Goal: Feedback & Contribution: Leave review/rating

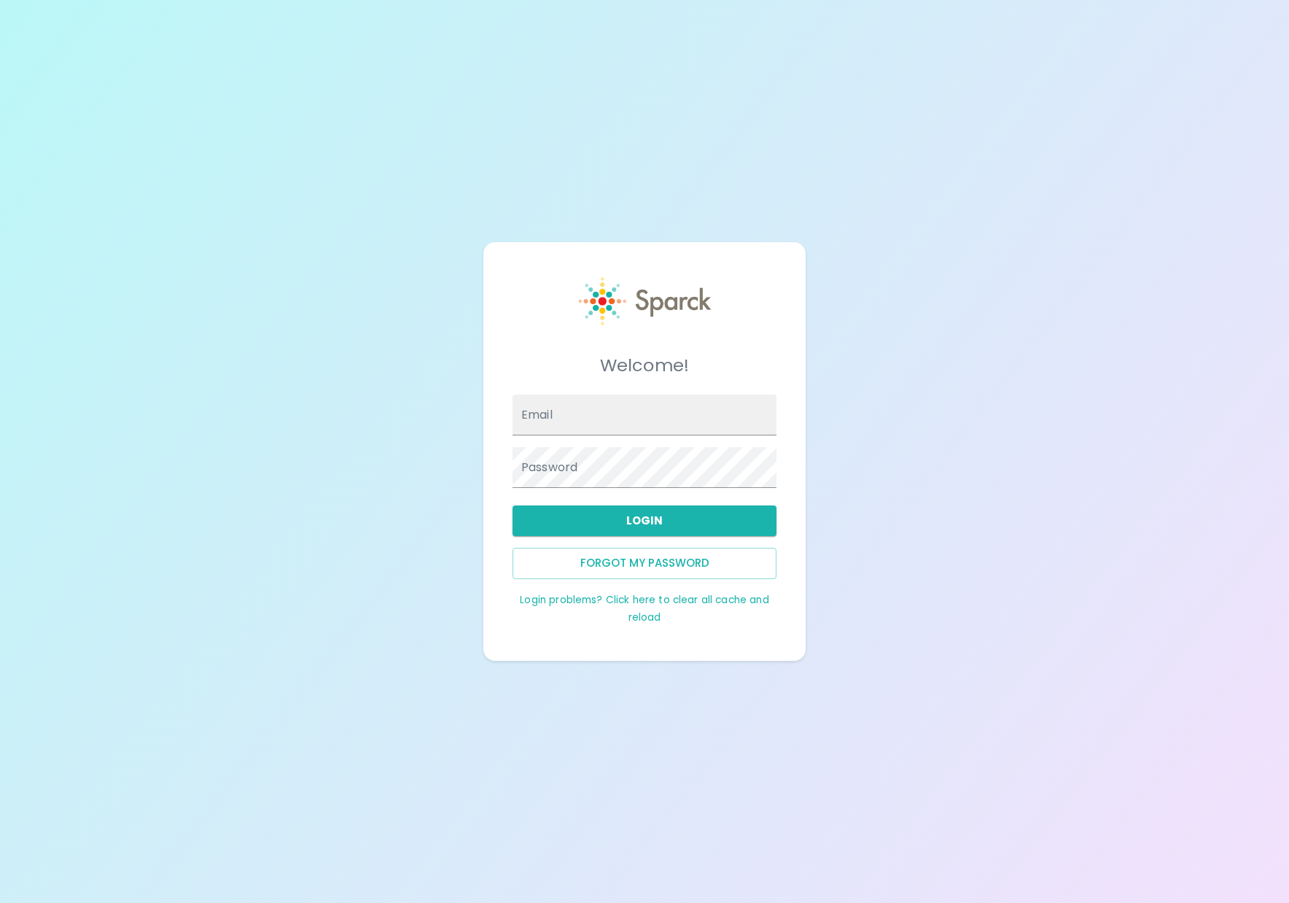
type input "[PERSON_NAME][EMAIL_ADDRESS][DOMAIN_NAME]"
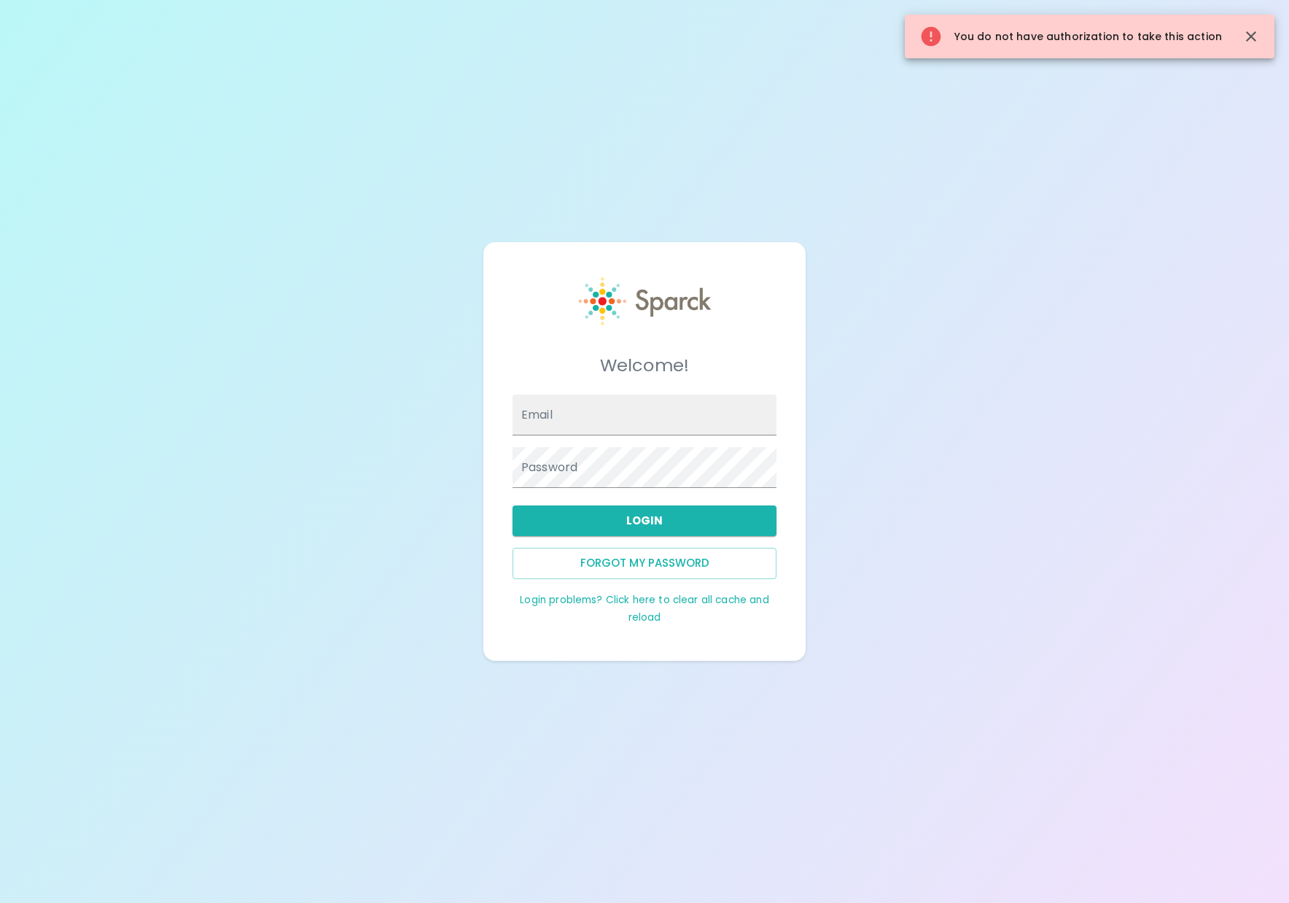
type input "[PERSON_NAME][EMAIL_ADDRESS][DOMAIN_NAME]"
click at [656, 523] on button "Login" at bounding box center [645, 520] width 264 height 31
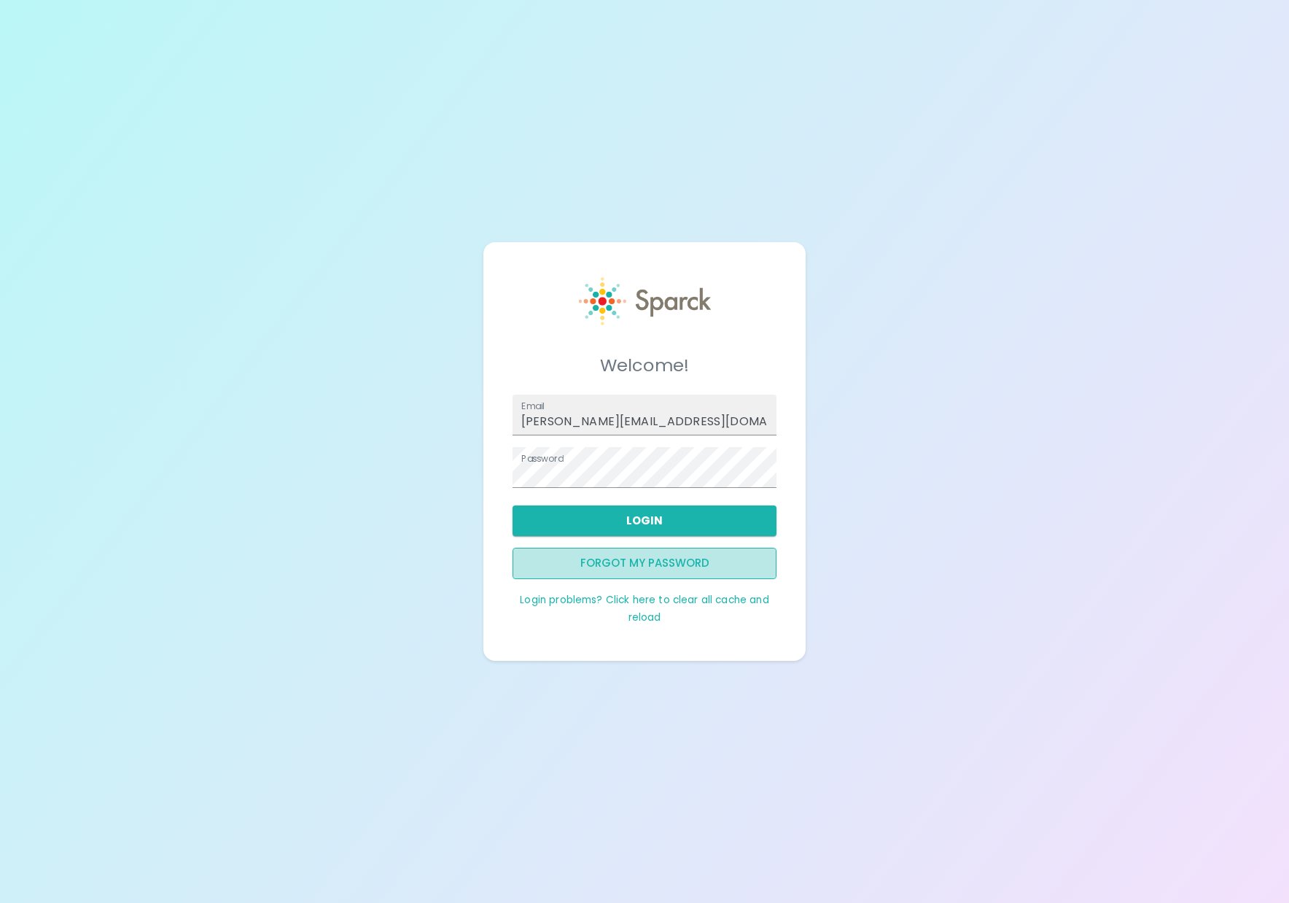
click at [627, 561] on button "Forgot my password" at bounding box center [645, 563] width 264 height 31
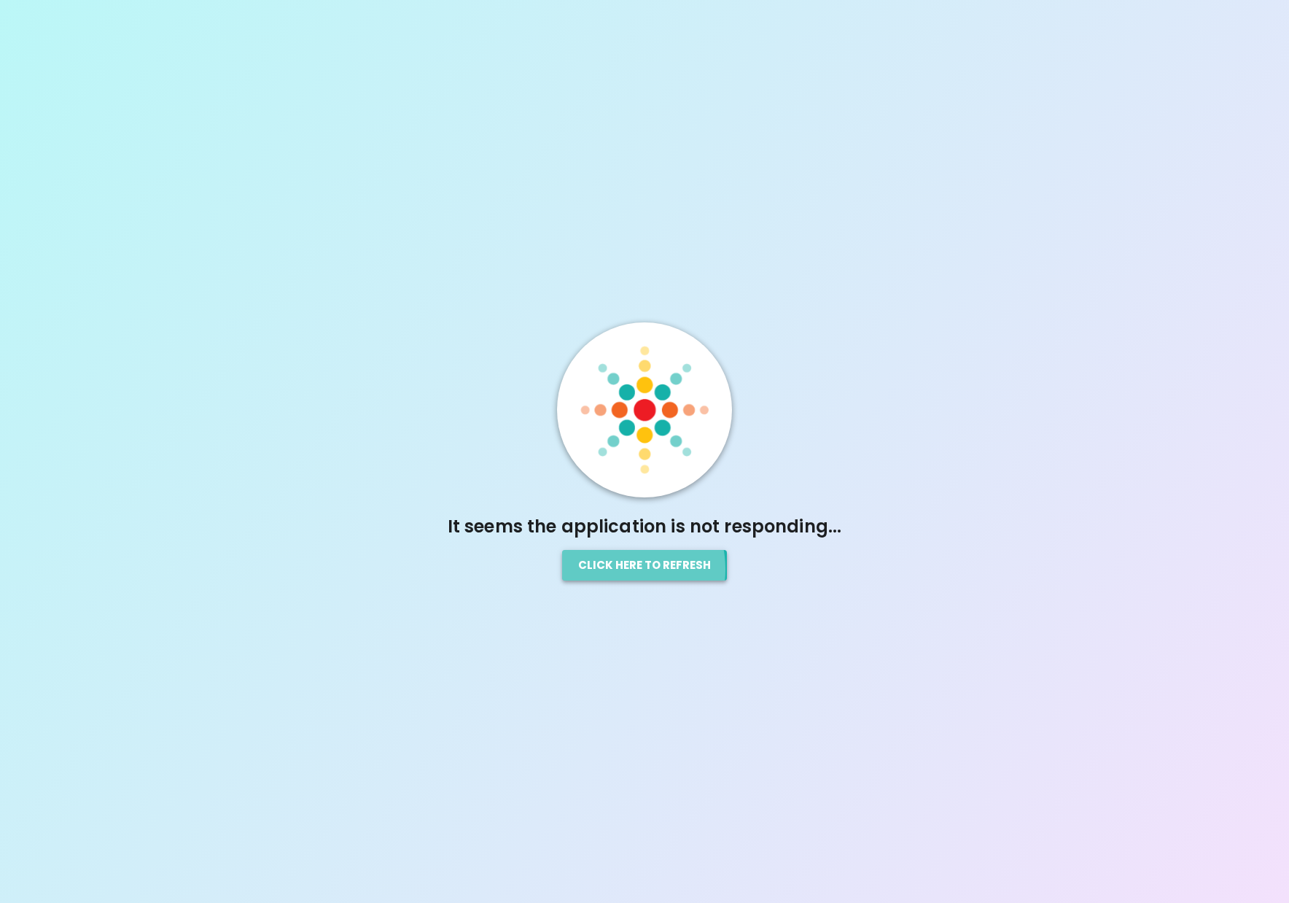
click at [614, 569] on button "Click here to refresh" at bounding box center [644, 565] width 165 height 31
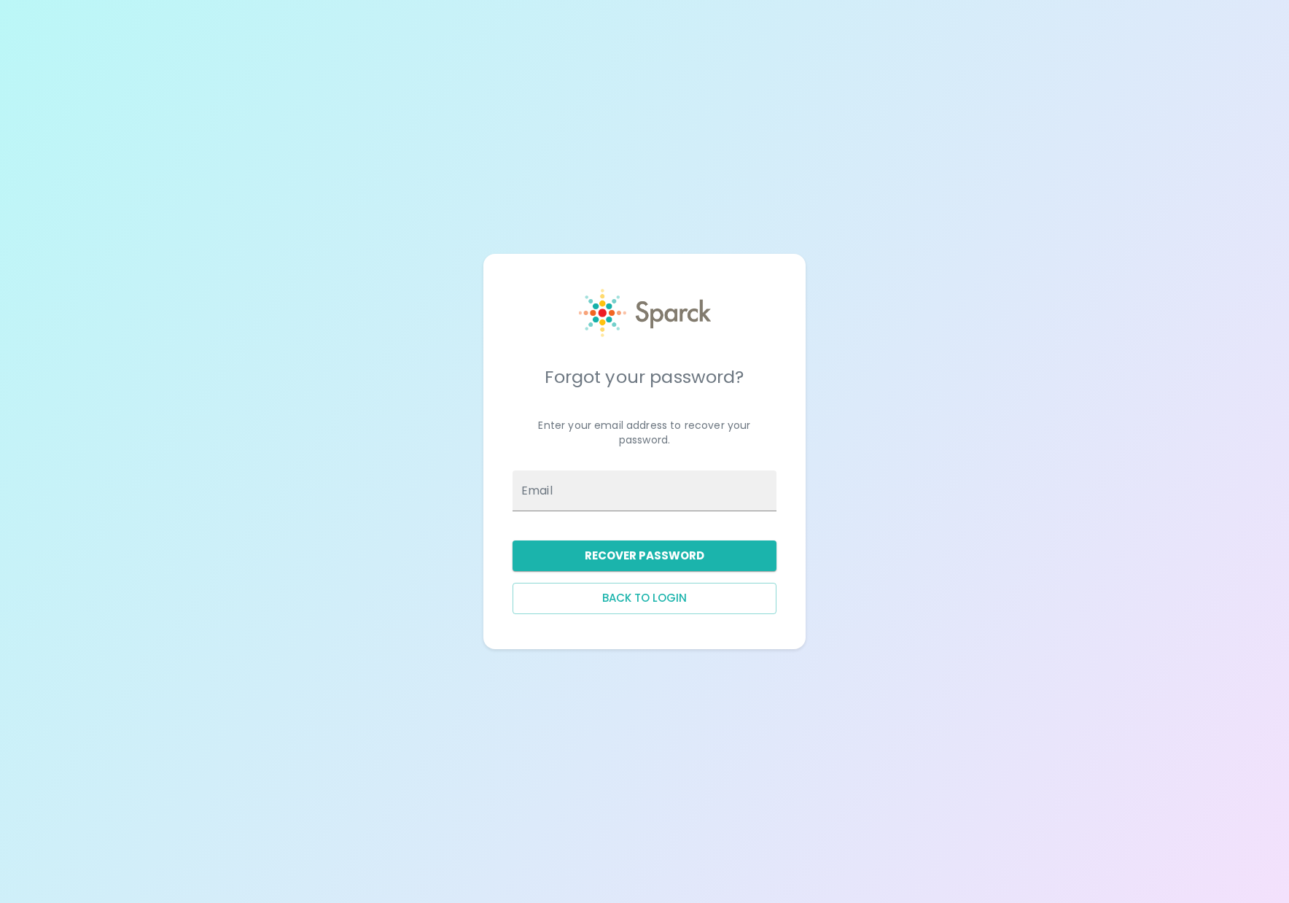
type input "[PERSON_NAME][EMAIL_ADDRESS][DOMAIN_NAME]"
click at [607, 563] on button "Recover Password" at bounding box center [645, 555] width 264 height 31
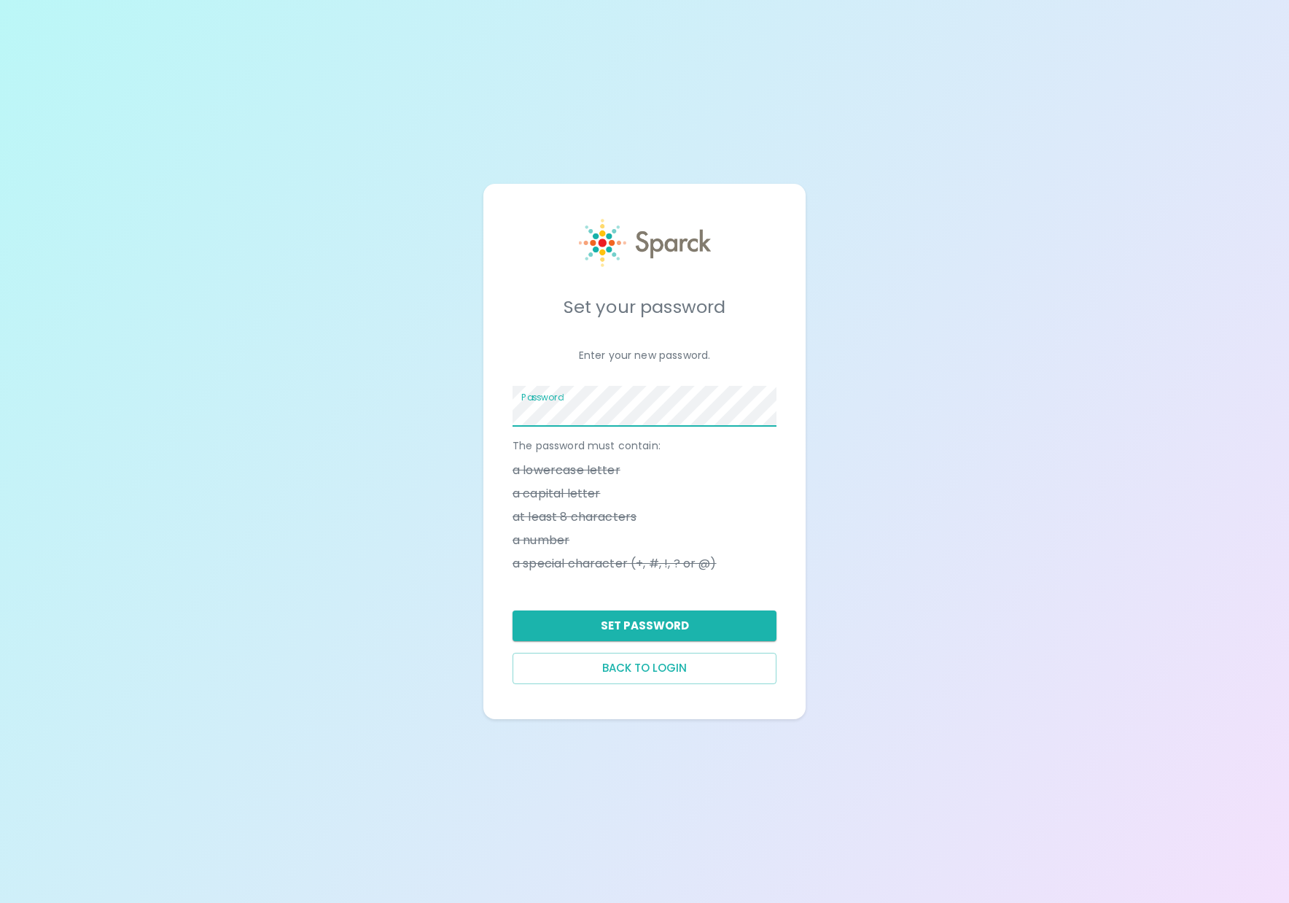
click at [486, 406] on div "Set your password Enter your new password. Password The password must contain: …" at bounding box center [644, 451] width 322 height 534
click at [776, 406] on div at bounding box center [776, 406] width 0 height 0
click at [497, 448] on div "Set your password Enter your new password. Password The password must contain: …" at bounding box center [644, 451] width 322 height 534
click at [639, 626] on button "Set Password" at bounding box center [645, 625] width 264 height 31
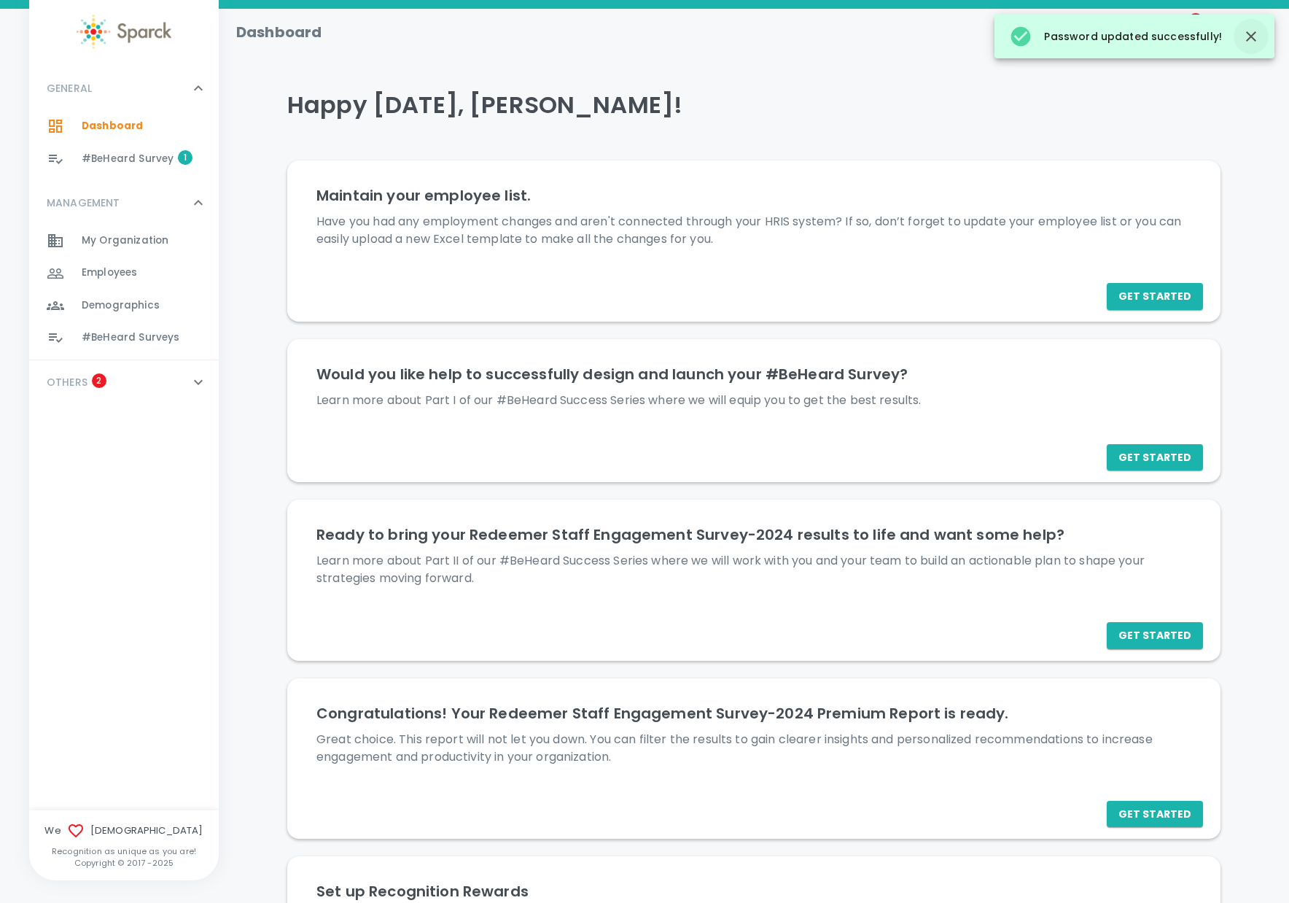
click at [1254, 34] on icon "button" at bounding box center [1251, 36] width 10 height 10
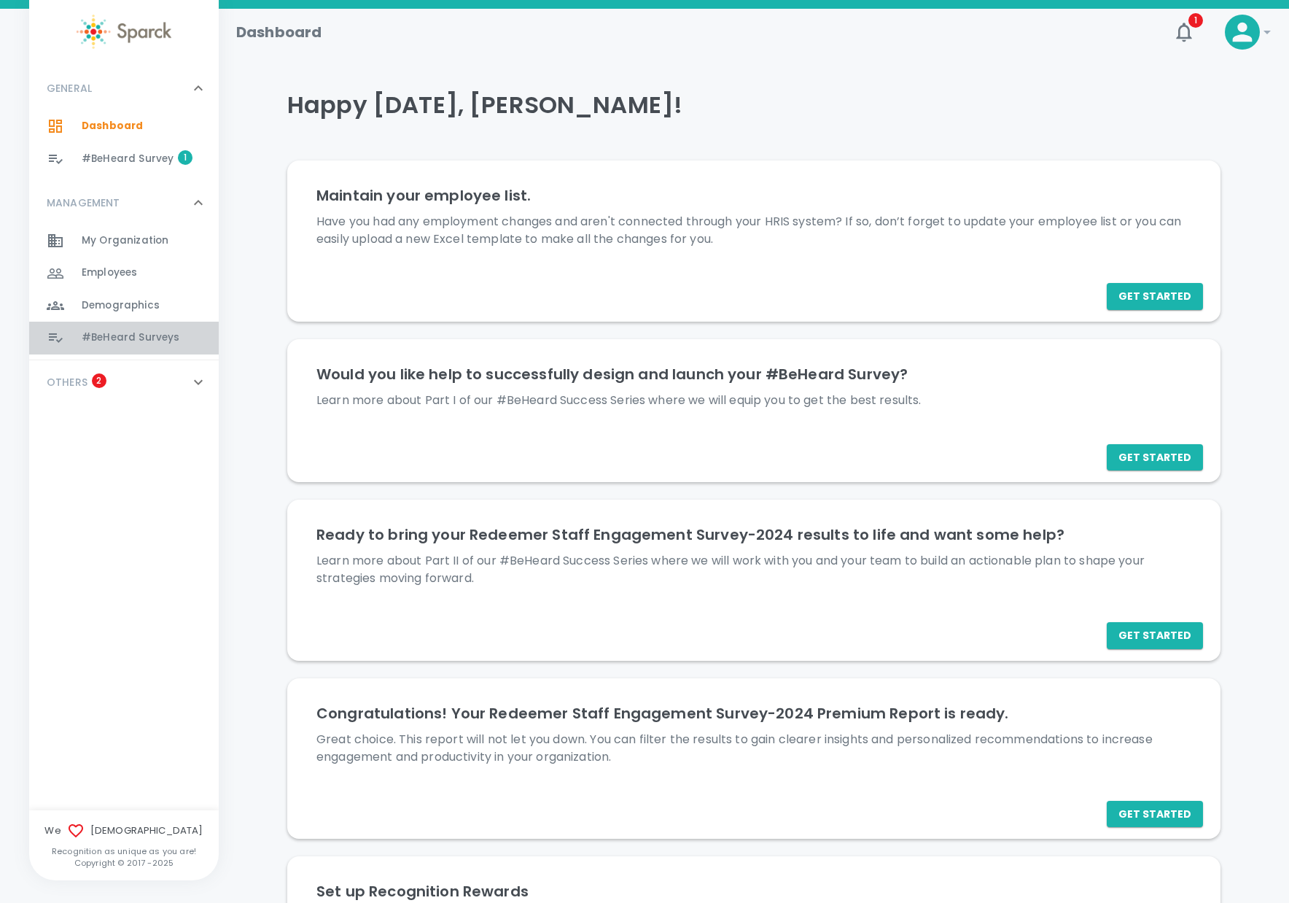
click at [102, 333] on span "#BeHeard Surveys" at bounding box center [131, 337] width 98 height 15
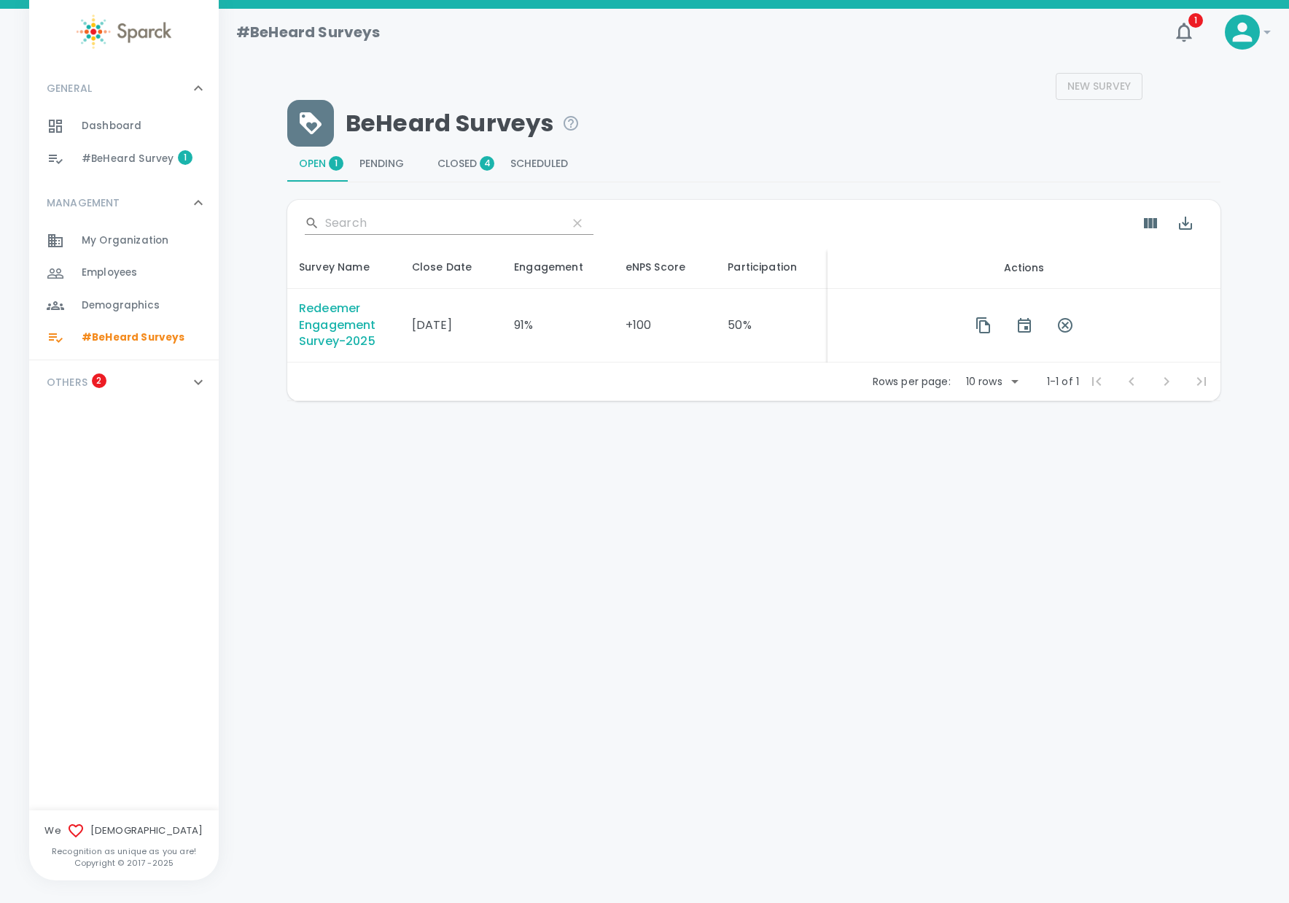
click at [326, 339] on div "Redeemer Engagement Survey-2025" at bounding box center [344, 325] width 90 height 50
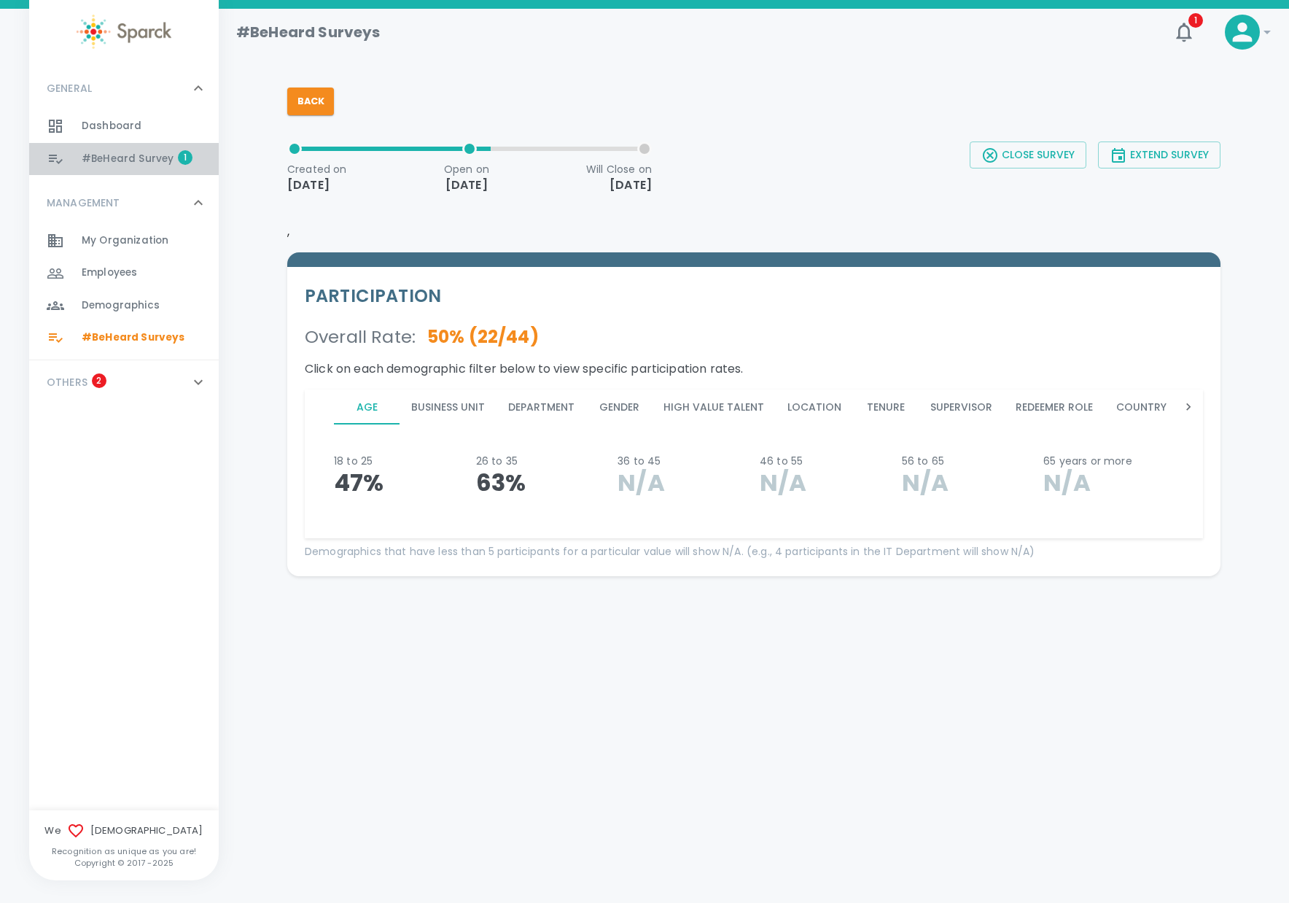
click at [109, 167] on span "#BeHeard Survey 1" at bounding box center [128, 159] width 92 height 20
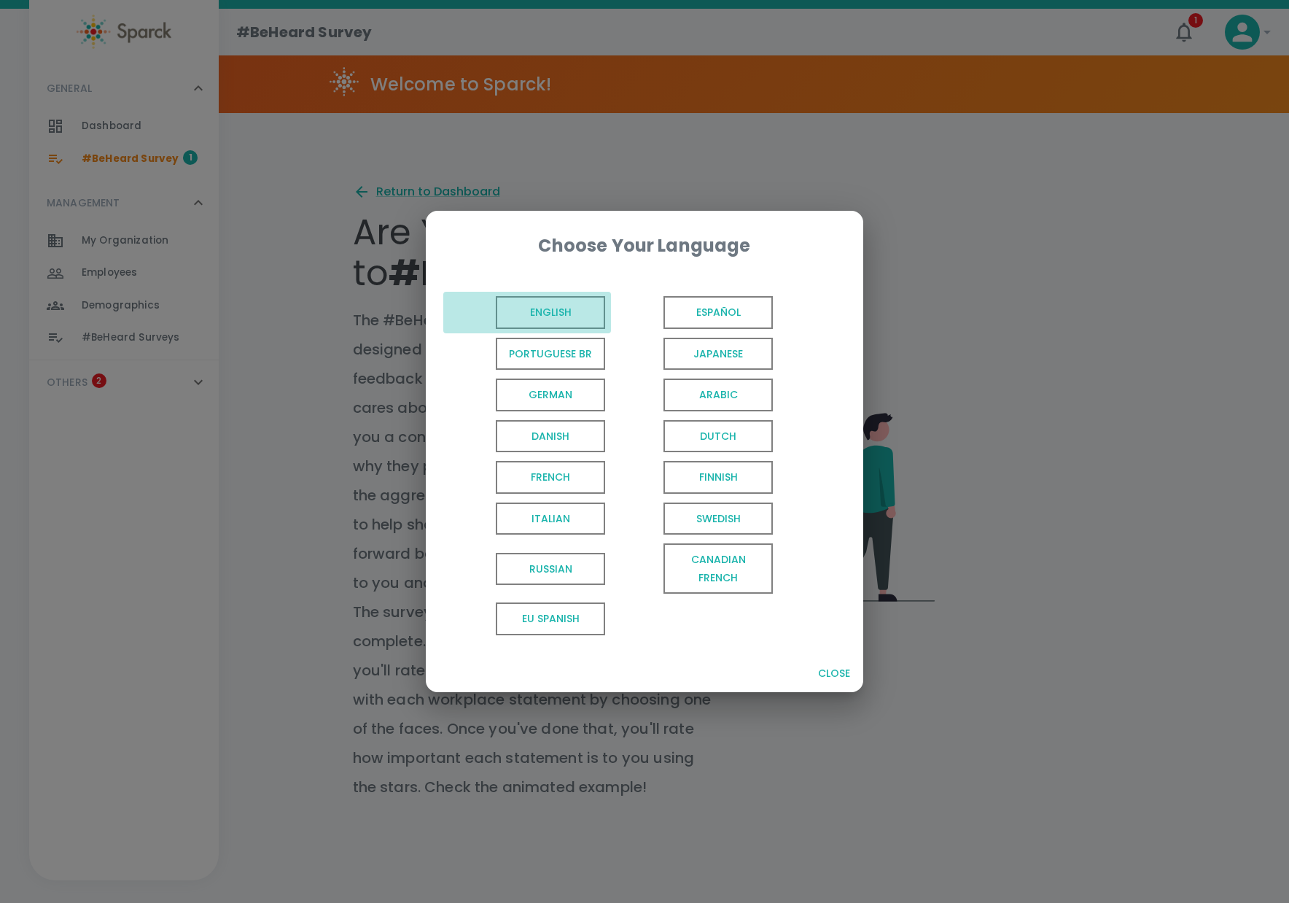
click at [561, 304] on span "English" at bounding box center [550, 312] width 109 height 33
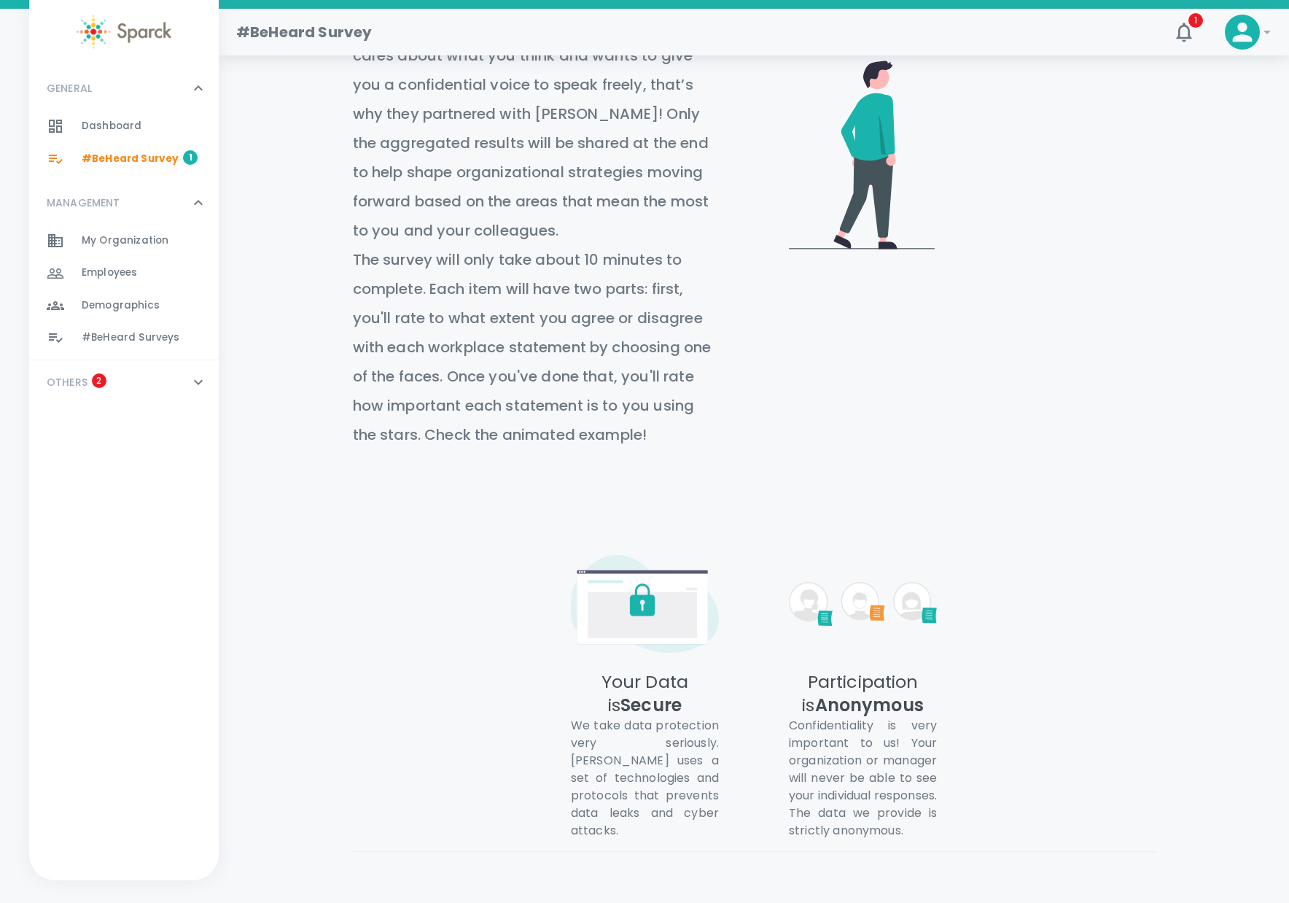
scroll to position [431, 0]
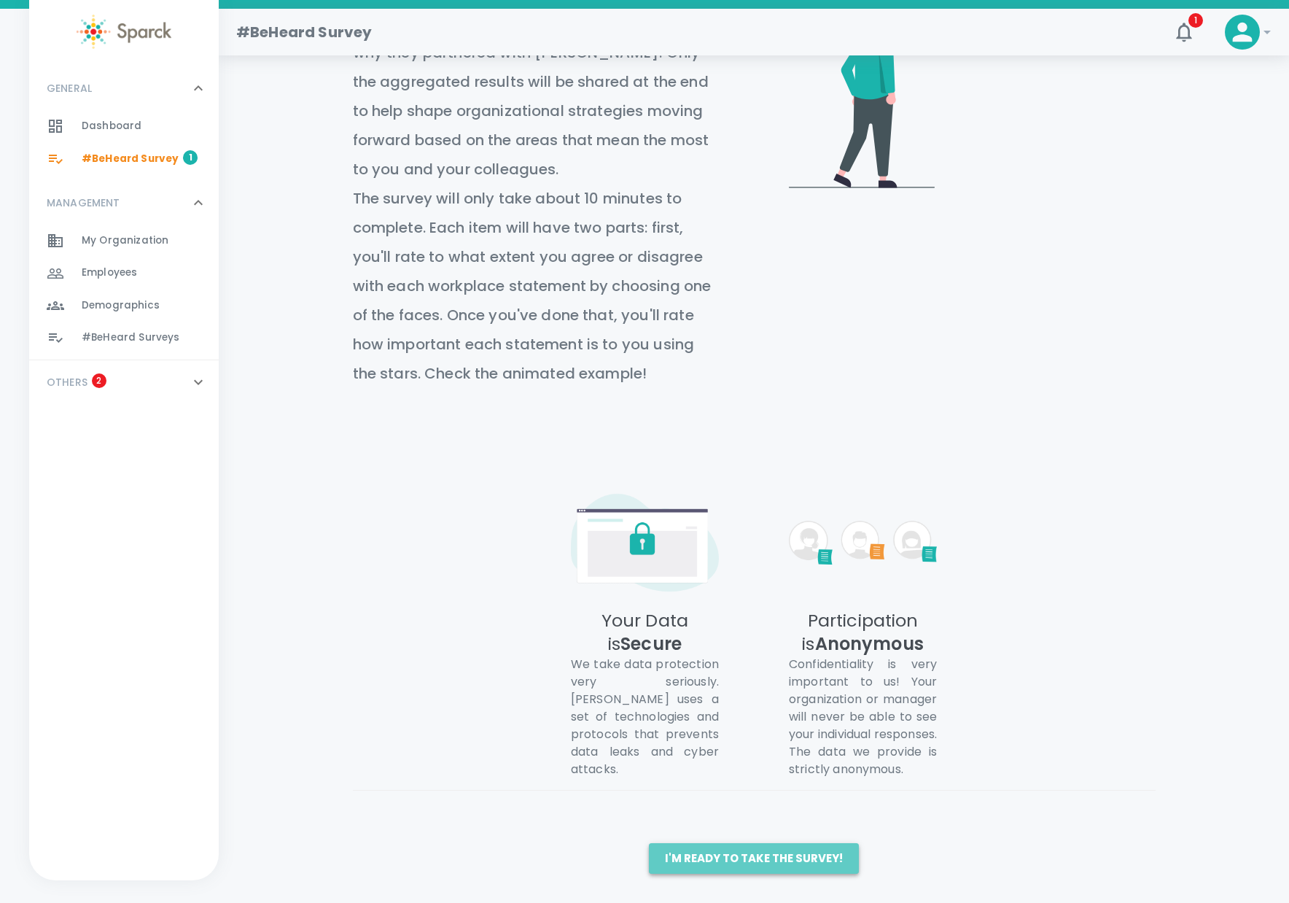
click at [768, 858] on button "I'm ready to take the survey!" at bounding box center [754, 858] width 210 height 31
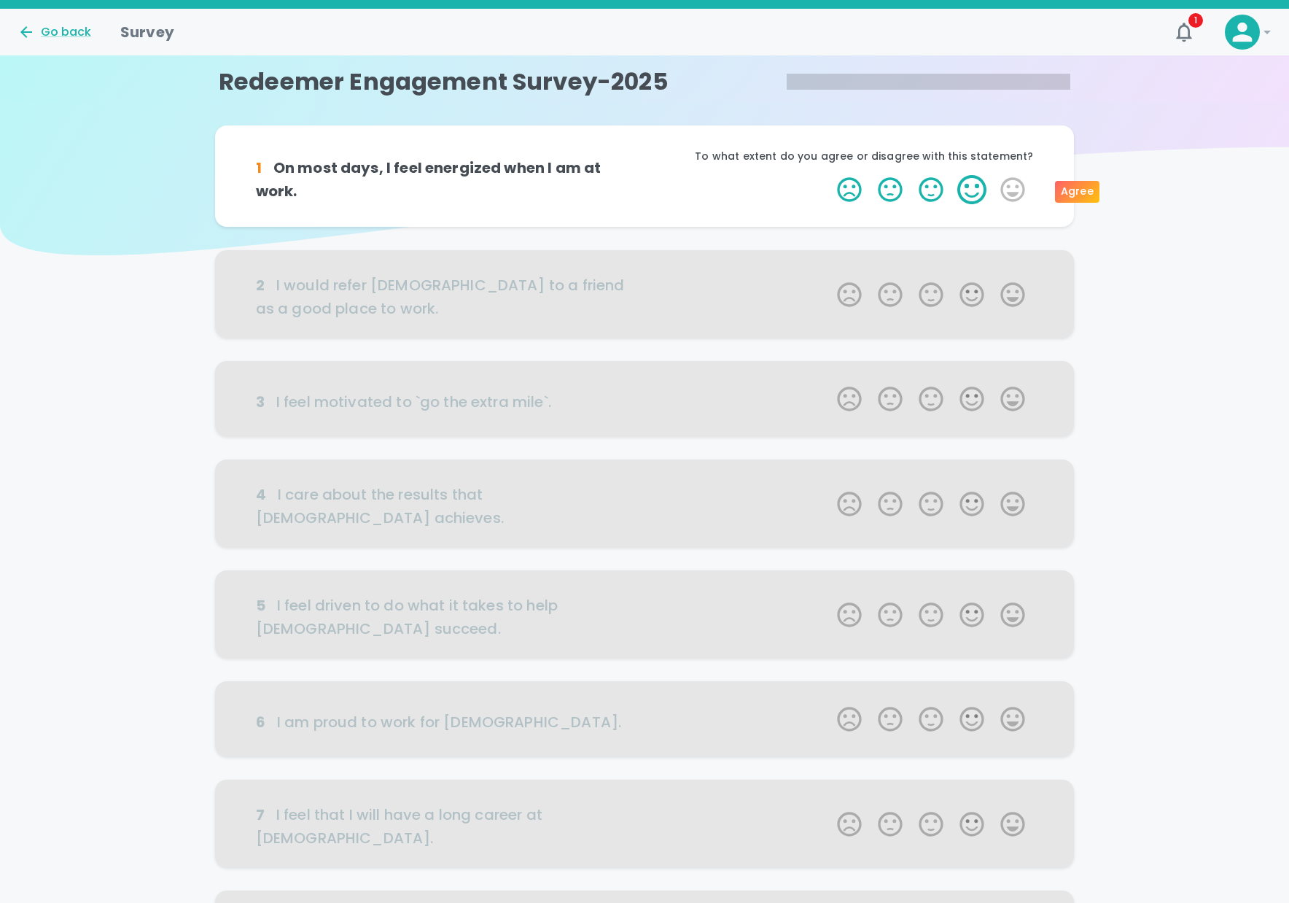
click at [965, 187] on label "4 Stars" at bounding box center [971, 189] width 41 height 29
click at [829, 175] on input "4 Stars" at bounding box center [828, 174] width 1 height 1
click at [969, 192] on label "4 Stars" at bounding box center [971, 189] width 41 height 29
click at [829, 175] on input "4 Stars" at bounding box center [828, 174] width 1 height 1
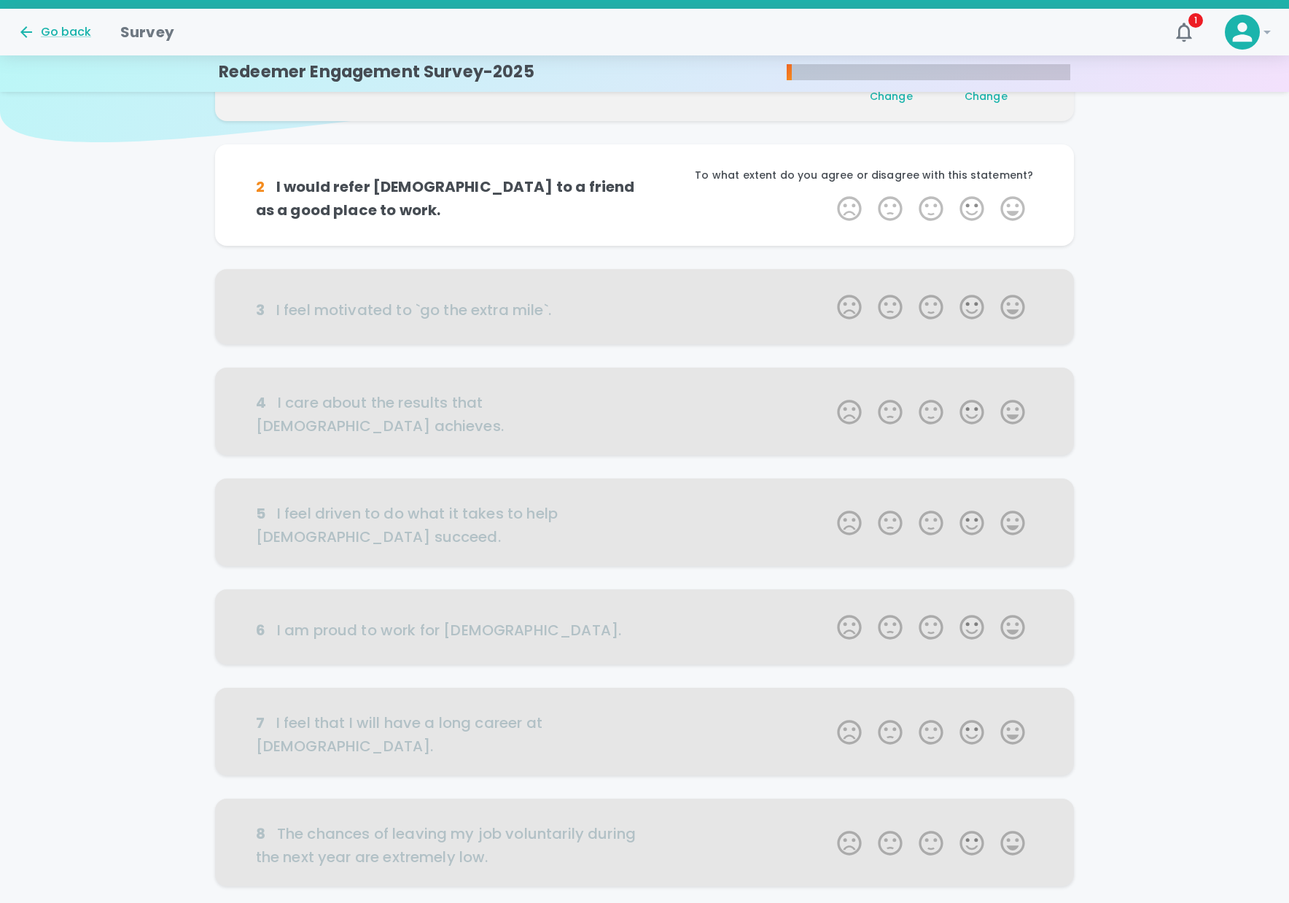
scroll to position [128, 0]
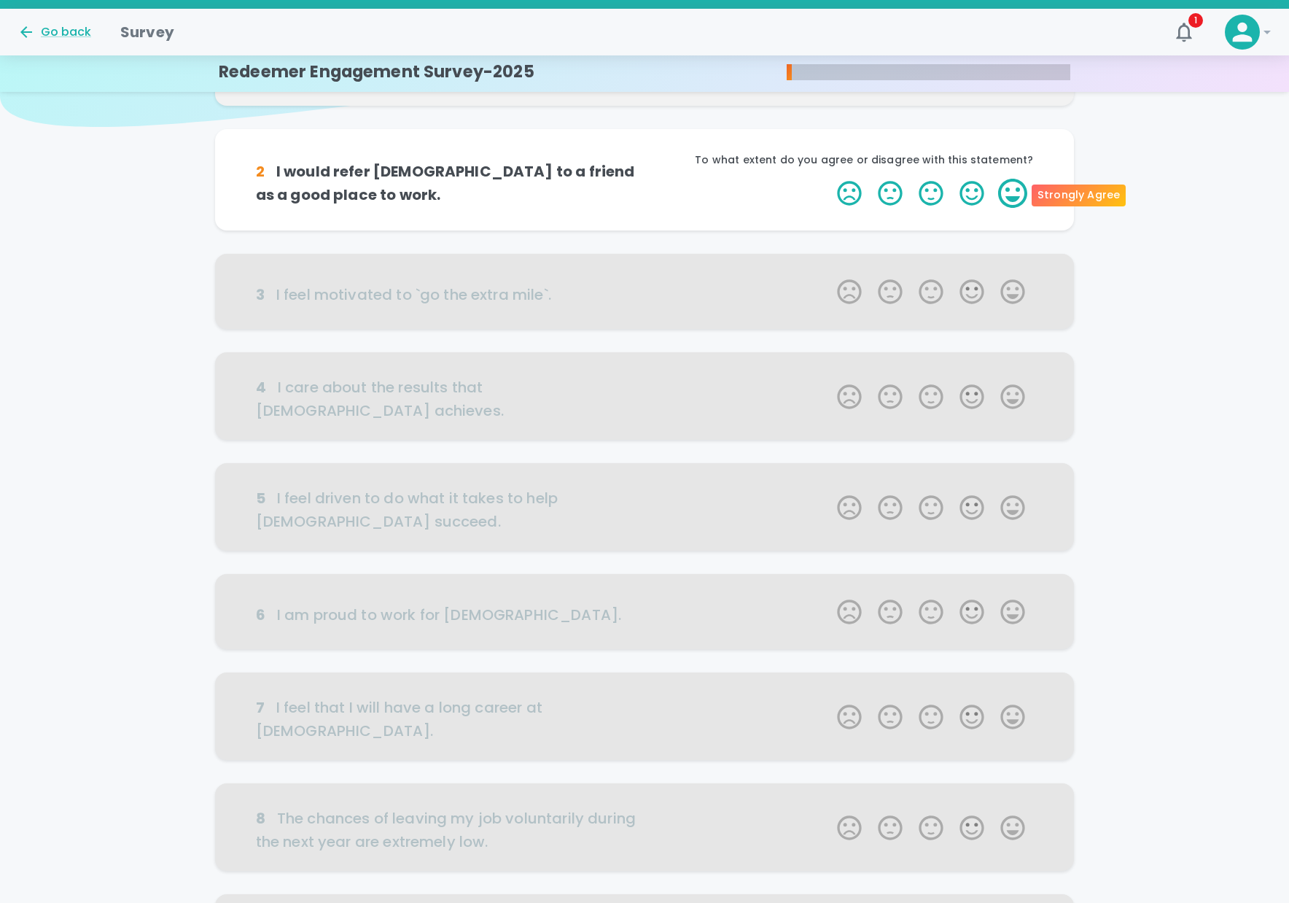
click at [1018, 200] on label "5 Stars" at bounding box center [1012, 193] width 41 height 29
click at [829, 179] on input "5 Stars" at bounding box center [828, 178] width 1 height 1
click at [969, 190] on label "4 Stars" at bounding box center [971, 193] width 41 height 29
click at [829, 179] on input "4 Stars" at bounding box center [828, 178] width 1 height 1
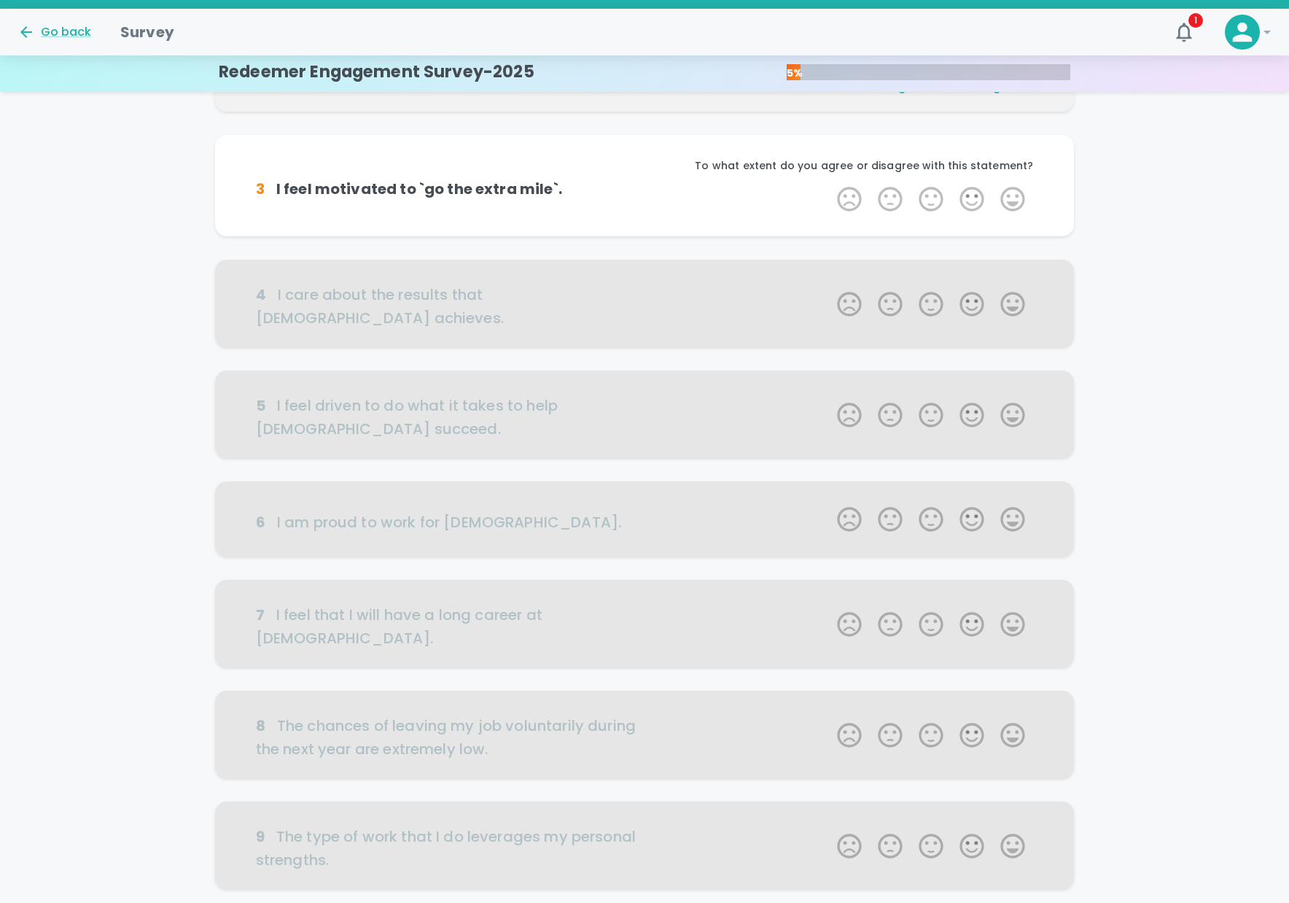
scroll to position [257, 0]
click at [968, 196] on label "4 Stars" at bounding box center [971, 198] width 41 height 29
click at [829, 184] on input "4 Stars" at bounding box center [828, 183] width 1 height 1
click at [1010, 199] on label "5 Stars" at bounding box center [1012, 198] width 41 height 29
click at [829, 184] on input "5 Stars" at bounding box center [828, 183] width 1 height 1
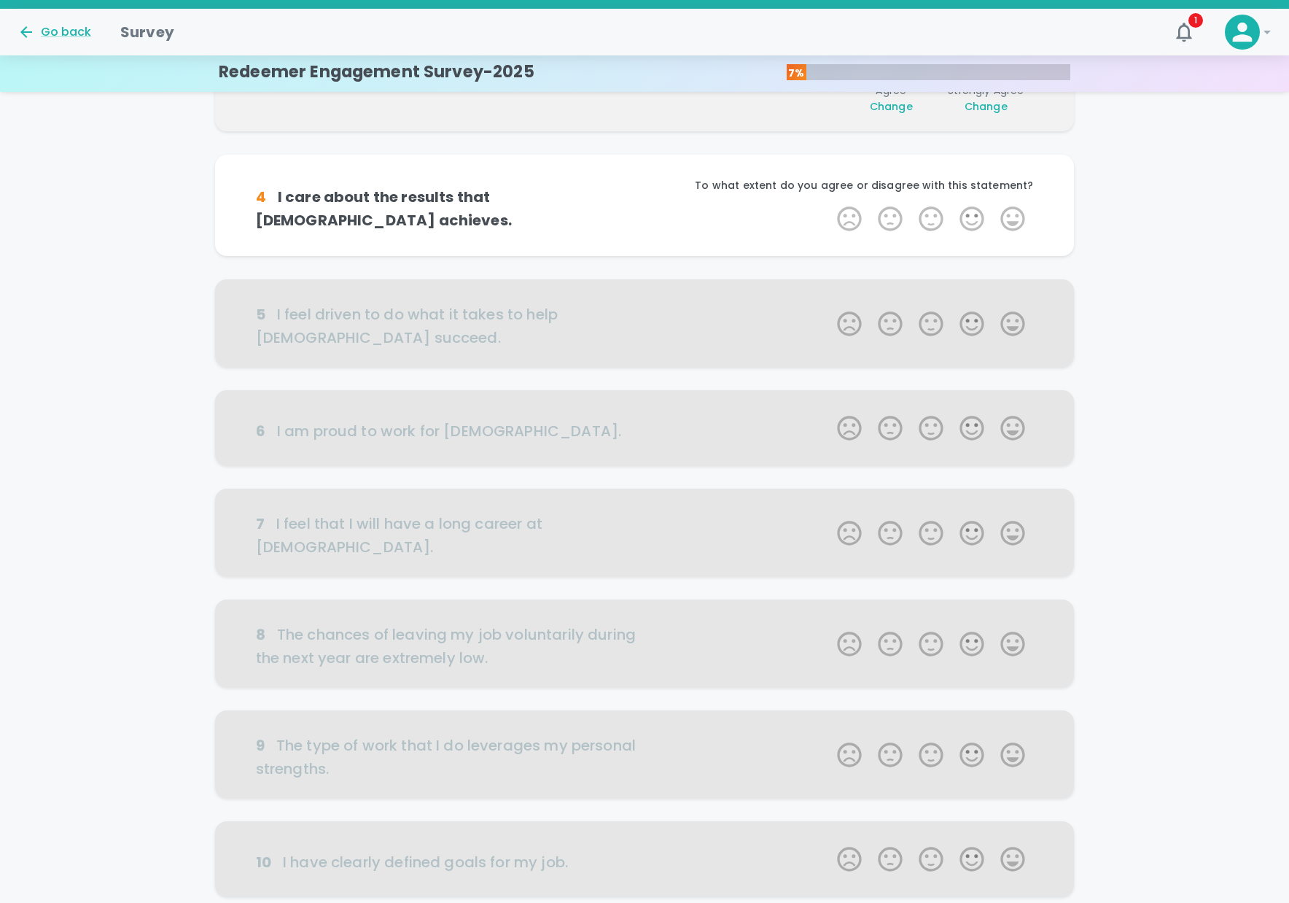
scroll to position [385, 0]
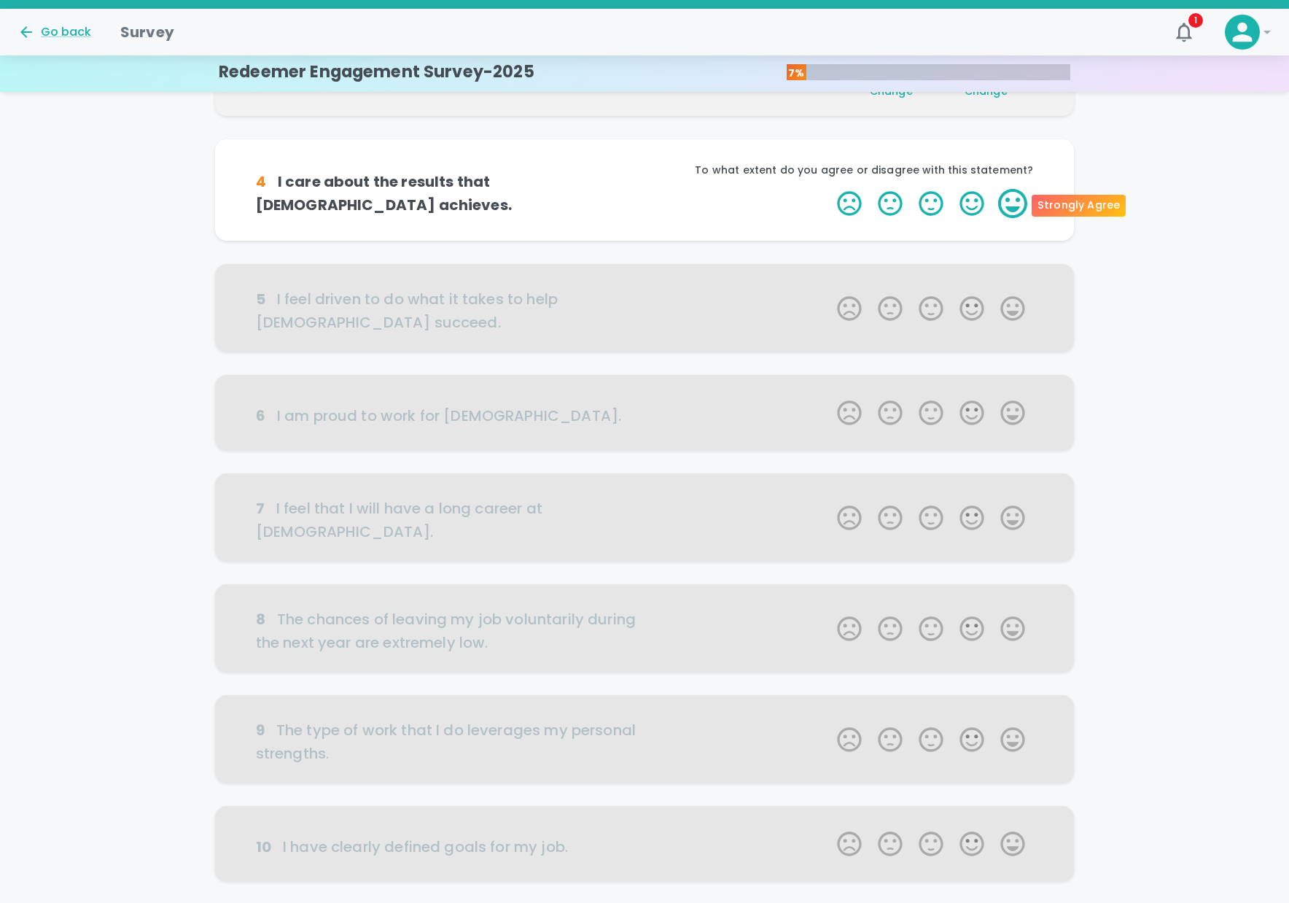
click at [1017, 201] on label "5 Stars" at bounding box center [1012, 203] width 41 height 29
click at [829, 189] on input "5 Stars" at bounding box center [828, 188] width 1 height 1
click at [1015, 205] on label "5 Stars" at bounding box center [1012, 203] width 41 height 29
click at [829, 189] on input "5 Stars" at bounding box center [828, 188] width 1 height 1
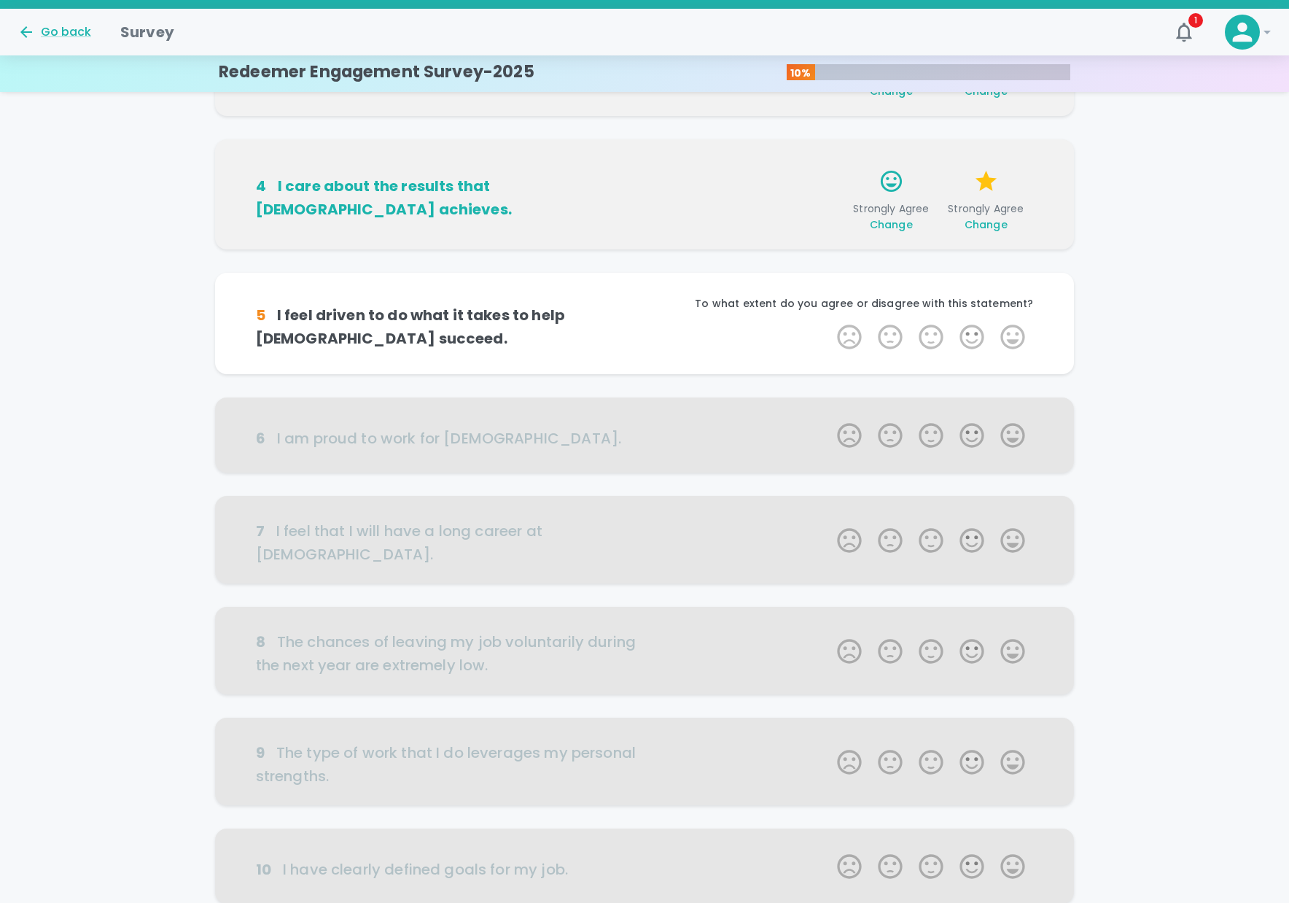
scroll to position [504, 0]
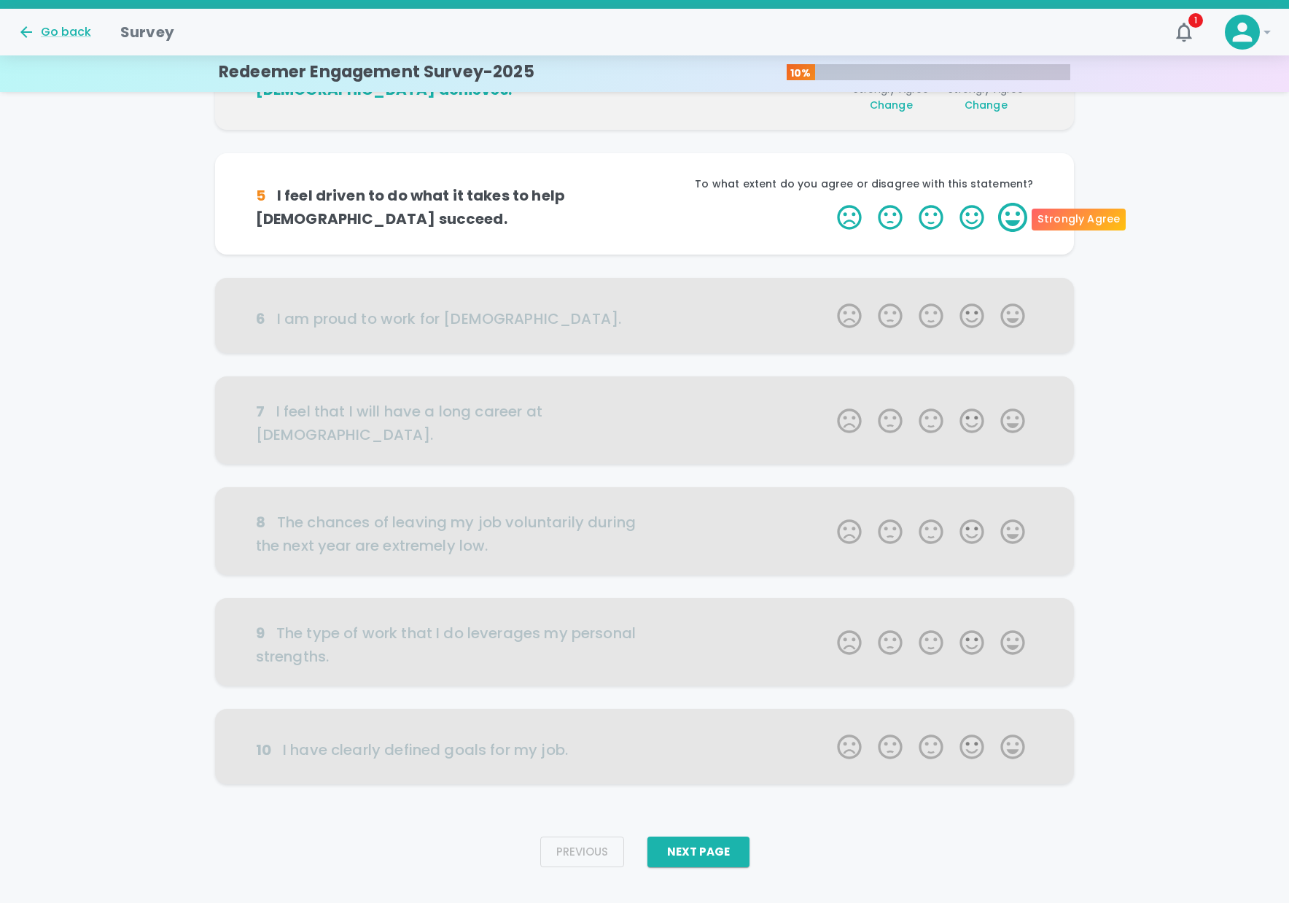
click at [1015, 215] on label "5 Stars" at bounding box center [1012, 217] width 41 height 29
click at [829, 203] on input "5 Stars" at bounding box center [828, 202] width 1 height 1
click at [1015, 215] on label "5 Stars" at bounding box center [1012, 217] width 41 height 29
click at [829, 203] on input "5 Stars" at bounding box center [828, 202] width 1 height 1
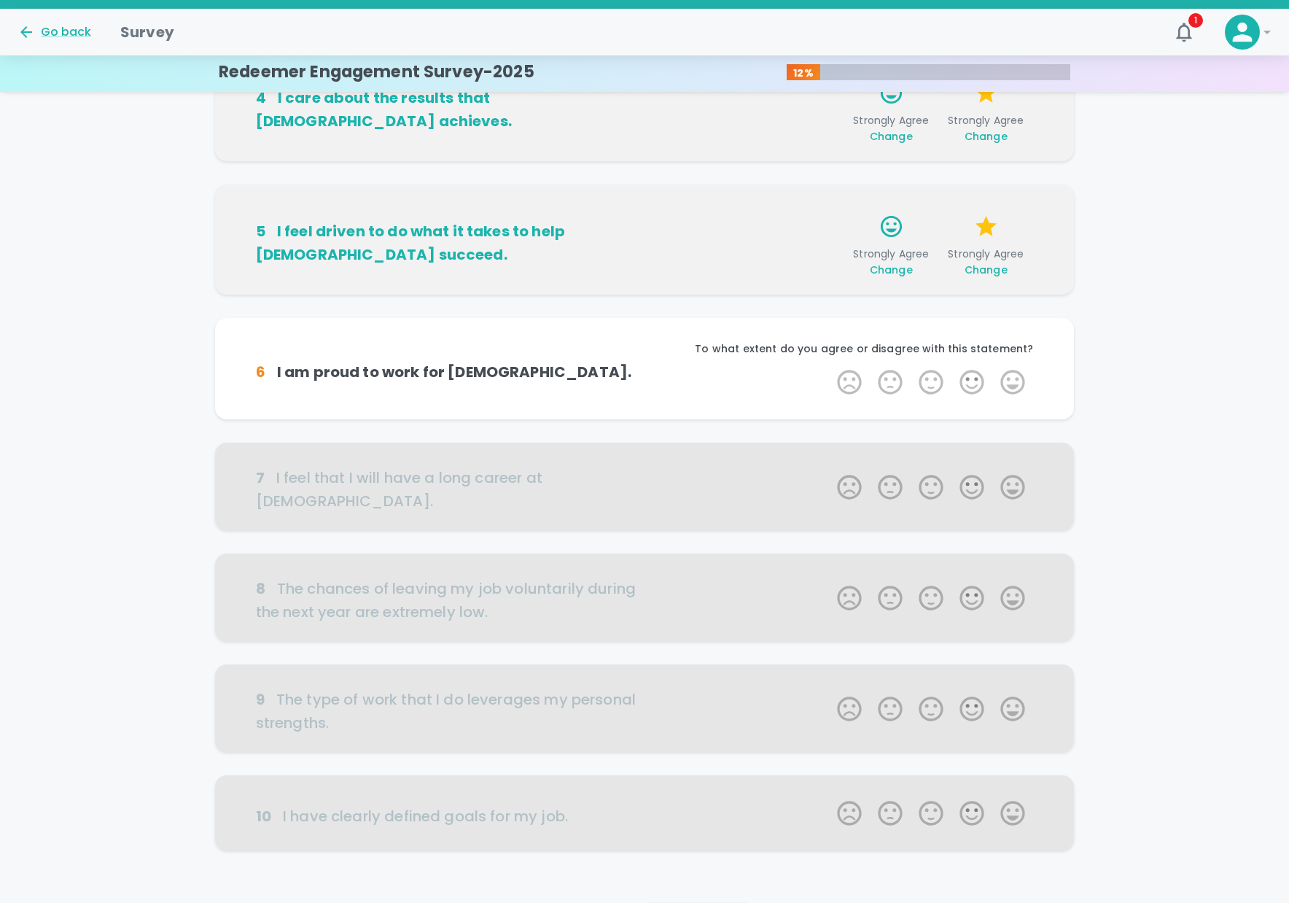
scroll to position [458, 0]
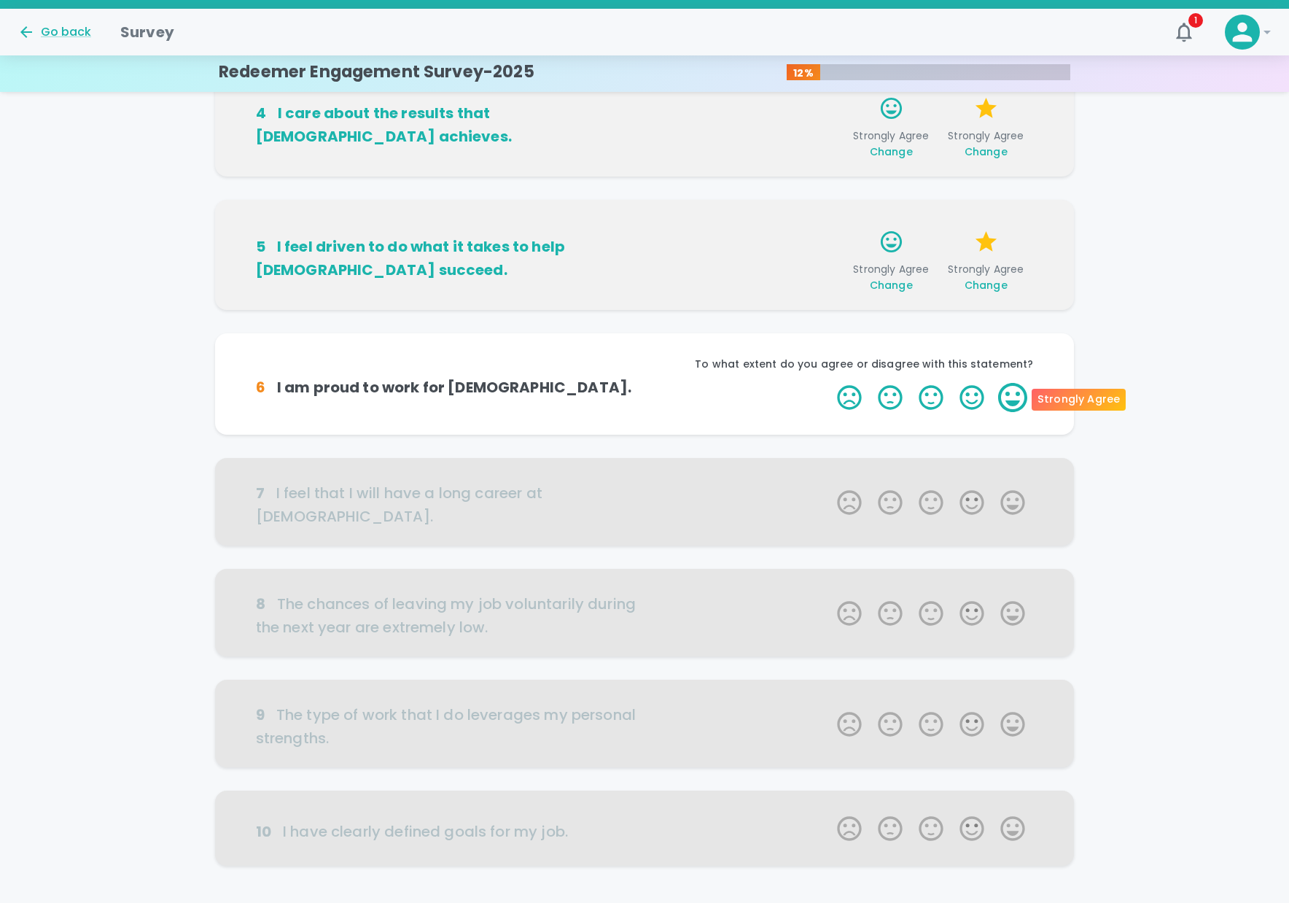
click at [1018, 401] on label "5 Stars" at bounding box center [1012, 397] width 41 height 29
click at [829, 383] on input "5 Stars" at bounding box center [828, 382] width 1 height 1
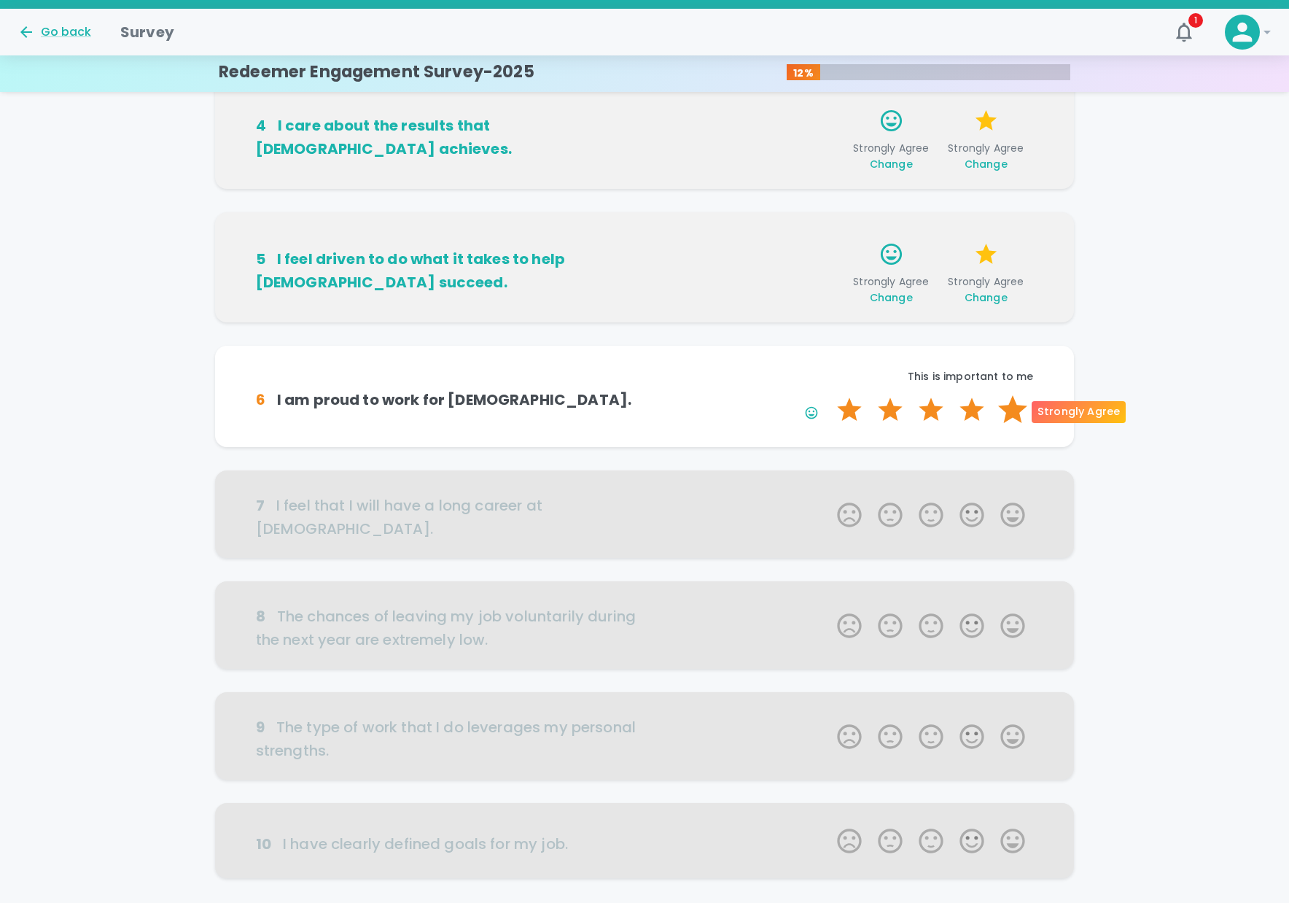
click at [1012, 400] on label "5 Stars" at bounding box center [1012, 409] width 41 height 29
click at [829, 395] on input "5 Stars" at bounding box center [828, 394] width 1 height 1
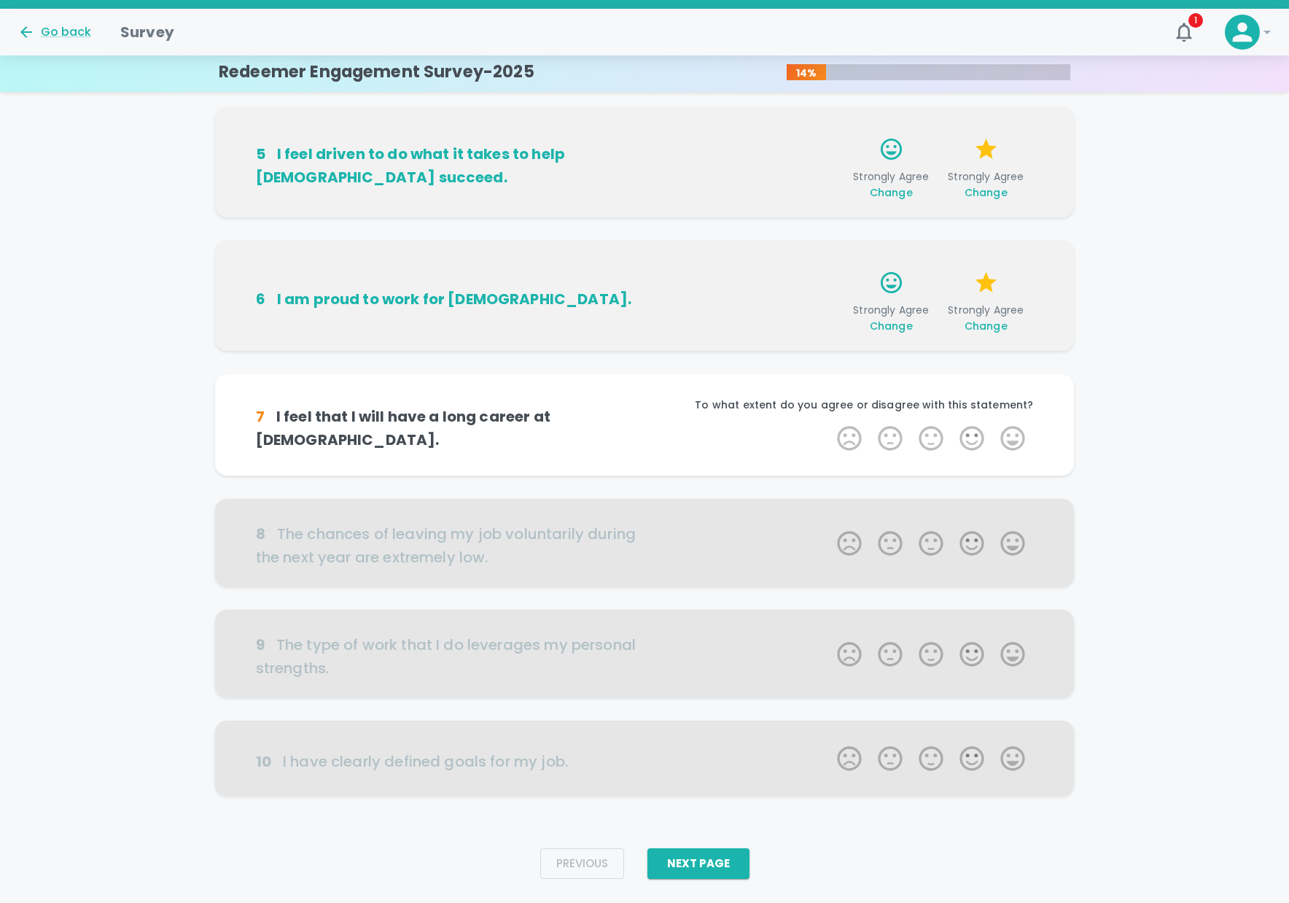
scroll to position [562, 0]
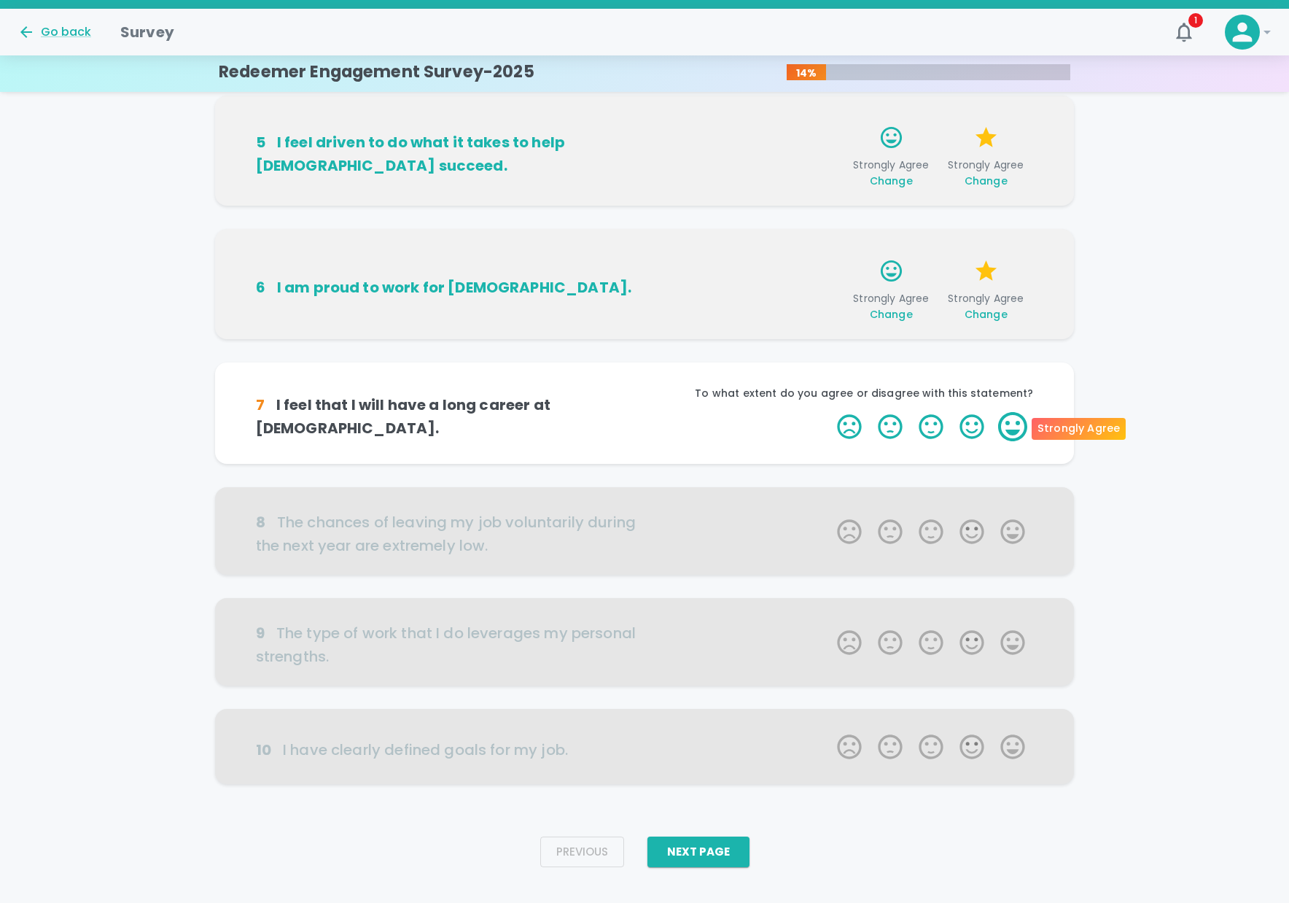
click at [1019, 427] on label "5 Stars" at bounding box center [1012, 426] width 41 height 29
click at [829, 412] on input "5 Stars" at bounding box center [828, 411] width 1 height 1
click at [1015, 426] on label "5 Stars" at bounding box center [1012, 426] width 41 height 29
click at [829, 412] on input "5 Stars" at bounding box center [828, 411] width 1 height 1
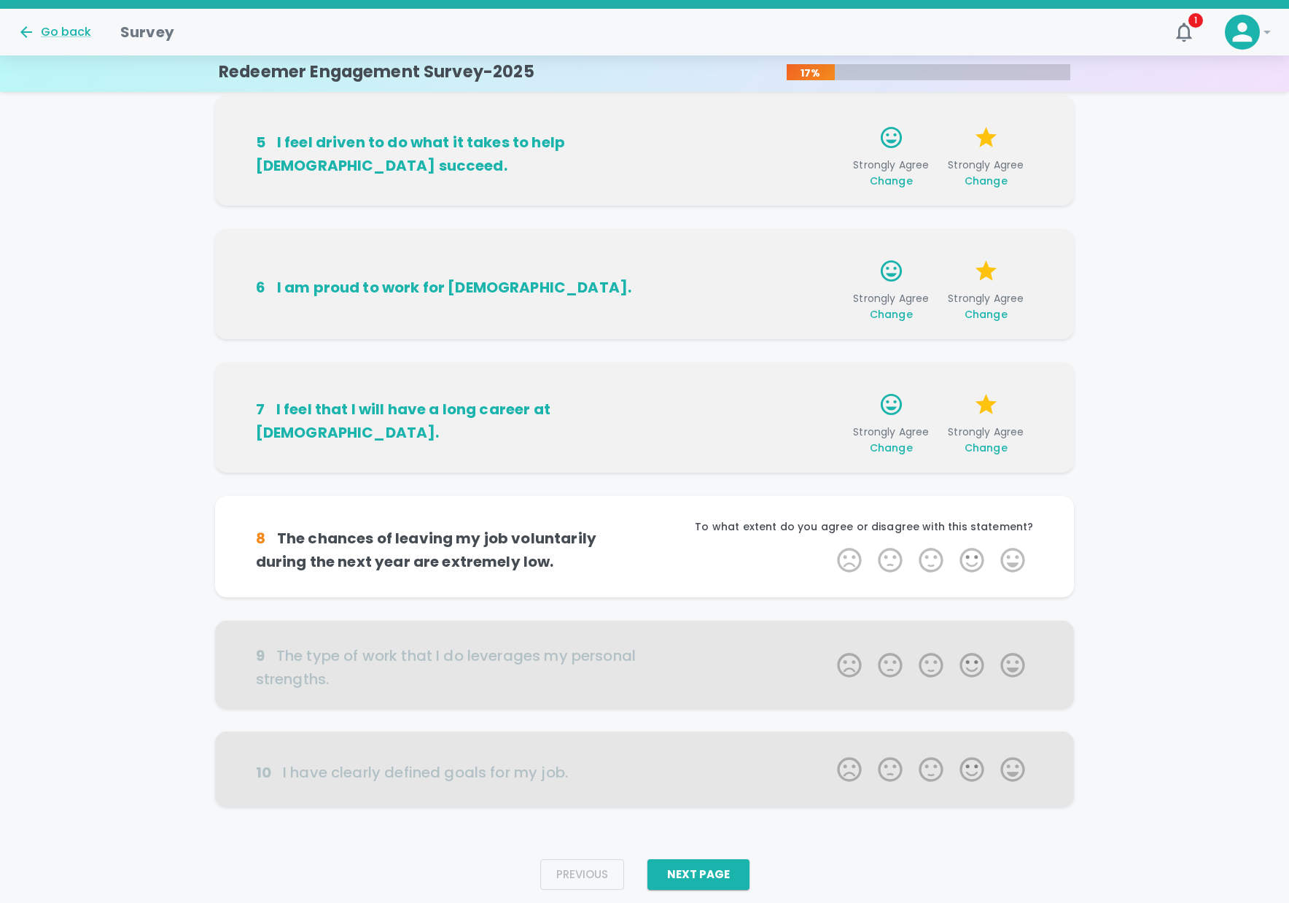
scroll to position [585, 0]
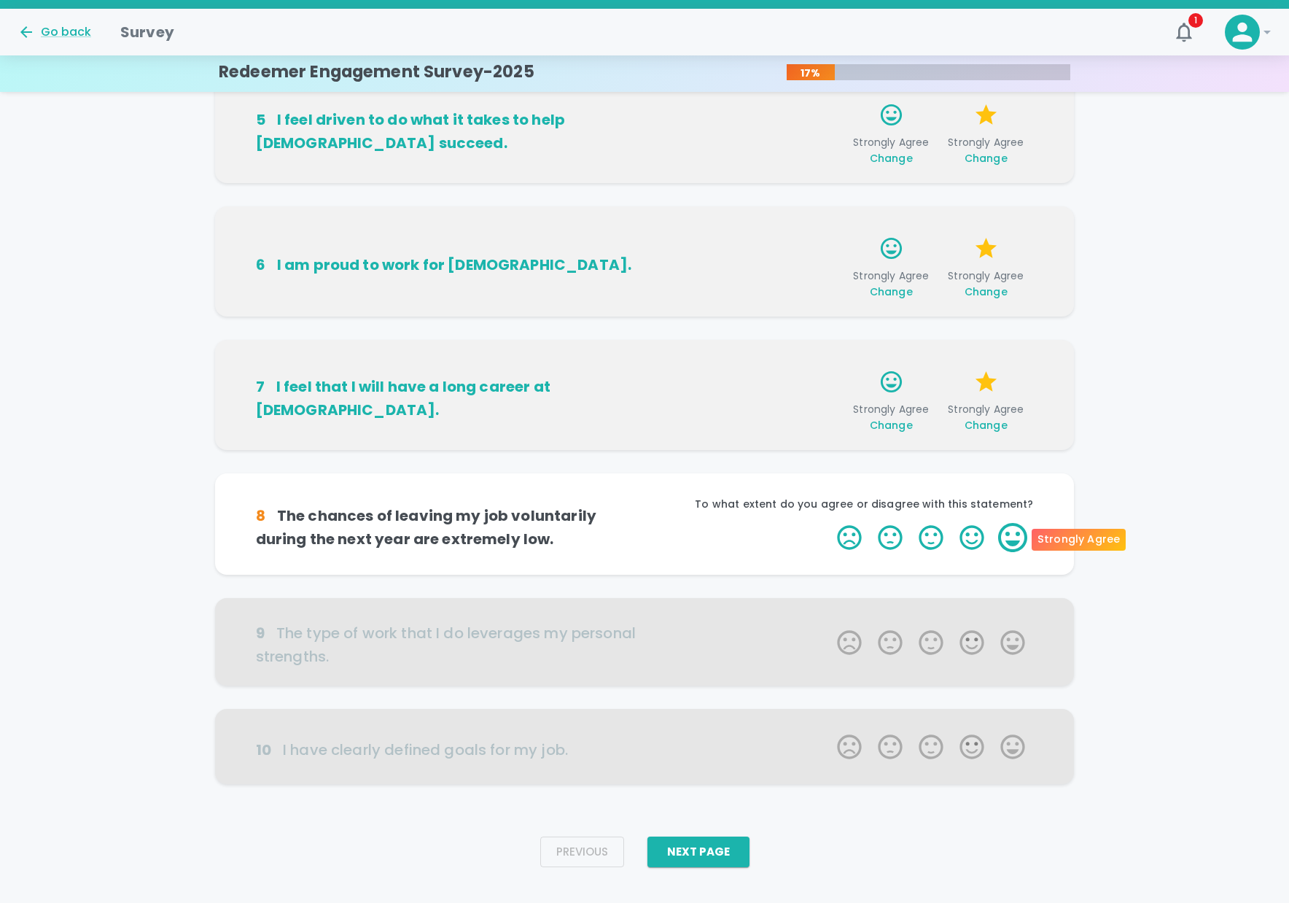
click at [1018, 537] on label "5 Stars" at bounding box center [1012, 537] width 41 height 29
click at [829, 523] on input "5 Stars" at bounding box center [828, 522] width 1 height 1
click at [1018, 537] on label "5 Stars" at bounding box center [1012, 537] width 41 height 29
click at [829, 523] on input "5 Stars" at bounding box center [828, 522] width 1 height 1
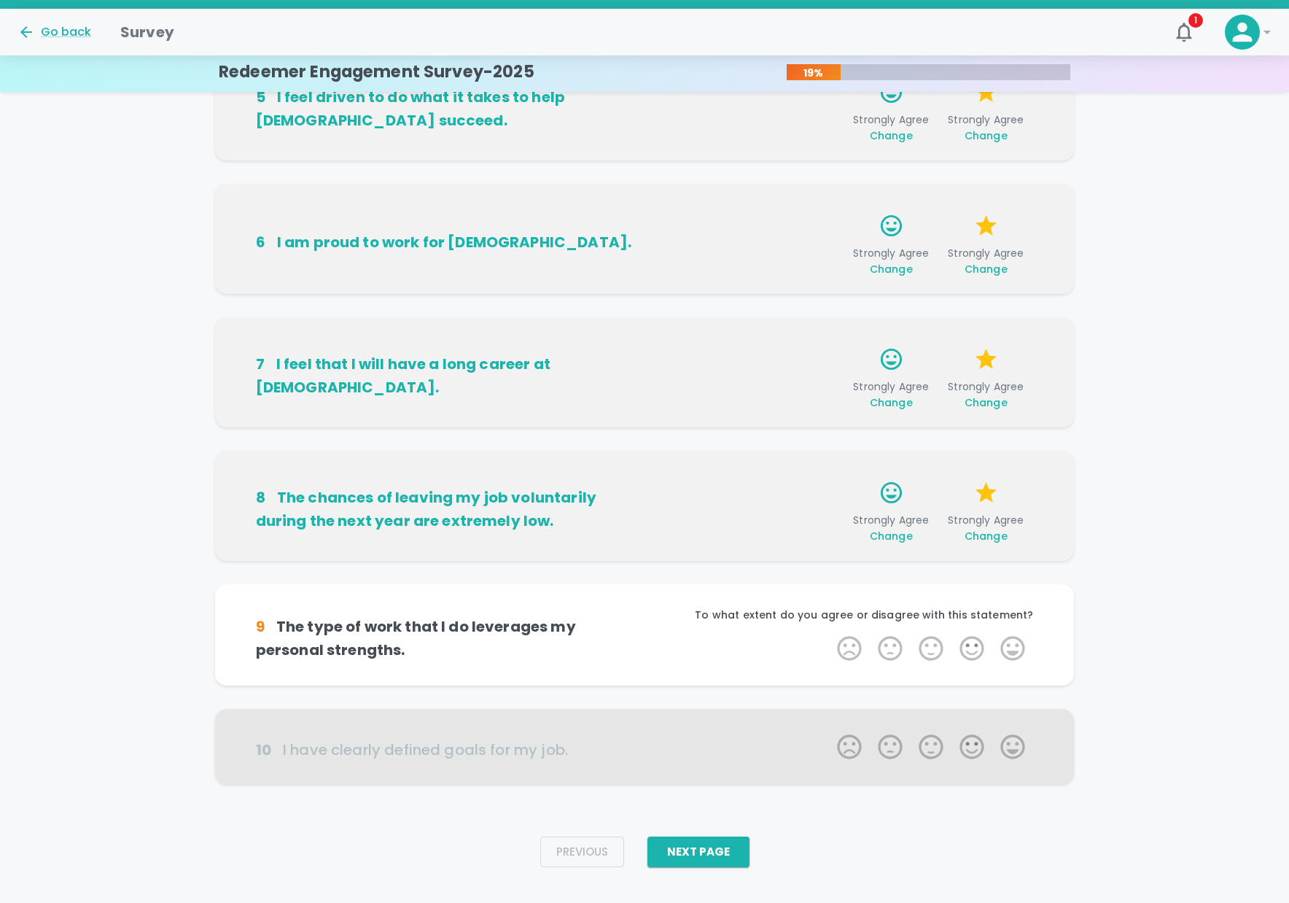
scroll to position [630, 0]
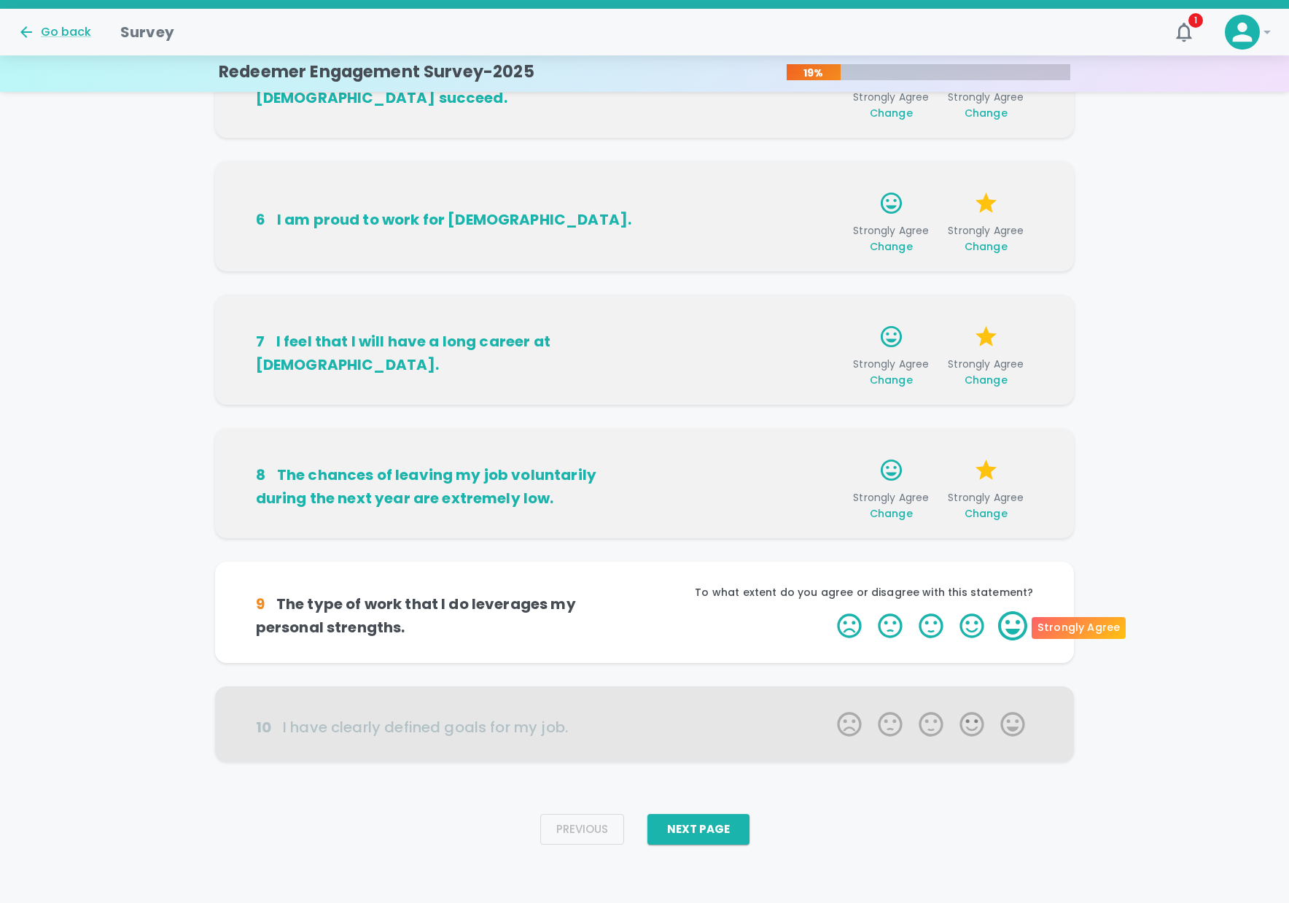
click at [1019, 627] on label "5 Stars" at bounding box center [1012, 625] width 41 height 29
click at [829, 611] on input "5 Stars" at bounding box center [828, 610] width 1 height 1
click at [1019, 627] on label "5 Stars" at bounding box center [1012, 625] width 41 height 29
click at [829, 611] on input "5 Stars" at bounding box center [828, 610] width 1 height 1
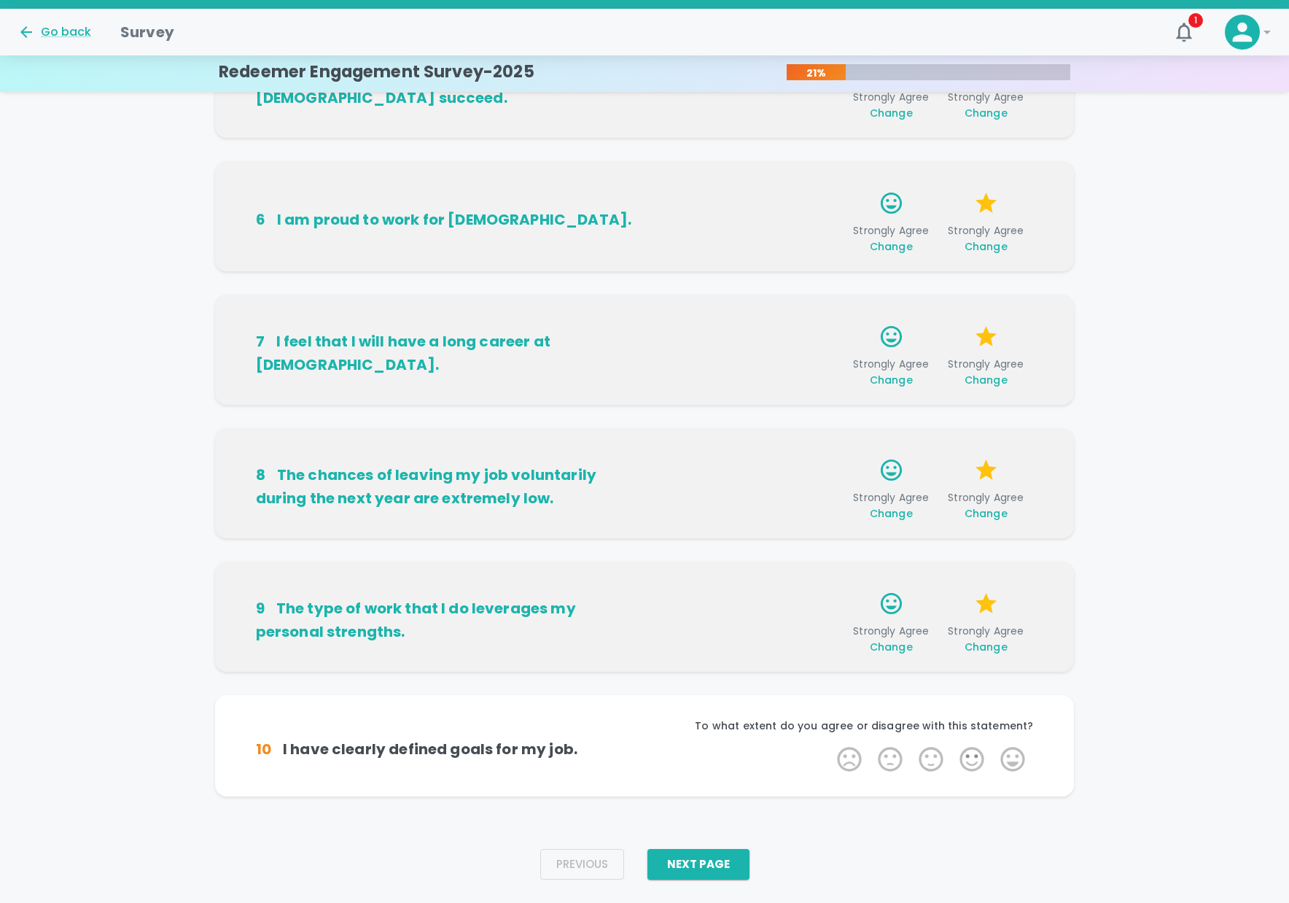
click at [996, 648] on span "Change" at bounding box center [986, 646] width 43 height 15
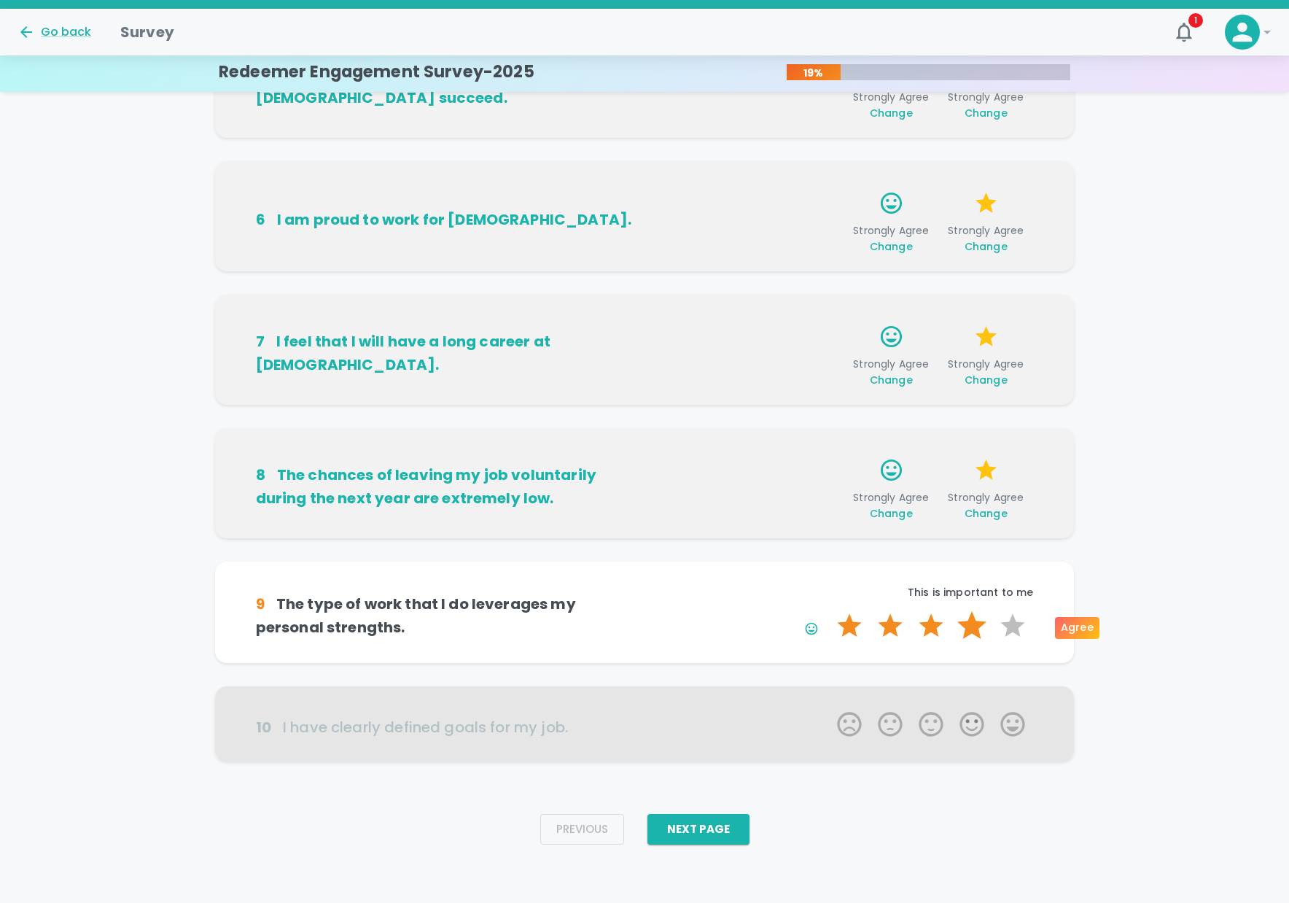
click at [977, 625] on label "4 Stars" at bounding box center [971, 625] width 41 height 29
click at [829, 611] on input "4 Stars" at bounding box center [828, 610] width 1 height 1
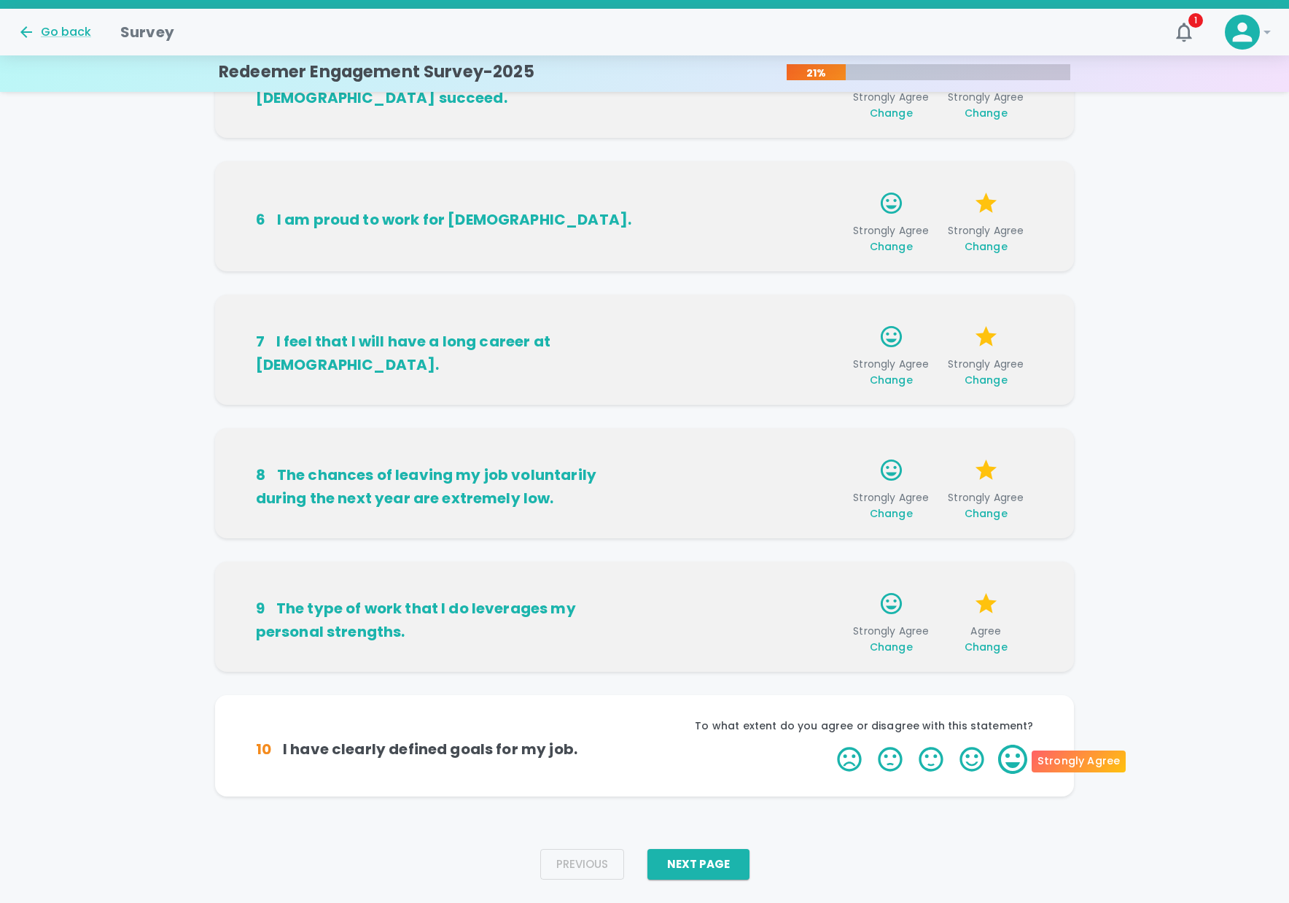
scroll to position [633, 0]
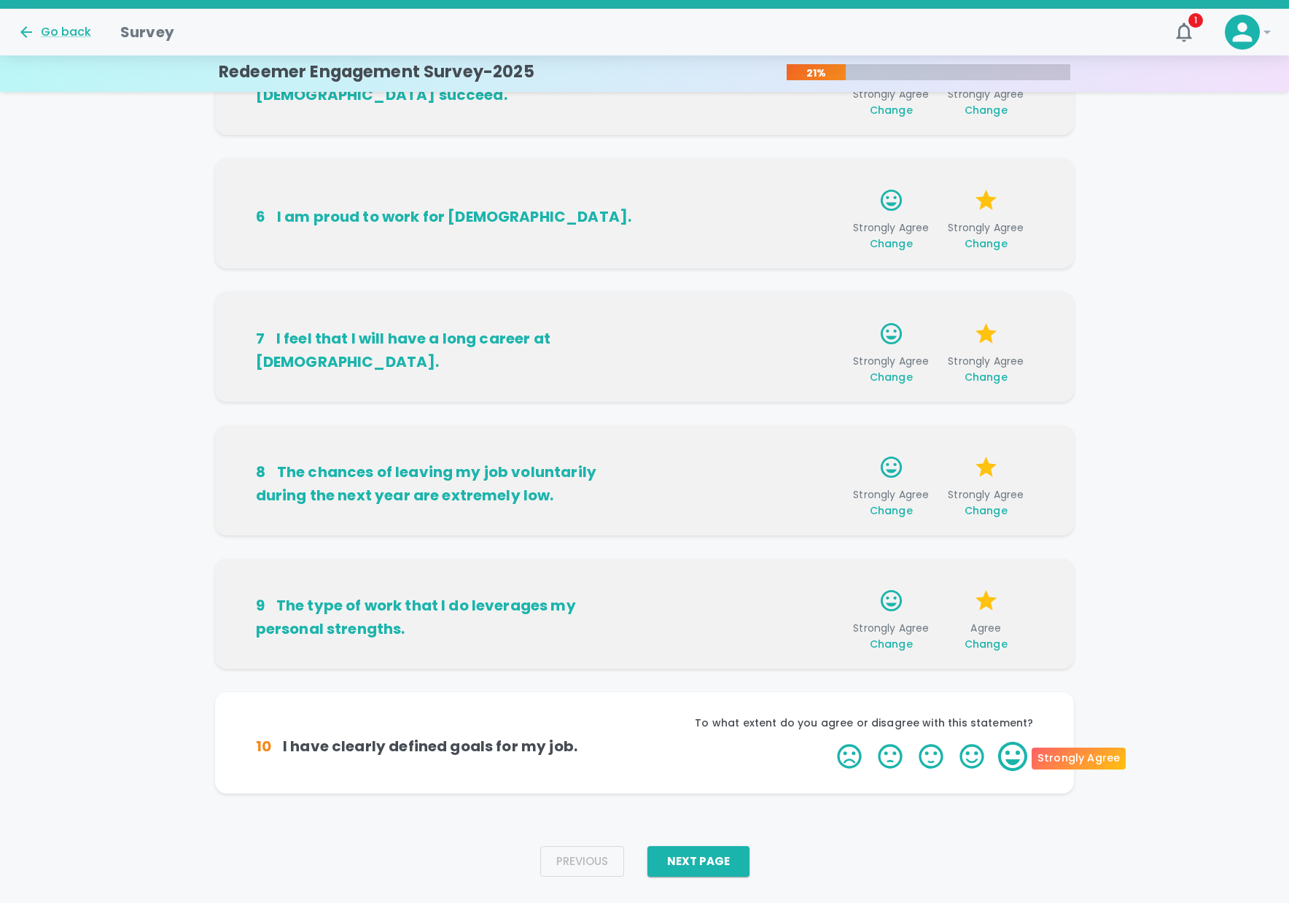
click at [1010, 763] on label "5 Stars" at bounding box center [1012, 755] width 41 height 29
click at [829, 741] on input "5 Stars" at bounding box center [828, 741] width 1 height 1
click at [982, 756] on label "4 Stars" at bounding box center [971, 755] width 41 height 29
click at [829, 741] on input "4 Stars" at bounding box center [828, 741] width 1 height 1
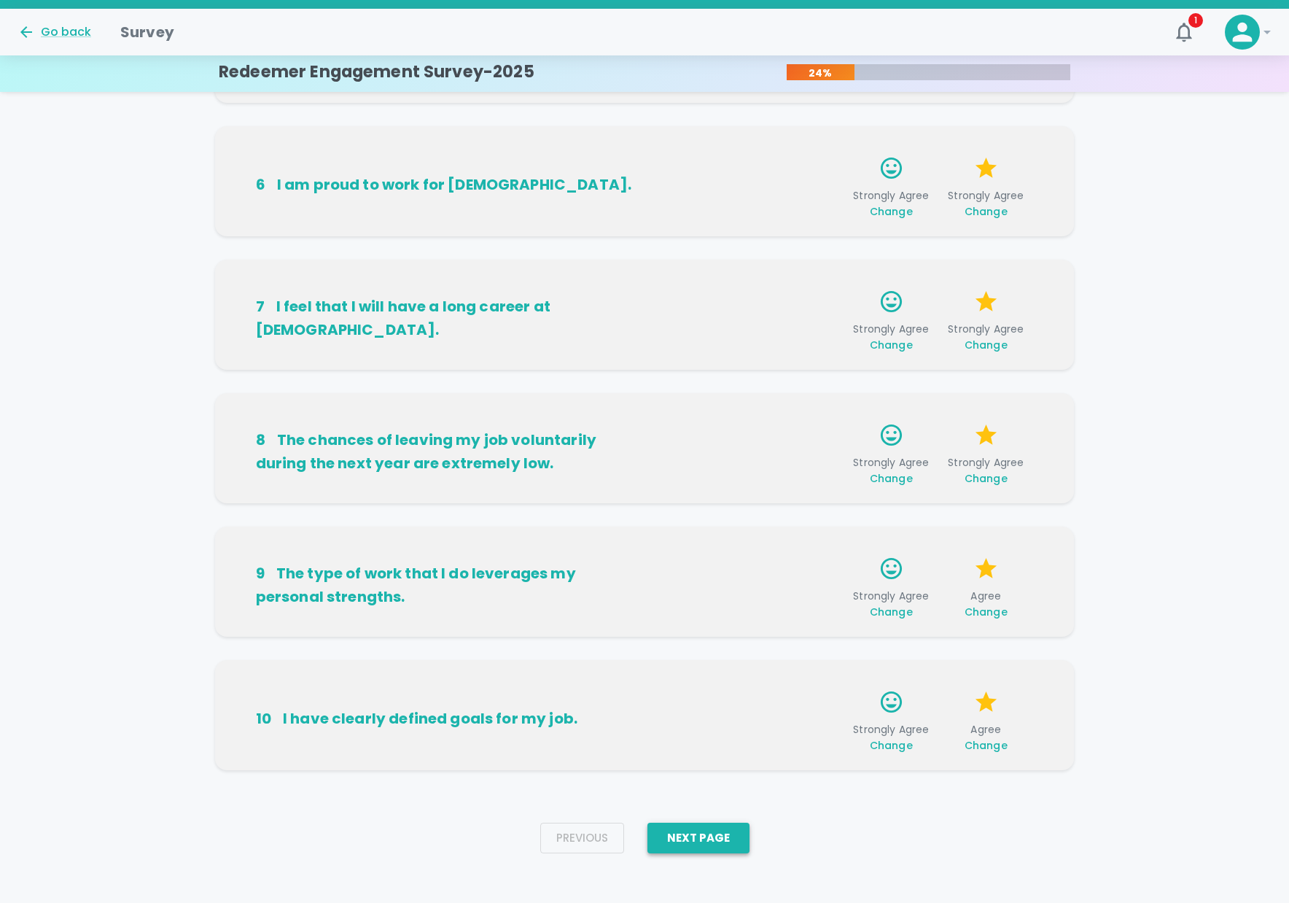
click at [707, 848] on button "Next Page" at bounding box center [698, 837] width 102 height 31
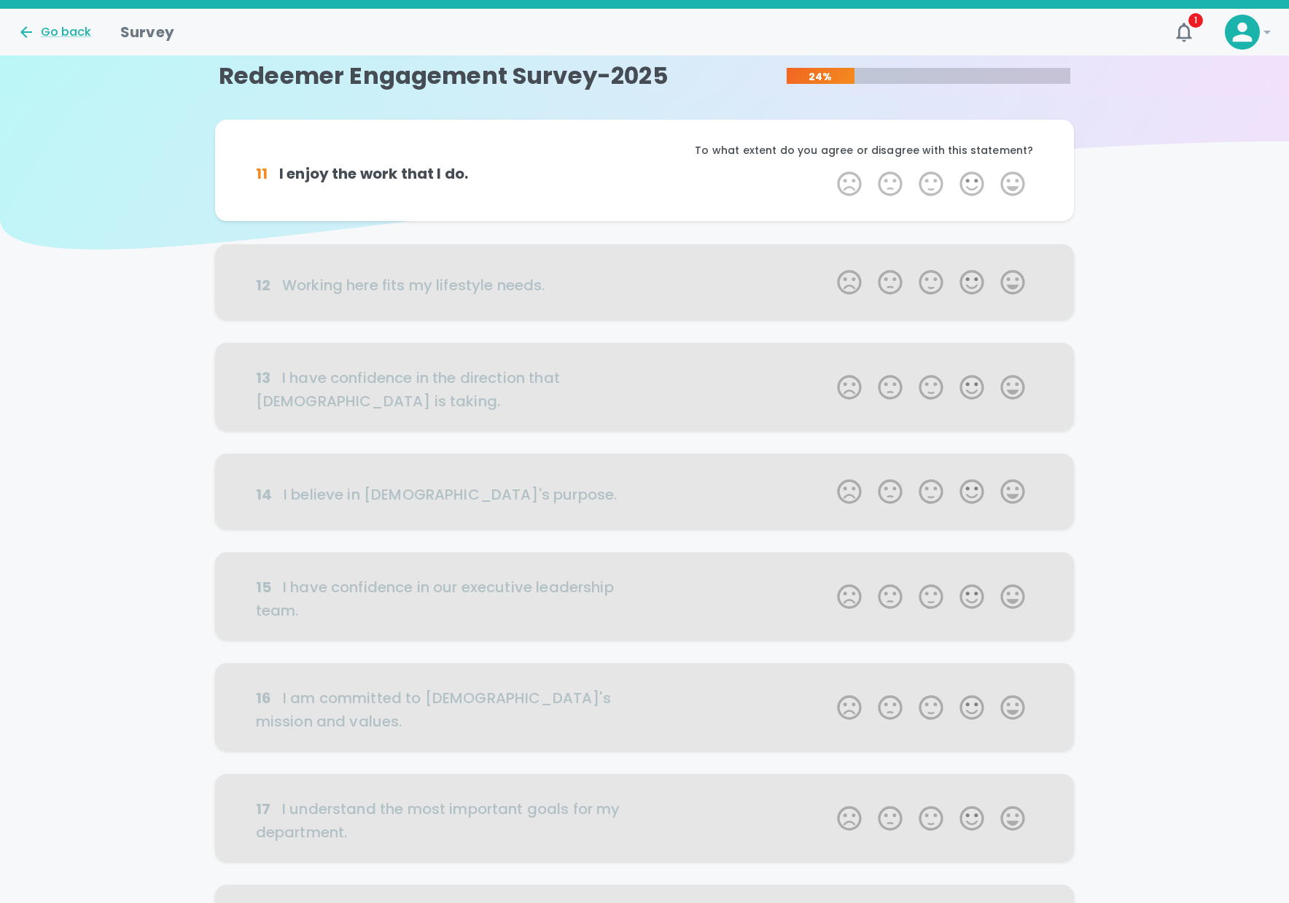
scroll to position [0, 0]
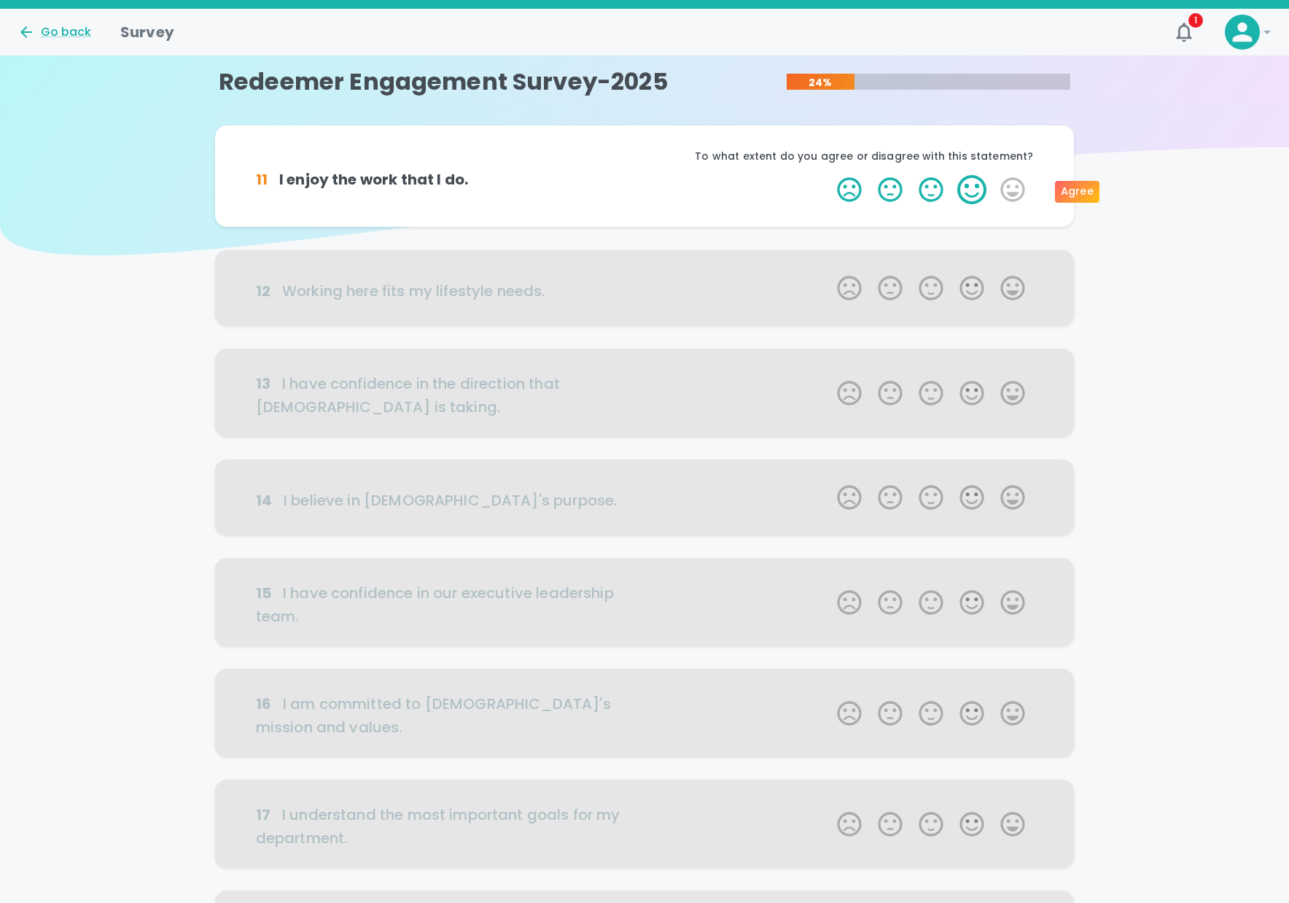
click at [979, 190] on label "4 Stars" at bounding box center [971, 189] width 41 height 29
click at [829, 175] on input "4 Stars" at bounding box center [828, 174] width 1 height 1
click at [973, 192] on label "4 Stars" at bounding box center [971, 189] width 41 height 29
click at [829, 175] on input "4 Stars" at bounding box center [828, 174] width 1 height 1
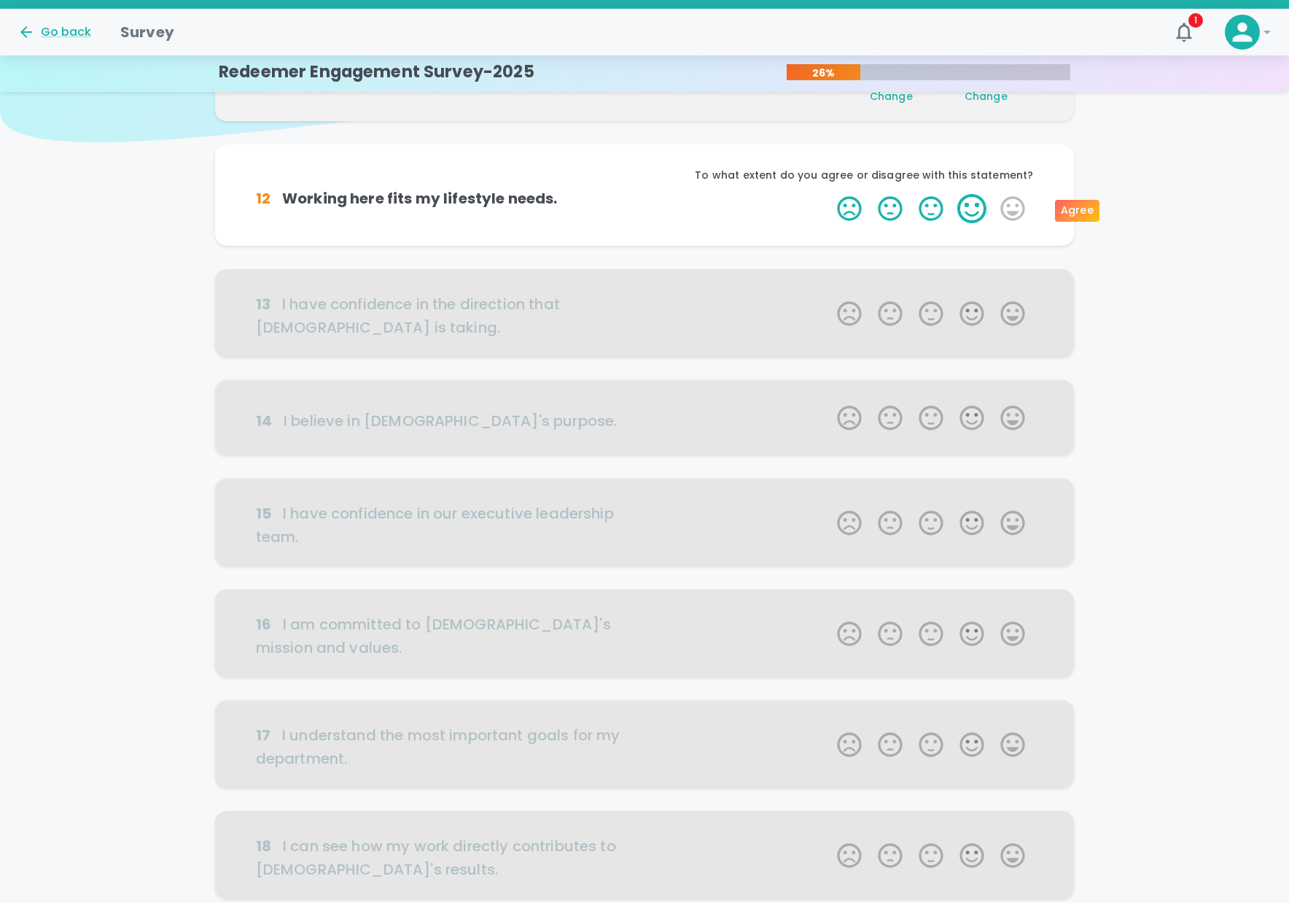
scroll to position [128, 0]
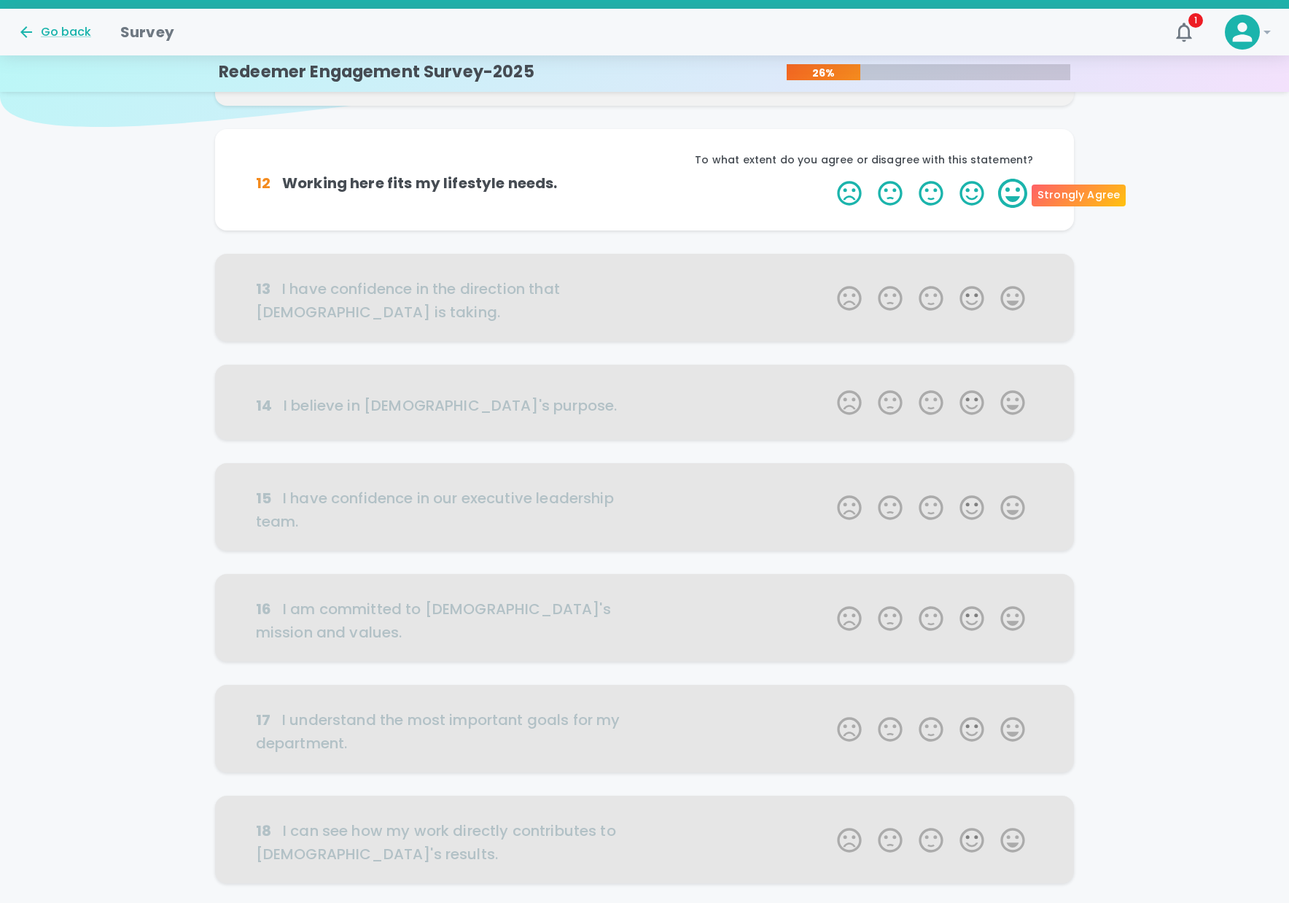
click at [1016, 198] on label "5 Stars" at bounding box center [1012, 193] width 41 height 29
click at [829, 179] on input "5 Stars" at bounding box center [828, 178] width 1 height 1
click at [1016, 192] on label "5 Stars" at bounding box center [1012, 193] width 41 height 29
click at [829, 179] on input "5 Stars" at bounding box center [828, 178] width 1 height 1
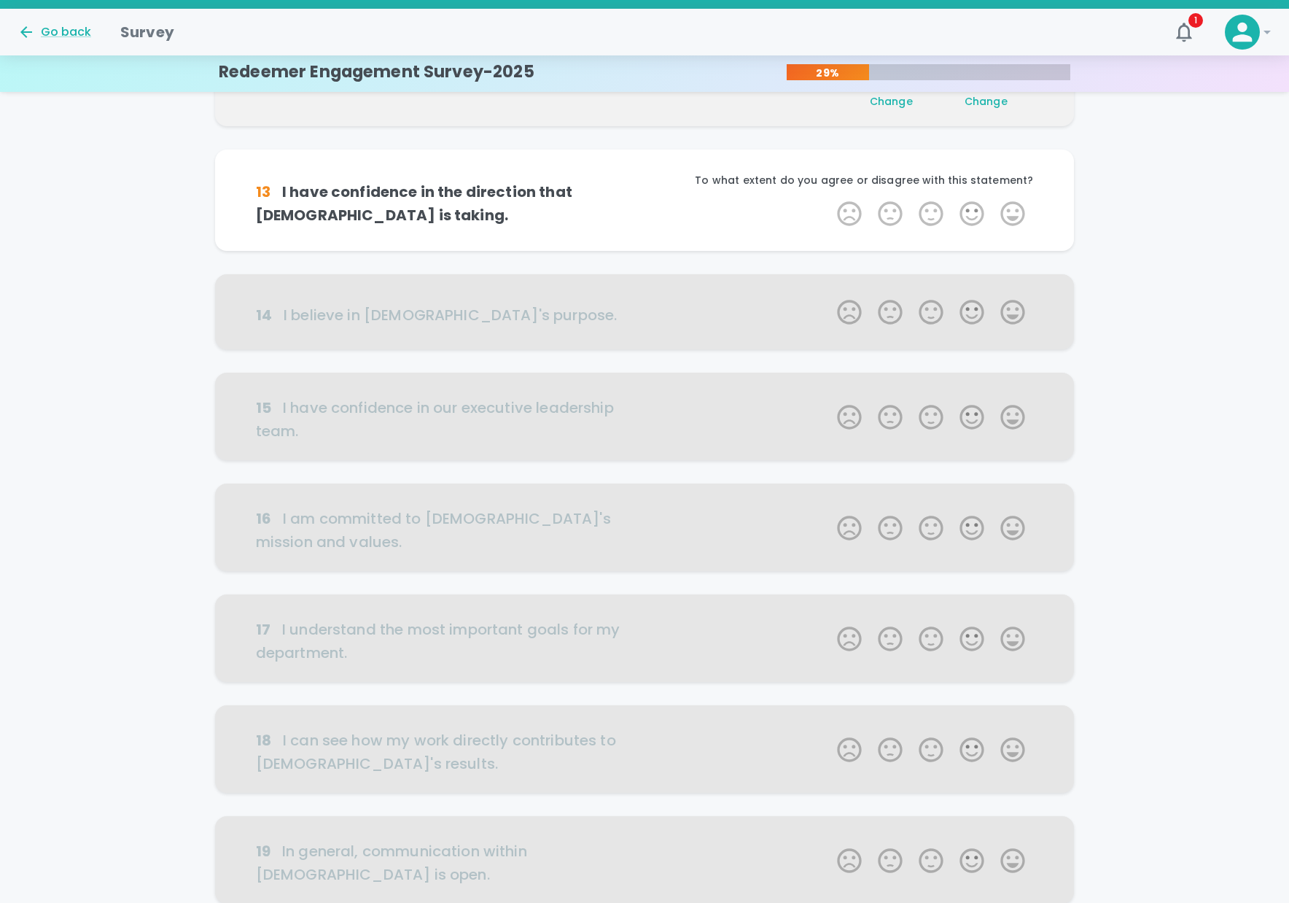
scroll to position [257, 0]
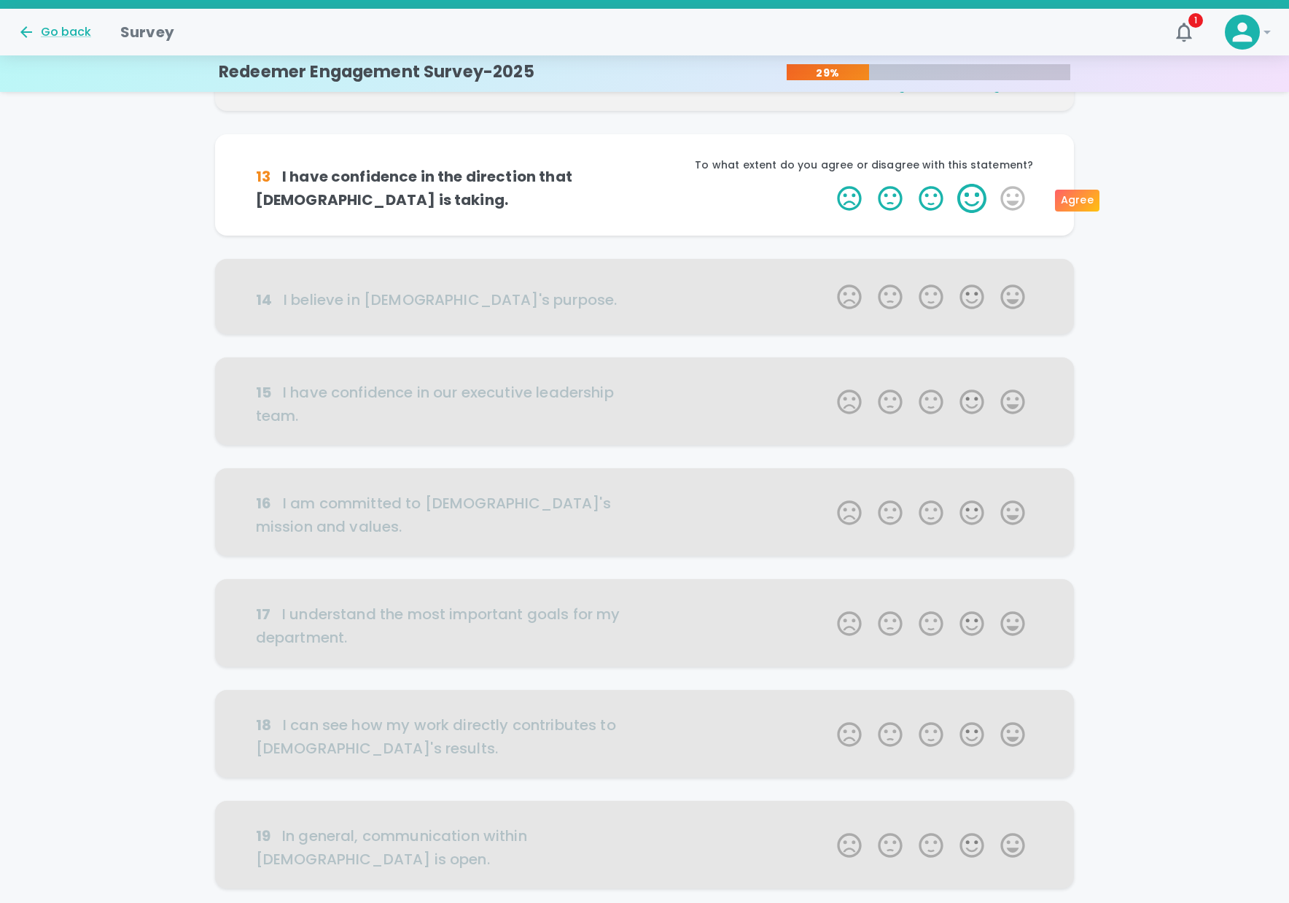
click at [969, 196] on label "4 Stars" at bounding box center [971, 198] width 41 height 29
click at [829, 184] on input "4 Stars" at bounding box center [828, 183] width 1 height 1
click at [1006, 195] on label "5 Stars" at bounding box center [1012, 198] width 41 height 29
click at [829, 184] on input "5 Stars" at bounding box center [828, 183] width 1 height 1
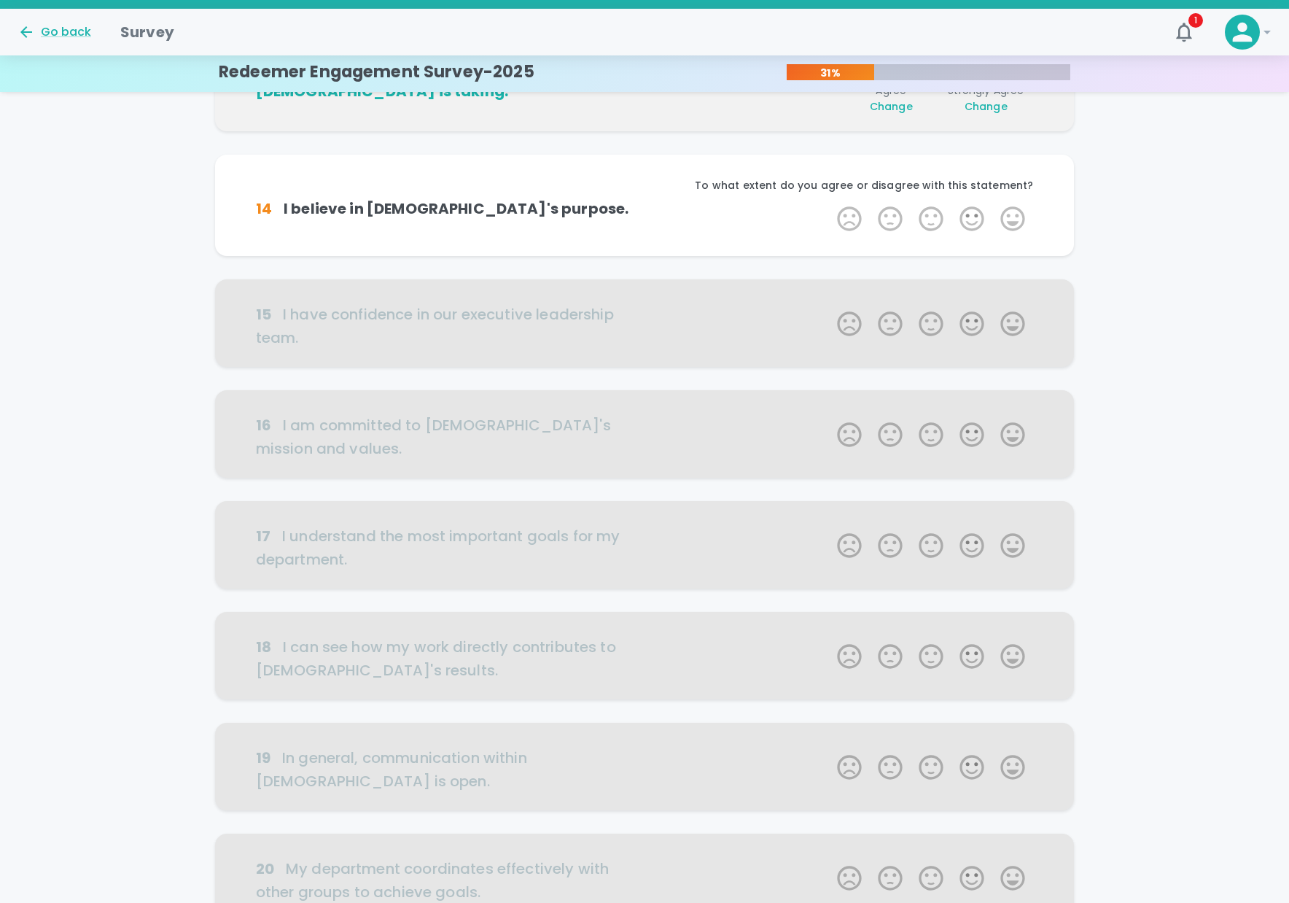
scroll to position [385, 0]
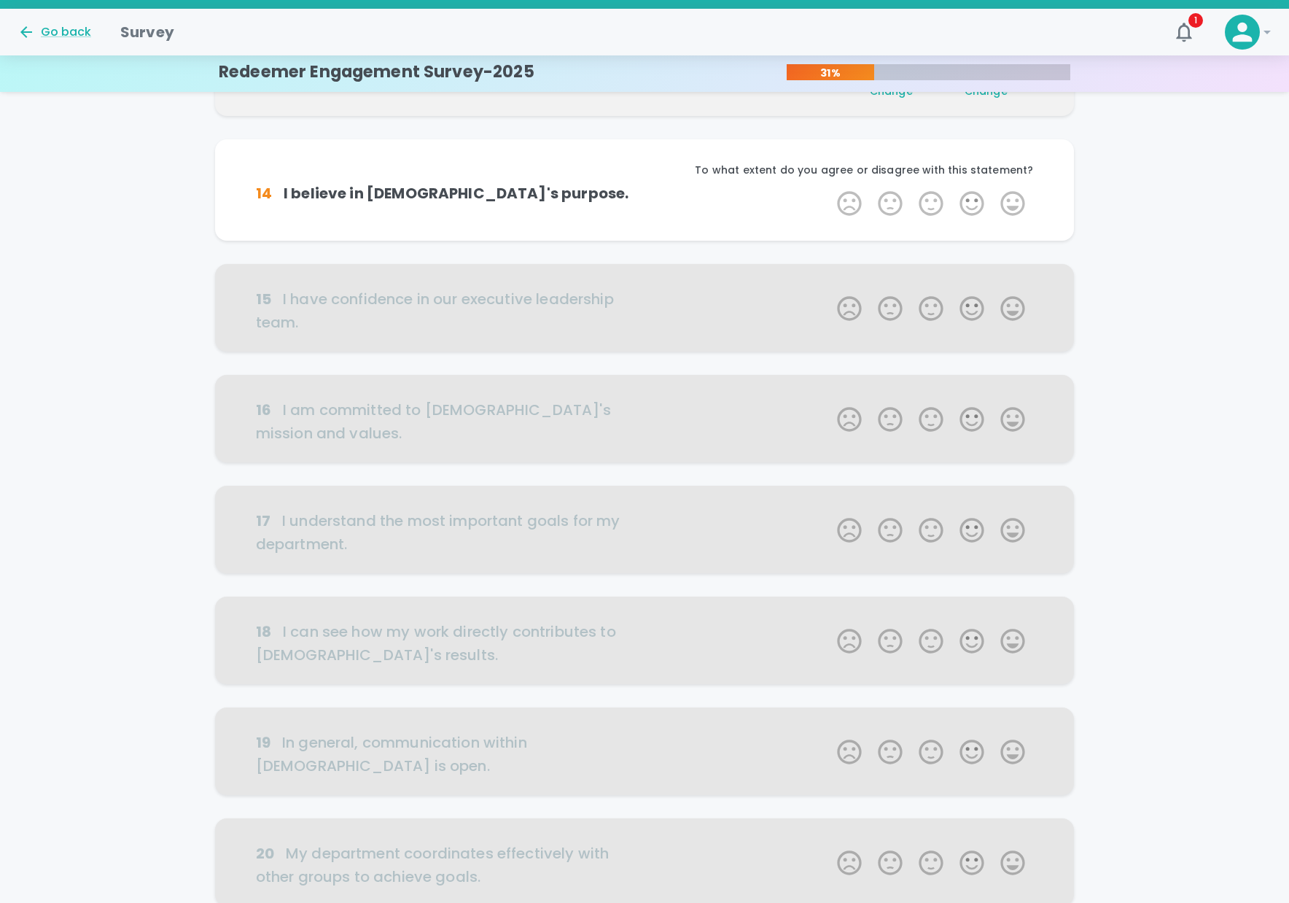
click at [1006, 195] on label "5 Stars" at bounding box center [1012, 203] width 41 height 29
click at [829, 189] on input "5 Stars" at bounding box center [828, 188] width 1 height 1
click at [1005, 204] on label "5 Stars" at bounding box center [1012, 203] width 41 height 29
click at [829, 189] on input "5 Stars" at bounding box center [828, 188] width 1 height 1
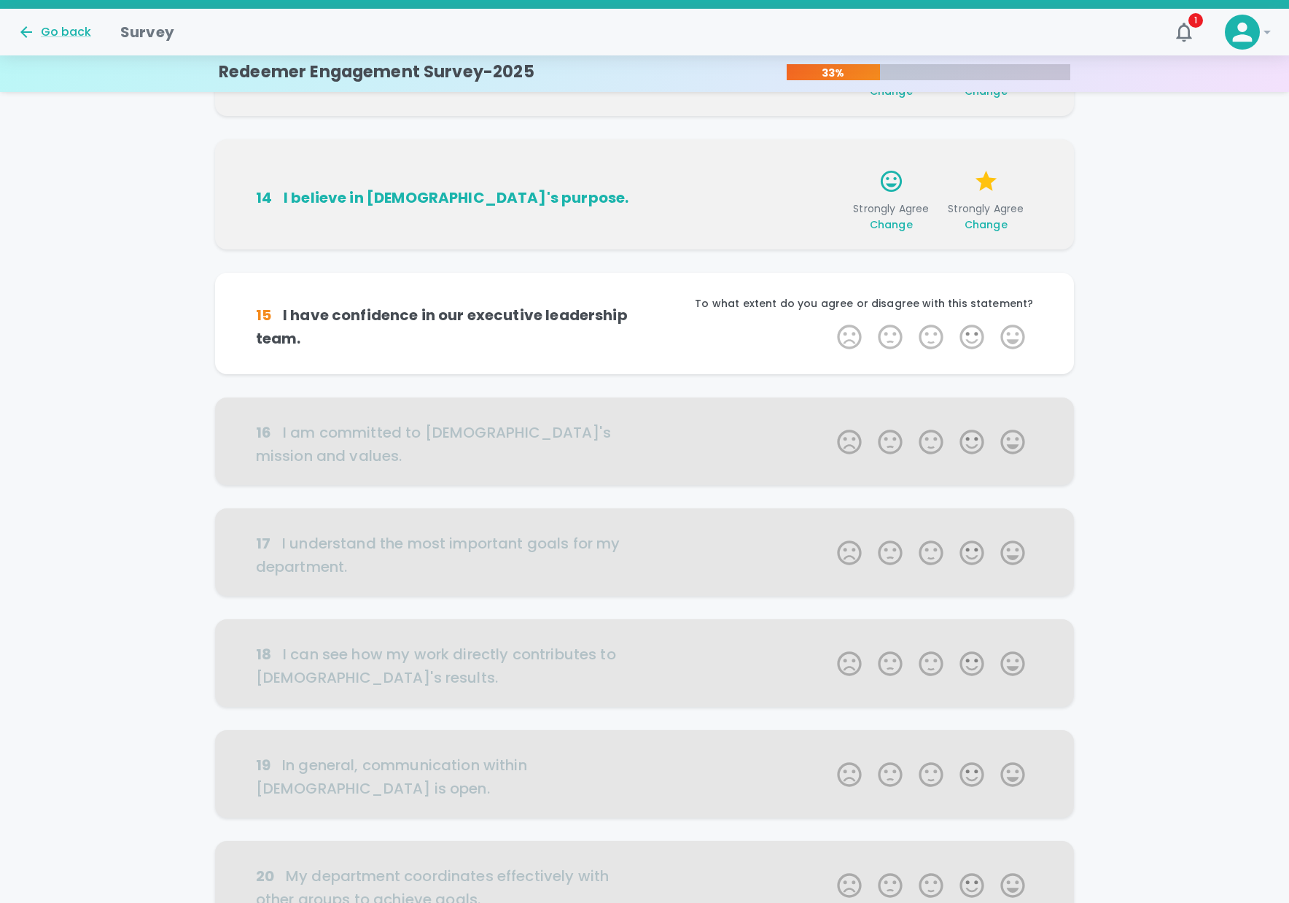
scroll to position [513, 0]
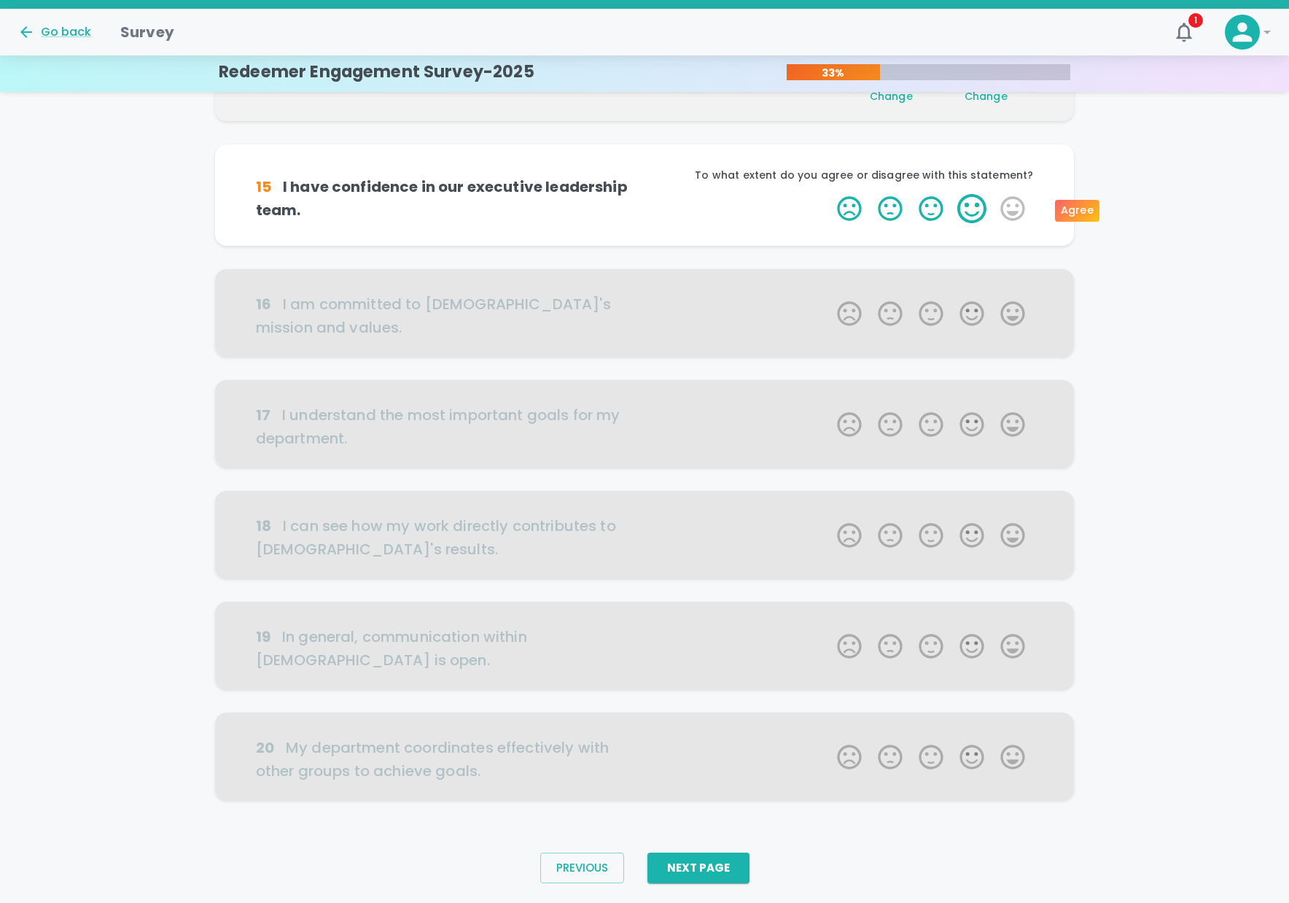
click at [973, 209] on label "4 Stars" at bounding box center [971, 208] width 41 height 29
click at [829, 194] on input "4 Stars" at bounding box center [828, 193] width 1 height 1
click at [1016, 207] on label "5 Stars" at bounding box center [1012, 208] width 41 height 29
click at [829, 194] on input "5 Stars" at bounding box center [828, 193] width 1 height 1
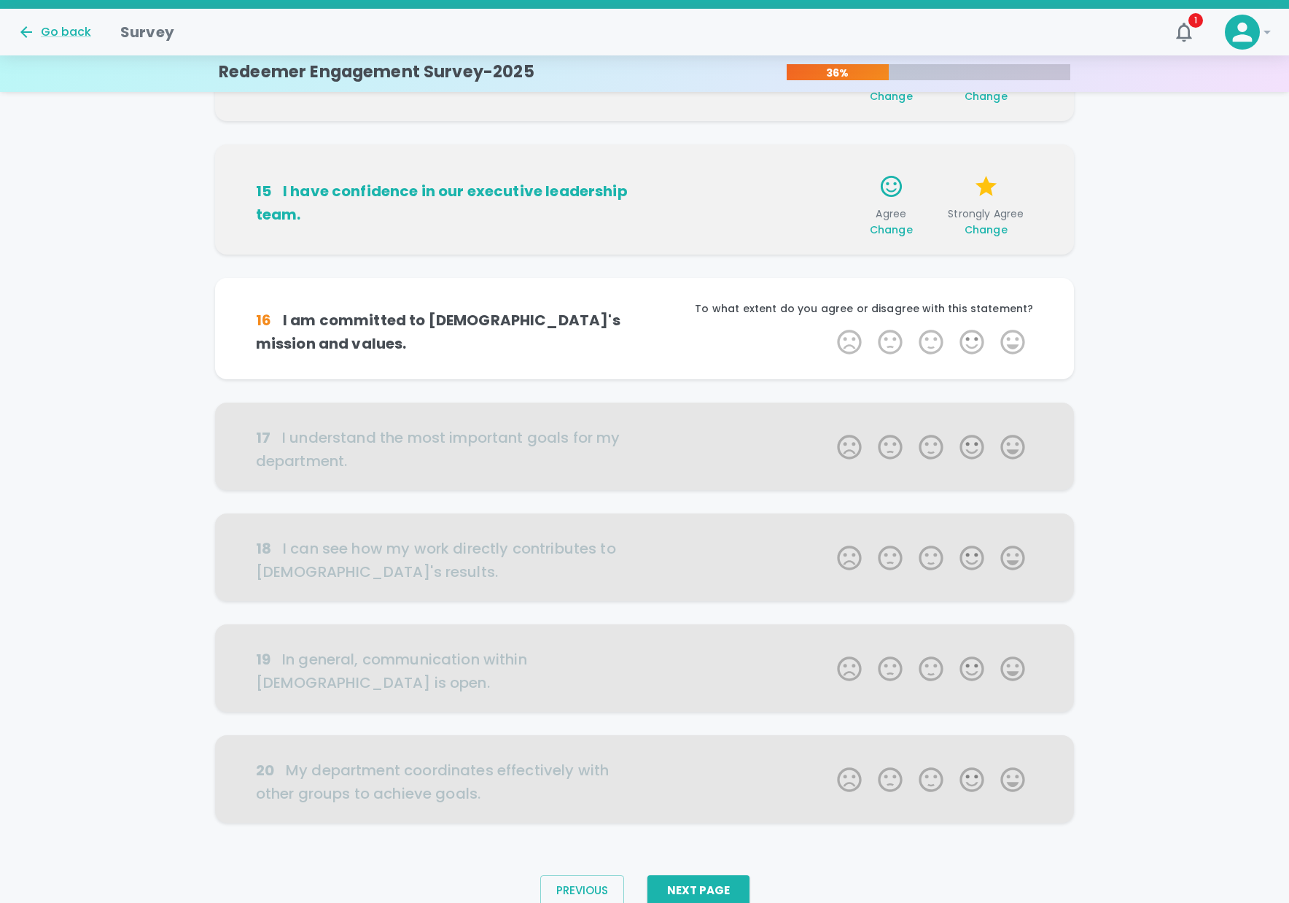
scroll to position [552, 0]
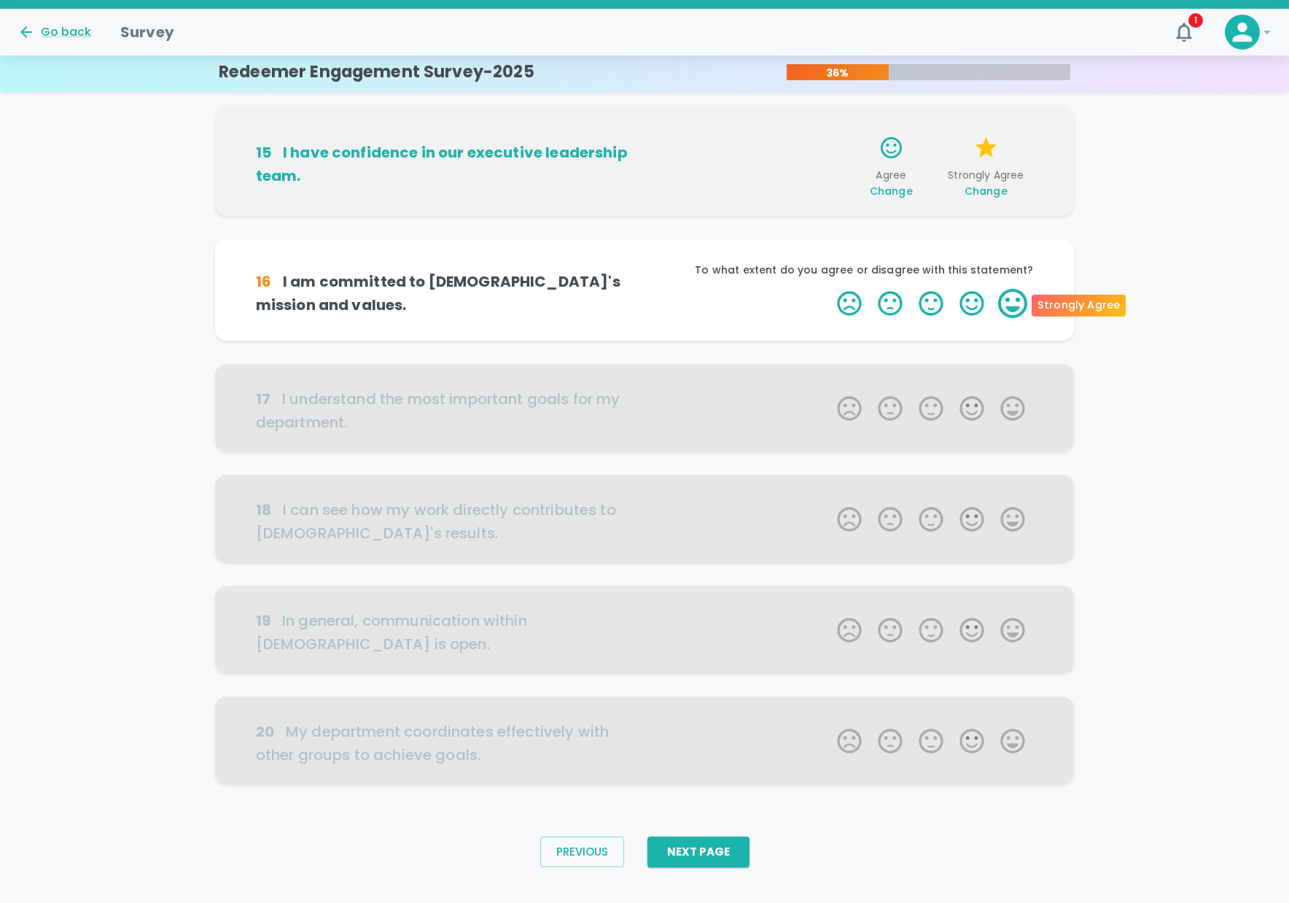
click at [1002, 302] on label "5 Stars" at bounding box center [1012, 303] width 41 height 29
click at [829, 289] on input "5 Stars" at bounding box center [828, 288] width 1 height 1
click at [1005, 303] on label "5 Stars" at bounding box center [1012, 303] width 41 height 29
click at [829, 289] on input "5 Stars" at bounding box center [828, 288] width 1 height 1
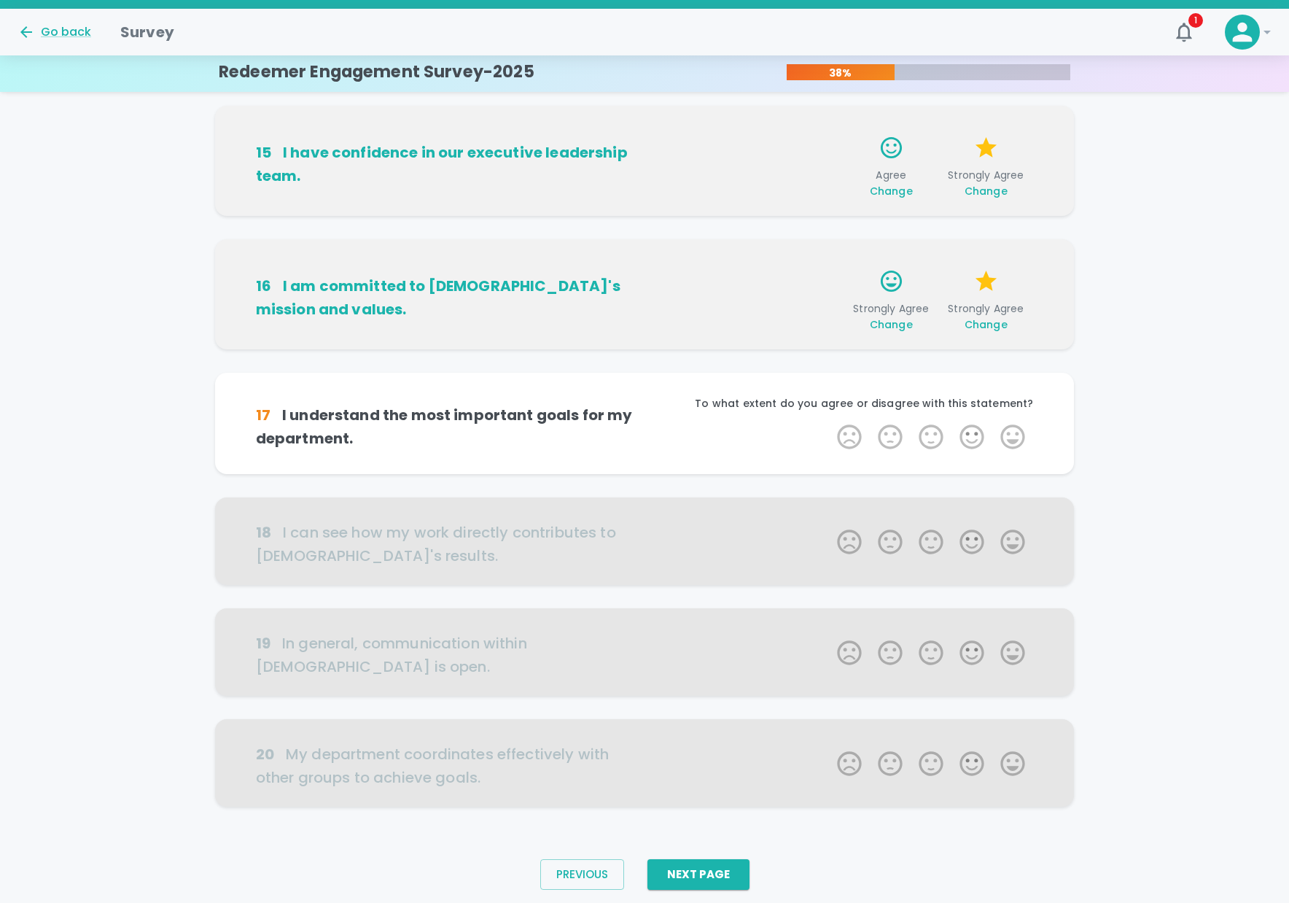
scroll to position [574, 0]
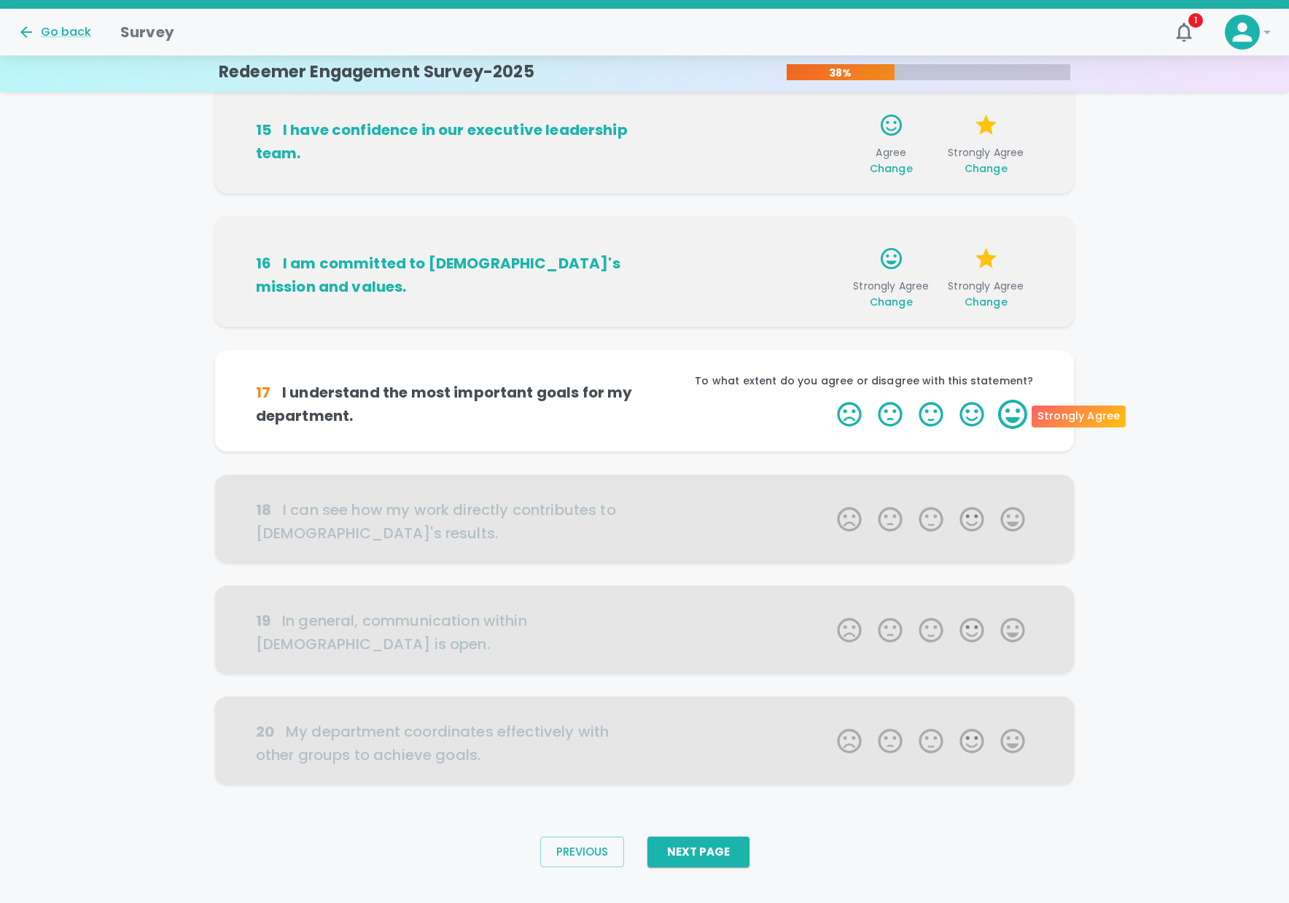
click at [1016, 408] on label "5 Stars" at bounding box center [1012, 414] width 41 height 29
click at [829, 400] on input "5 Stars" at bounding box center [828, 399] width 1 height 1
click at [965, 411] on label "4 Stars" at bounding box center [971, 414] width 41 height 29
click at [829, 400] on input "4 Stars" at bounding box center [828, 399] width 1 height 1
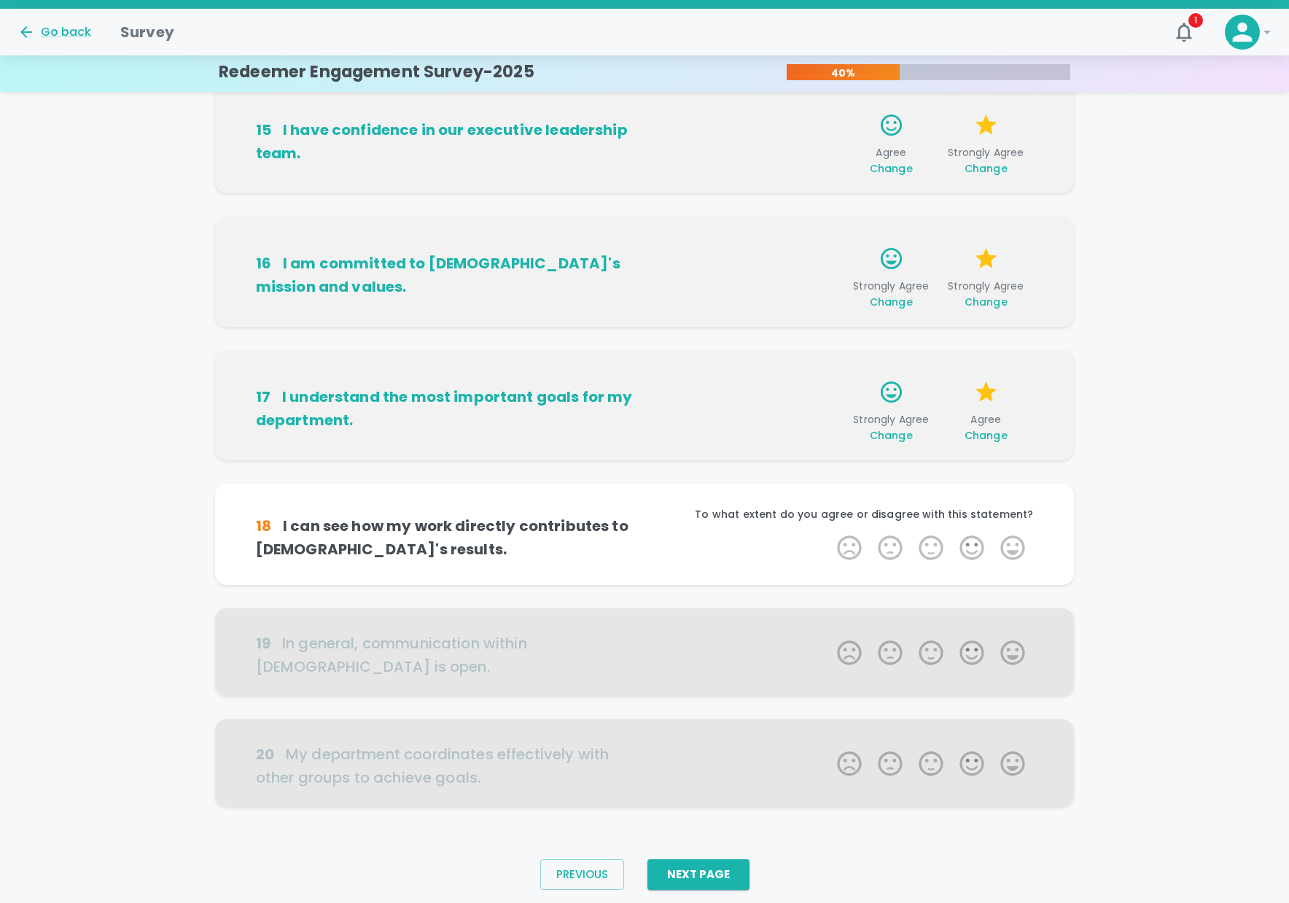
scroll to position [597, 0]
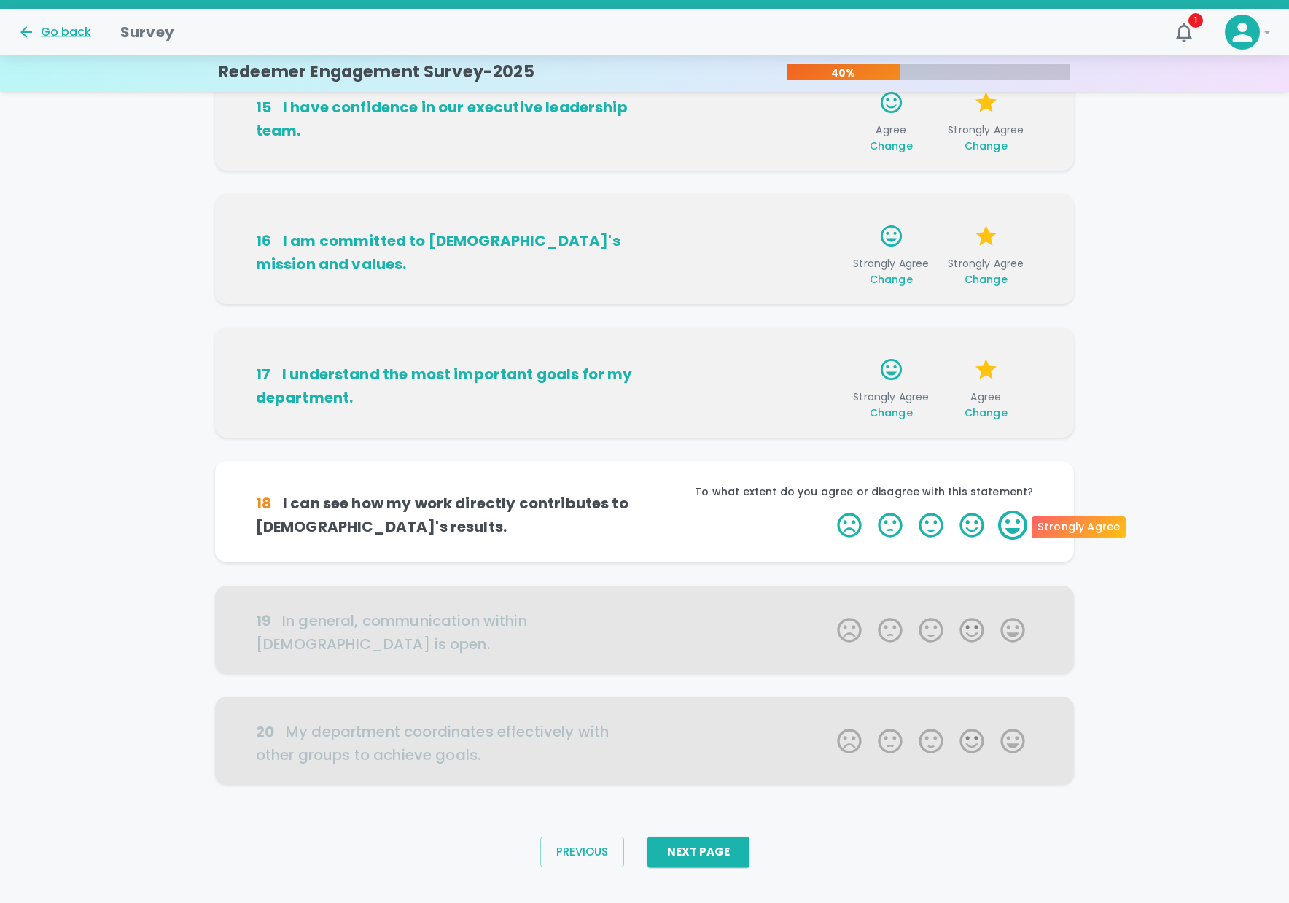
click at [1021, 532] on label "5 Stars" at bounding box center [1012, 524] width 41 height 29
click at [829, 510] on input "5 Stars" at bounding box center [828, 510] width 1 height 1
click at [966, 523] on label "4 Stars" at bounding box center [971, 524] width 41 height 29
click at [829, 510] on input "4 Stars" at bounding box center [828, 510] width 1 height 1
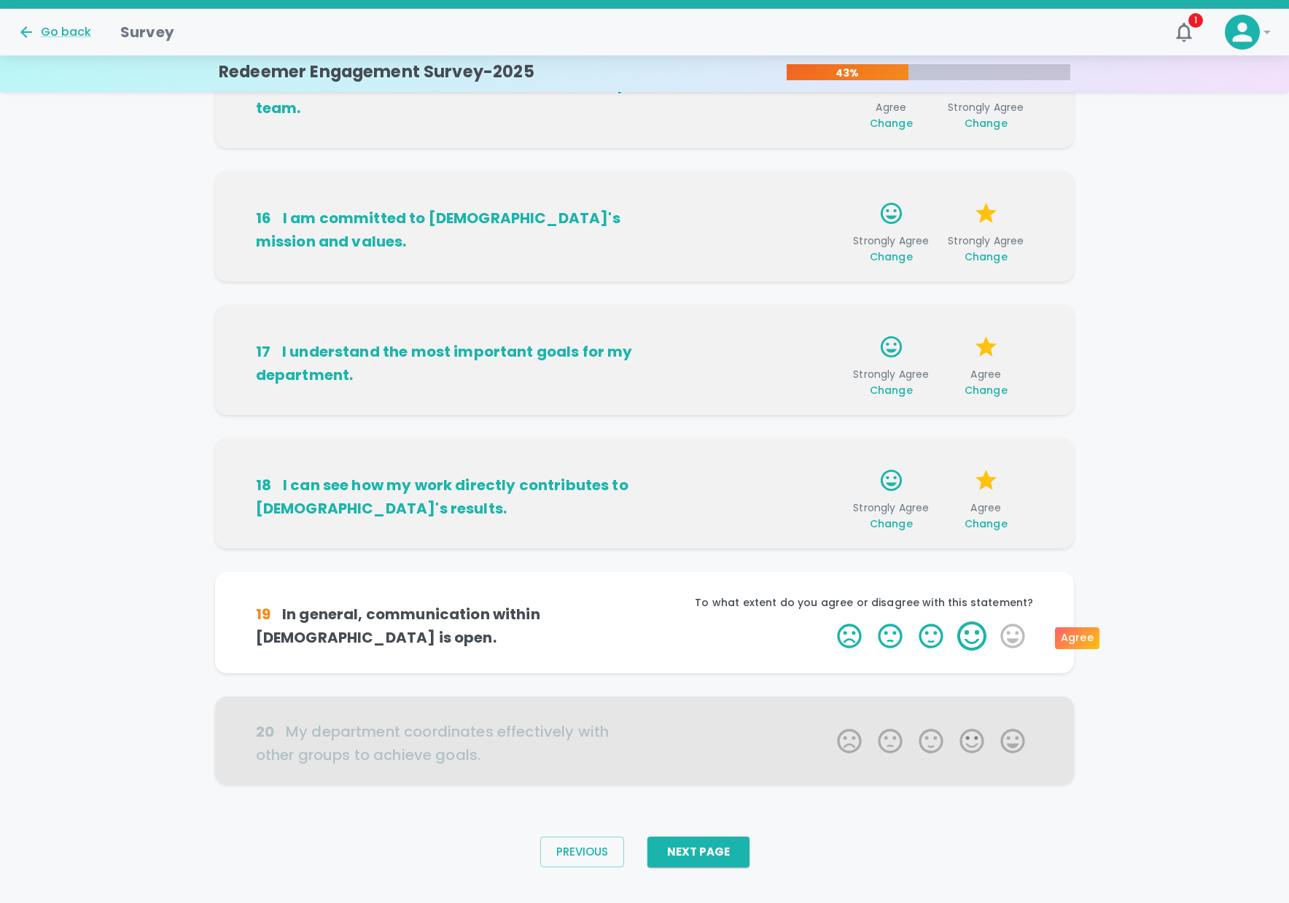
click at [970, 630] on label "4 Stars" at bounding box center [971, 635] width 41 height 29
click at [829, 621] on input "4 Stars" at bounding box center [828, 620] width 1 height 1
click at [1025, 634] on label "5 Stars" at bounding box center [1012, 635] width 41 height 29
click at [829, 621] on input "5 Stars" at bounding box center [828, 620] width 1 height 1
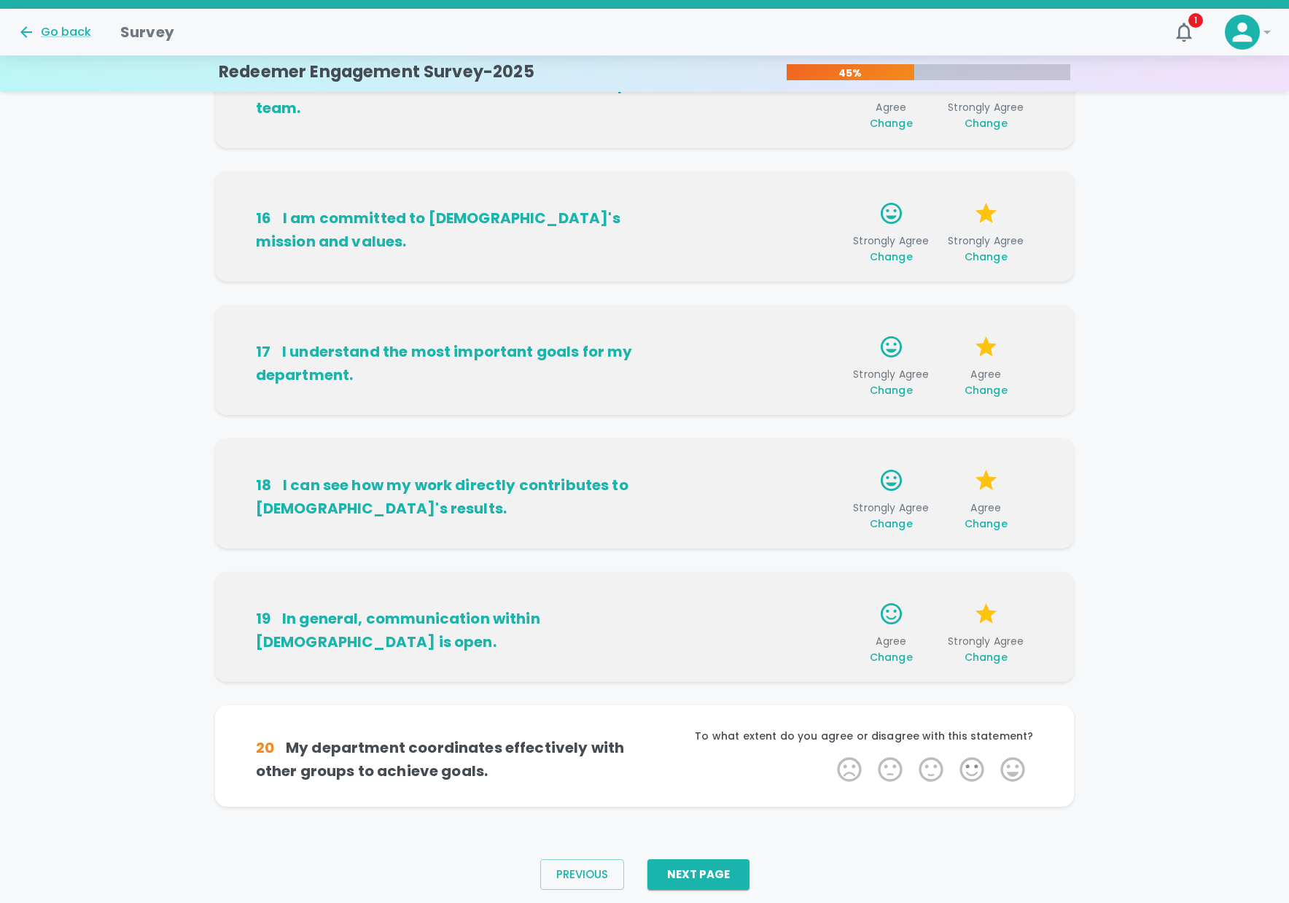
scroll to position [642, 0]
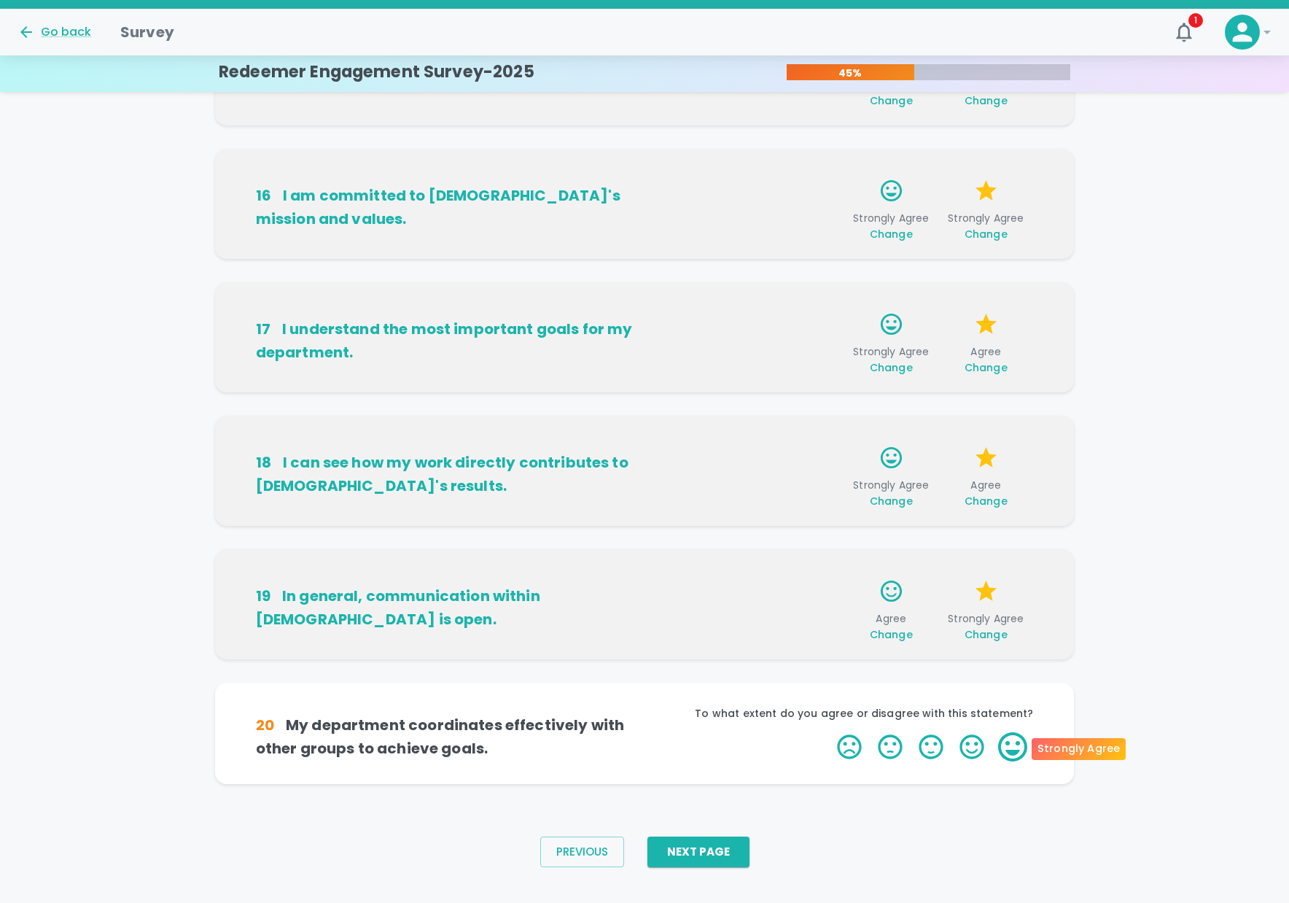
click at [1005, 745] on label "5 Stars" at bounding box center [1012, 746] width 41 height 29
click at [829, 732] on input "5 Stars" at bounding box center [828, 731] width 1 height 1
click at [973, 749] on label "4 Stars" at bounding box center [971, 746] width 41 height 29
click at [829, 732] on input "4 Stars" at bounding box center [828, 731] width 1 height 1
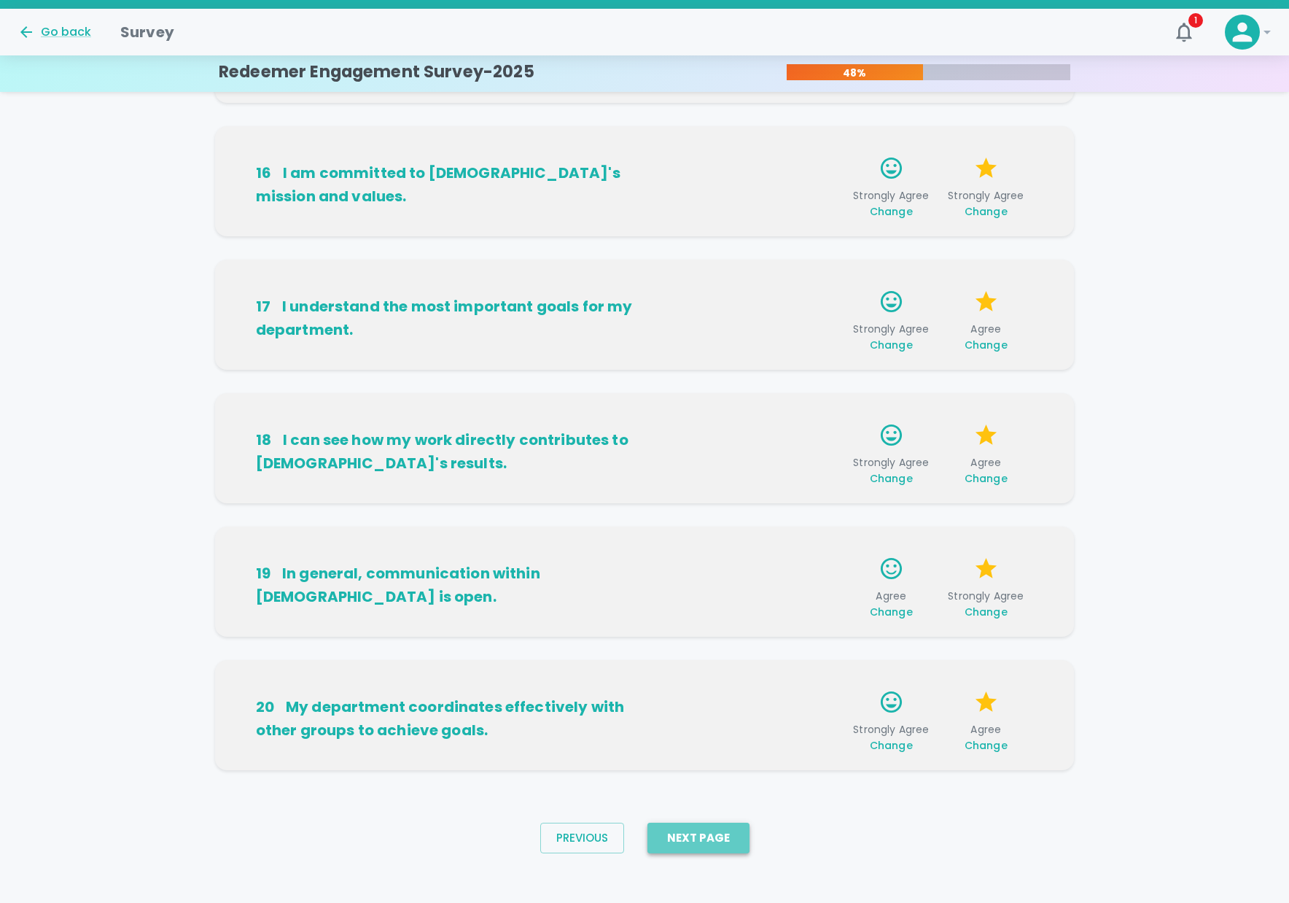
click at [731, 840] on button "Next Page" at bounding box center [698, 837] width 102 height 31
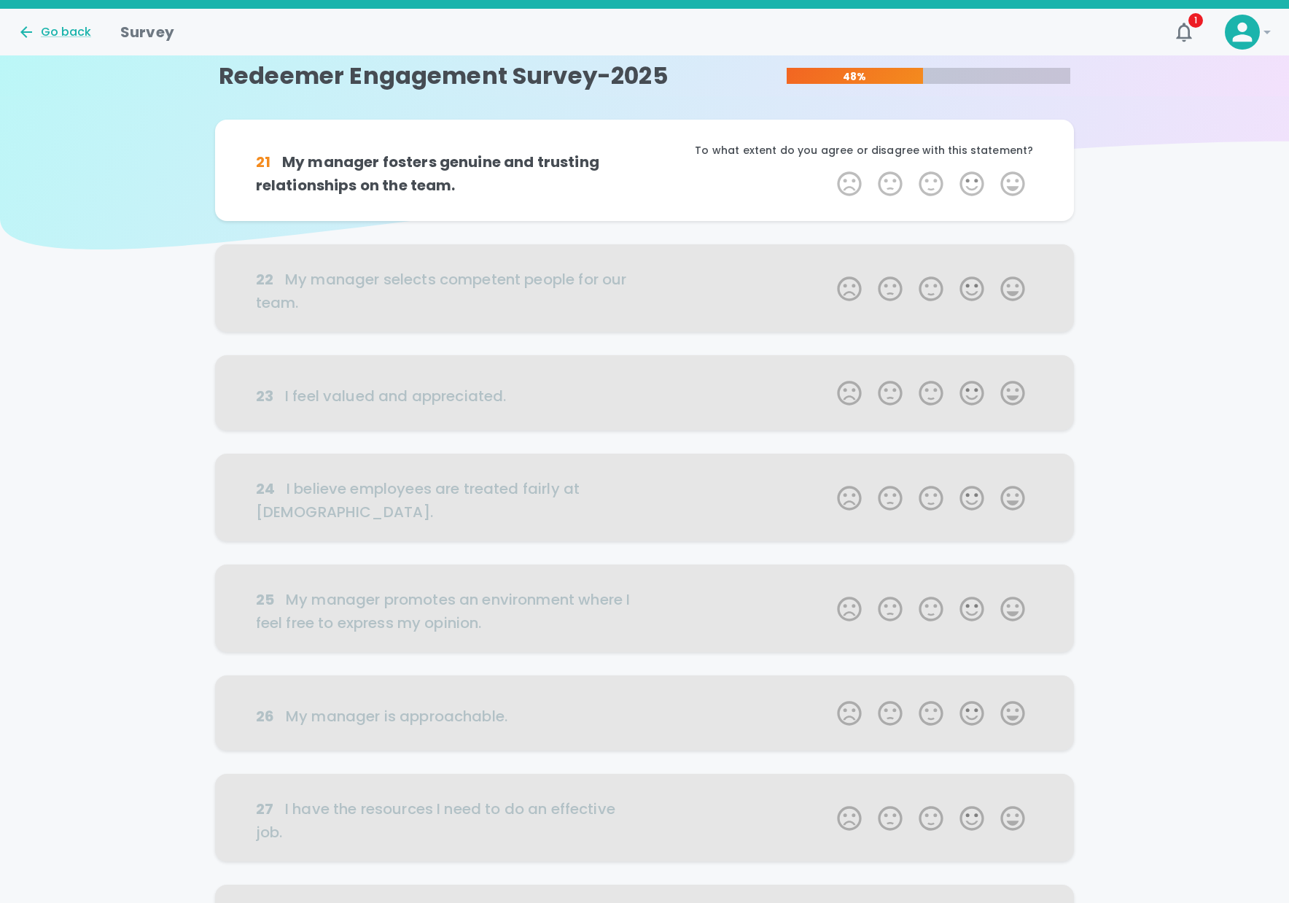
scroll to position [0, 0]
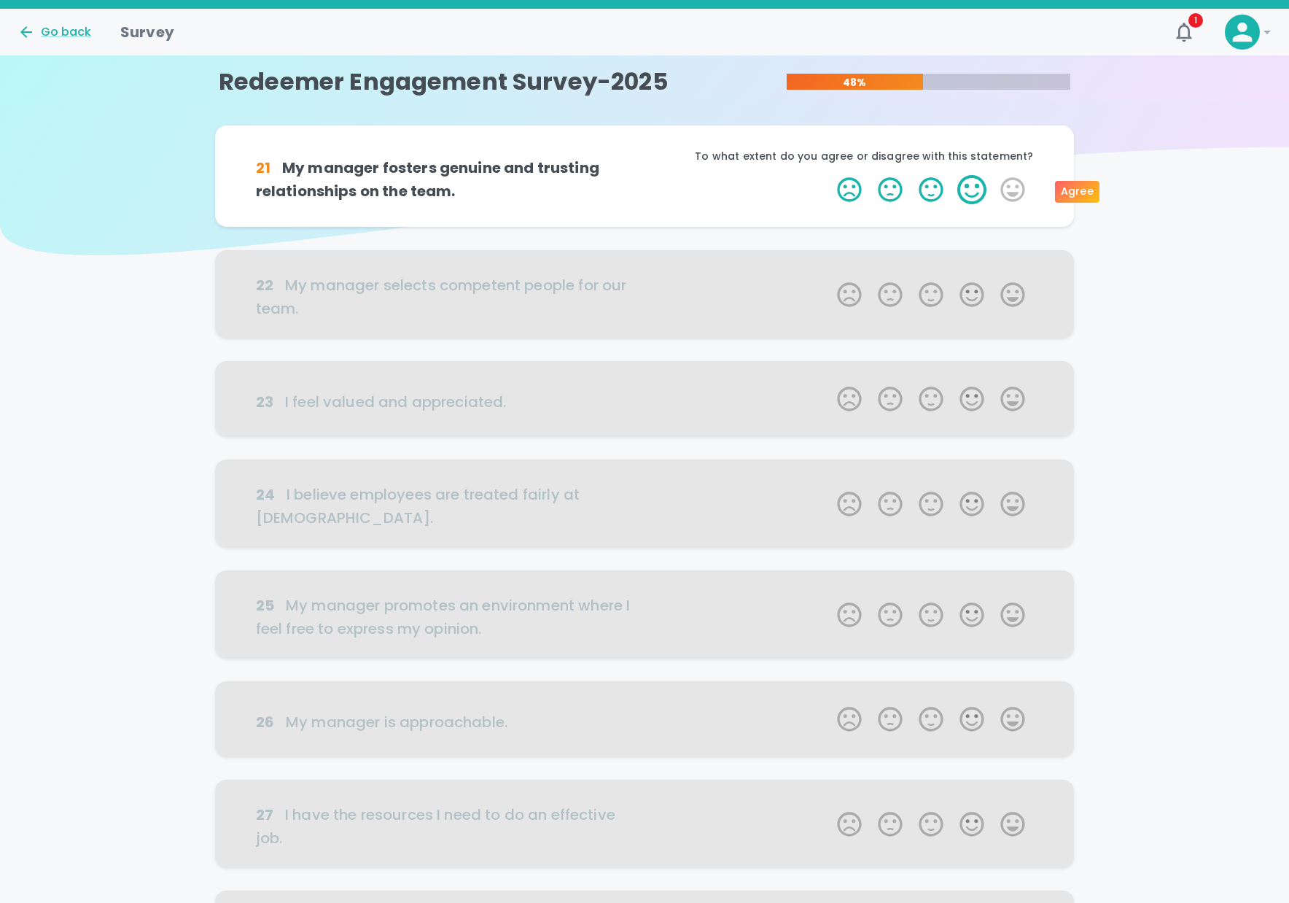
click at [962, 187] on label "4 Stars" at bounding box center [971, 189] width 41 height 29
click at [829, 175] on input "4 Stars" at bounding box center [828, 174] width 1 height 1
click at [1026, 187] on label "5 Stars" at bounding box center [1012, 189] width 41 height 29
click at [829, 175] on input "5 Stars" at bounding box center [828, 174] width 1 height 1
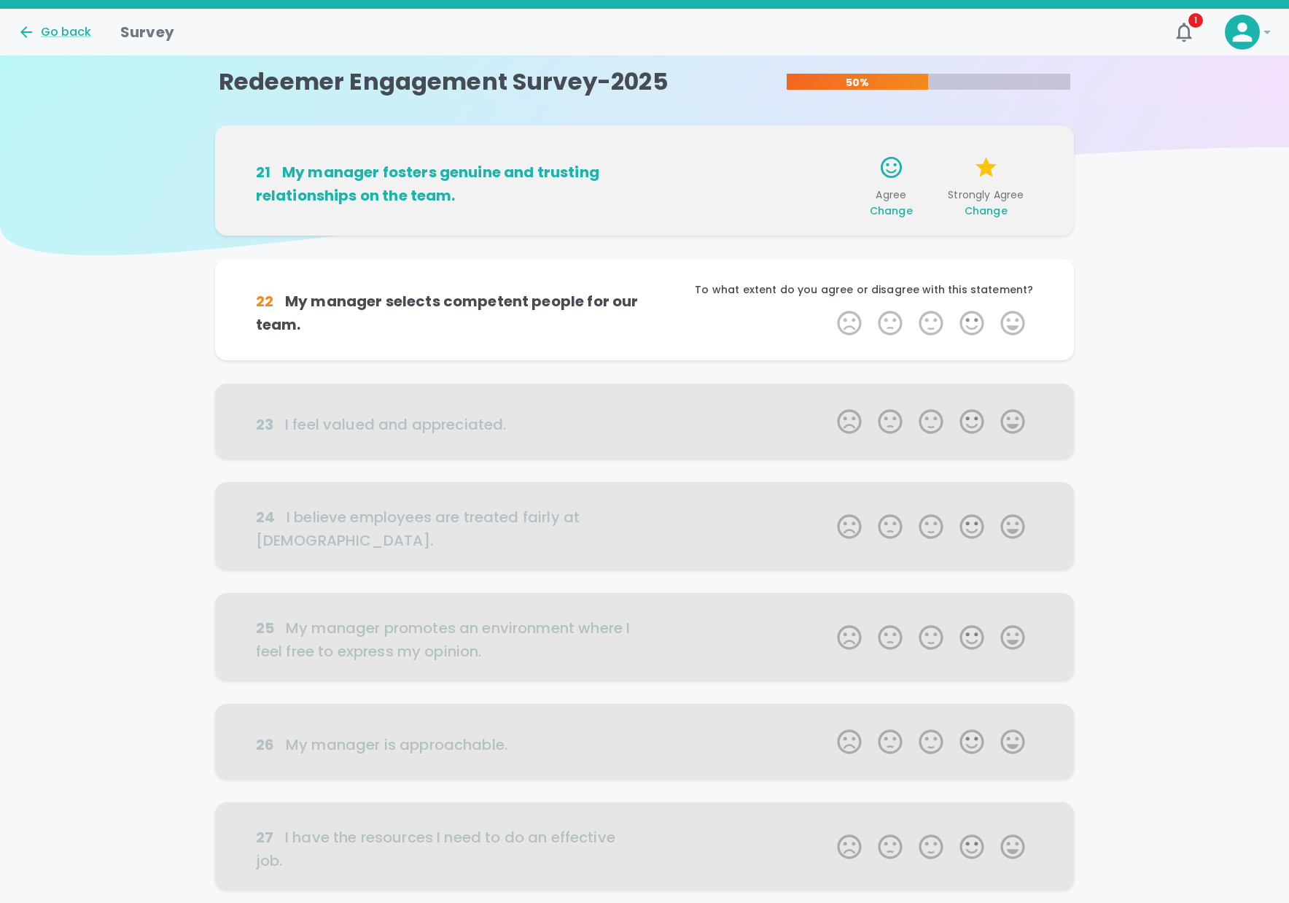
click at [897, 213] on span "Change" at bounding box center [891, 210] width 43 height 15
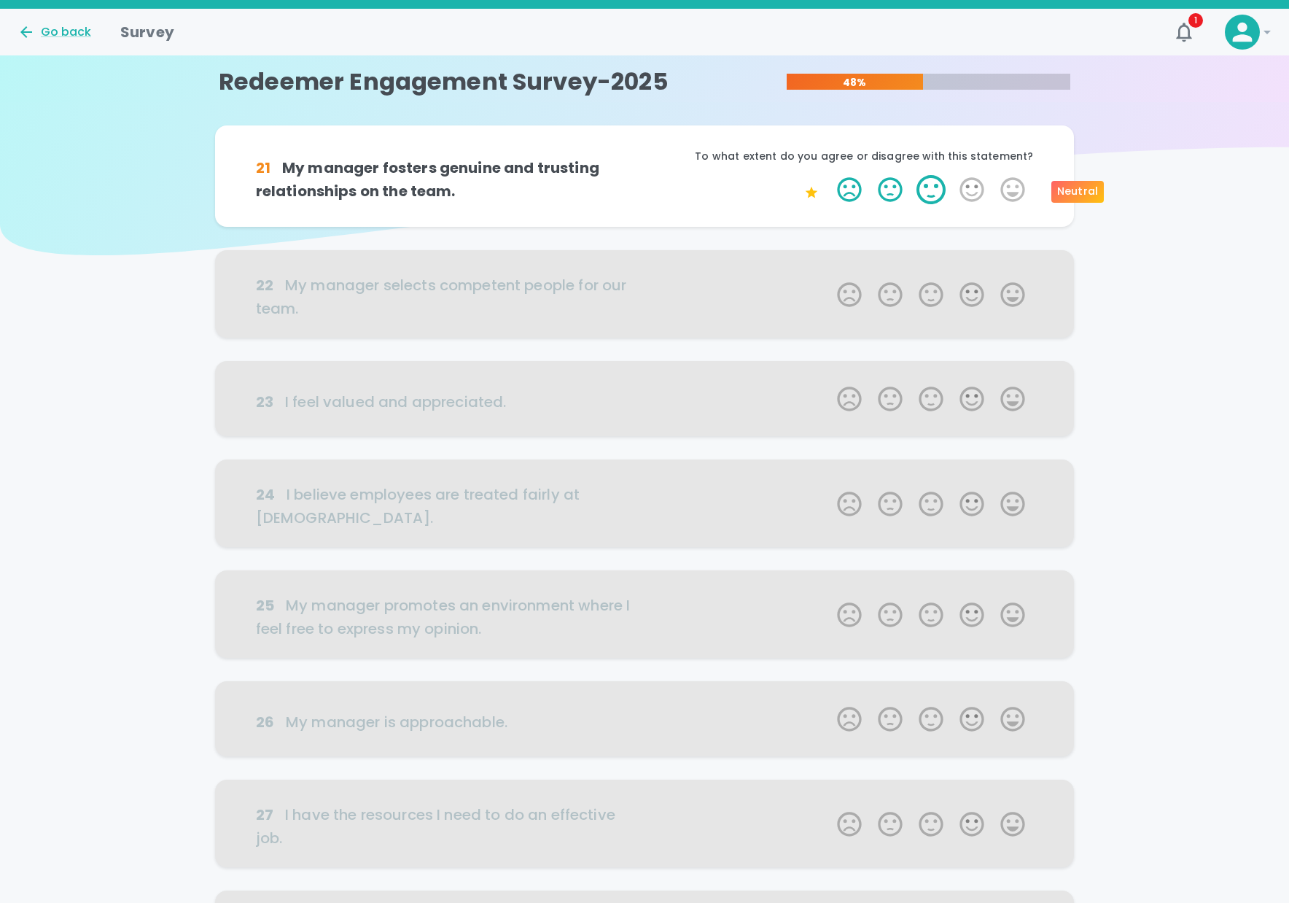
click at [919, 187] on label "3 Stars" at bounding box center [931, 189] width 41 height 29
click at [829, 175] on input "3 Stars" at bounding box center [828, 174] width 1 height 1
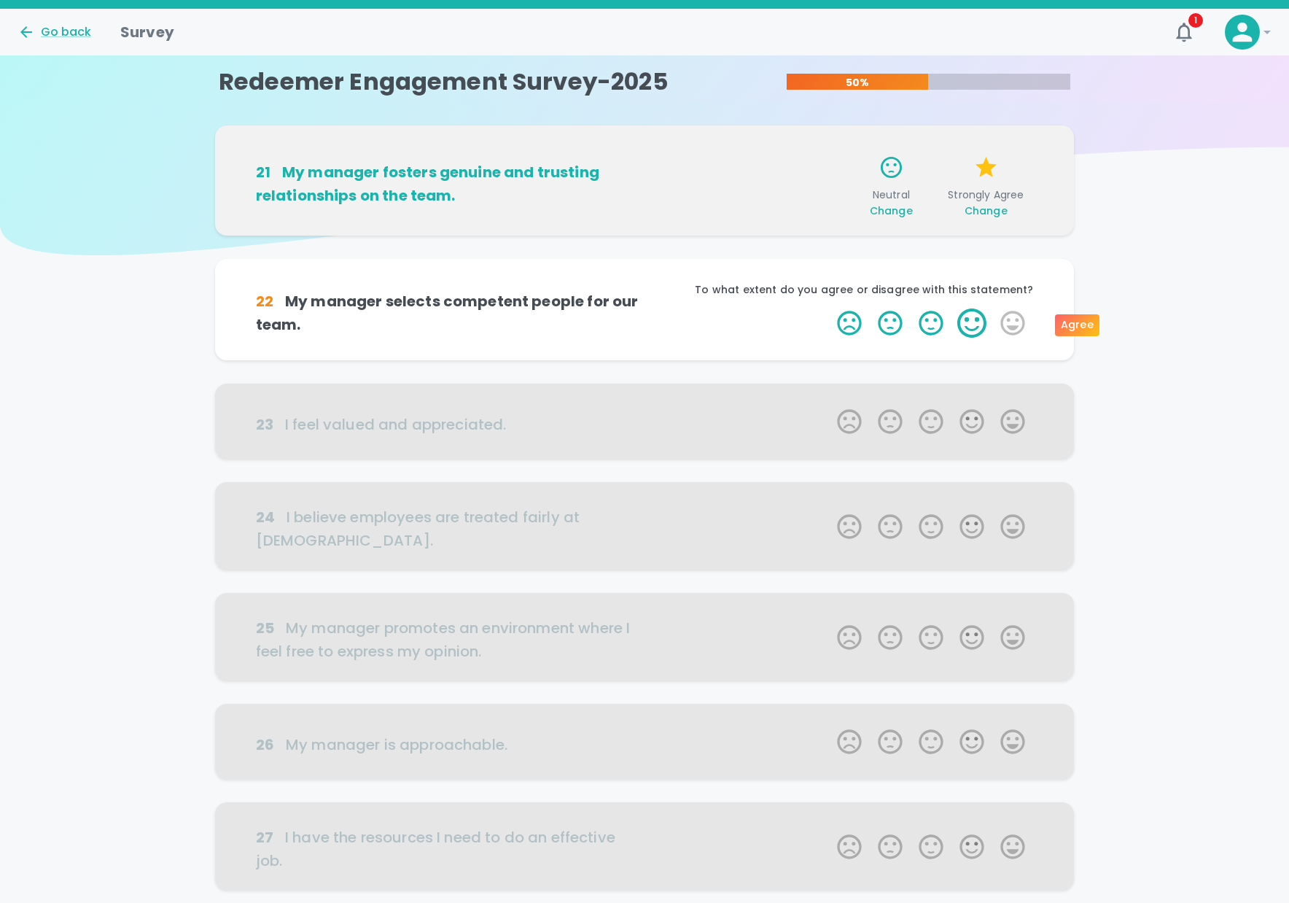
click at [957, 326] on label "4 Stars" at bounding box center [971, 322] width 41 height 29
click at [829, 308] on input "4 Stars" at bounding box center [828, 308] width 1 height 1
click at [1008, 322] on label "5 Stars" at bounding box center [1012, 322] width 41 height 29
click at [829, 308] on input "5 Stars" at bounding box center [828, 308] width 1 height 1
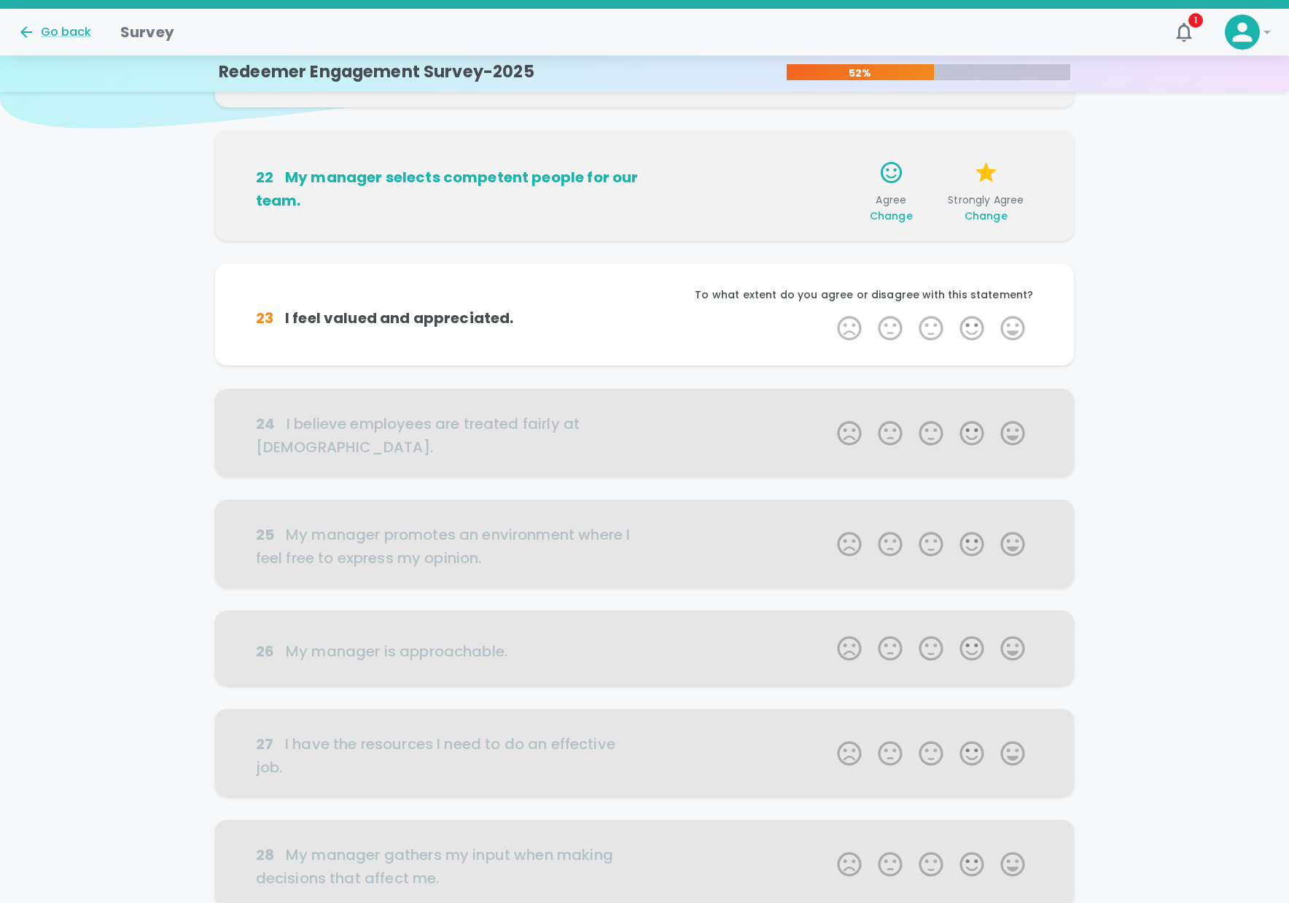
scroll to position [128, 0]
click at [967, 327] on label "4 Stars" at bounding box center [971, 326] width 41 height 29
click at [829, 312] on input "4 Stars" at bounding box center [828, 311] width 1 height 1
click at [973, 328] on label "4 Stars" at bounding box center [971, 326] width 41 height 29
click at [829, 312] on input "4 Stars" at bounding box center [828, 311] width 1 height 1
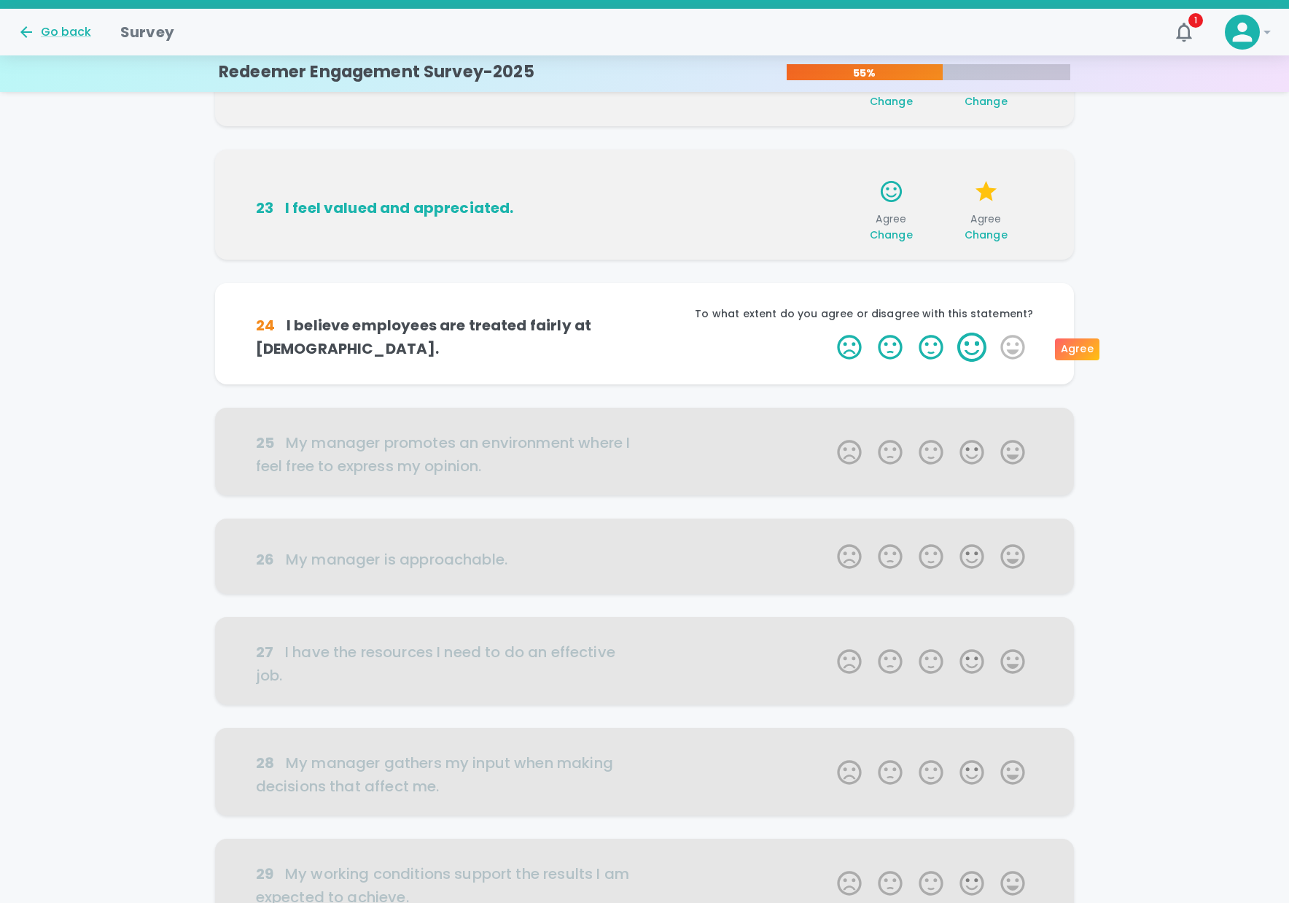
scroll to position [257, 0]
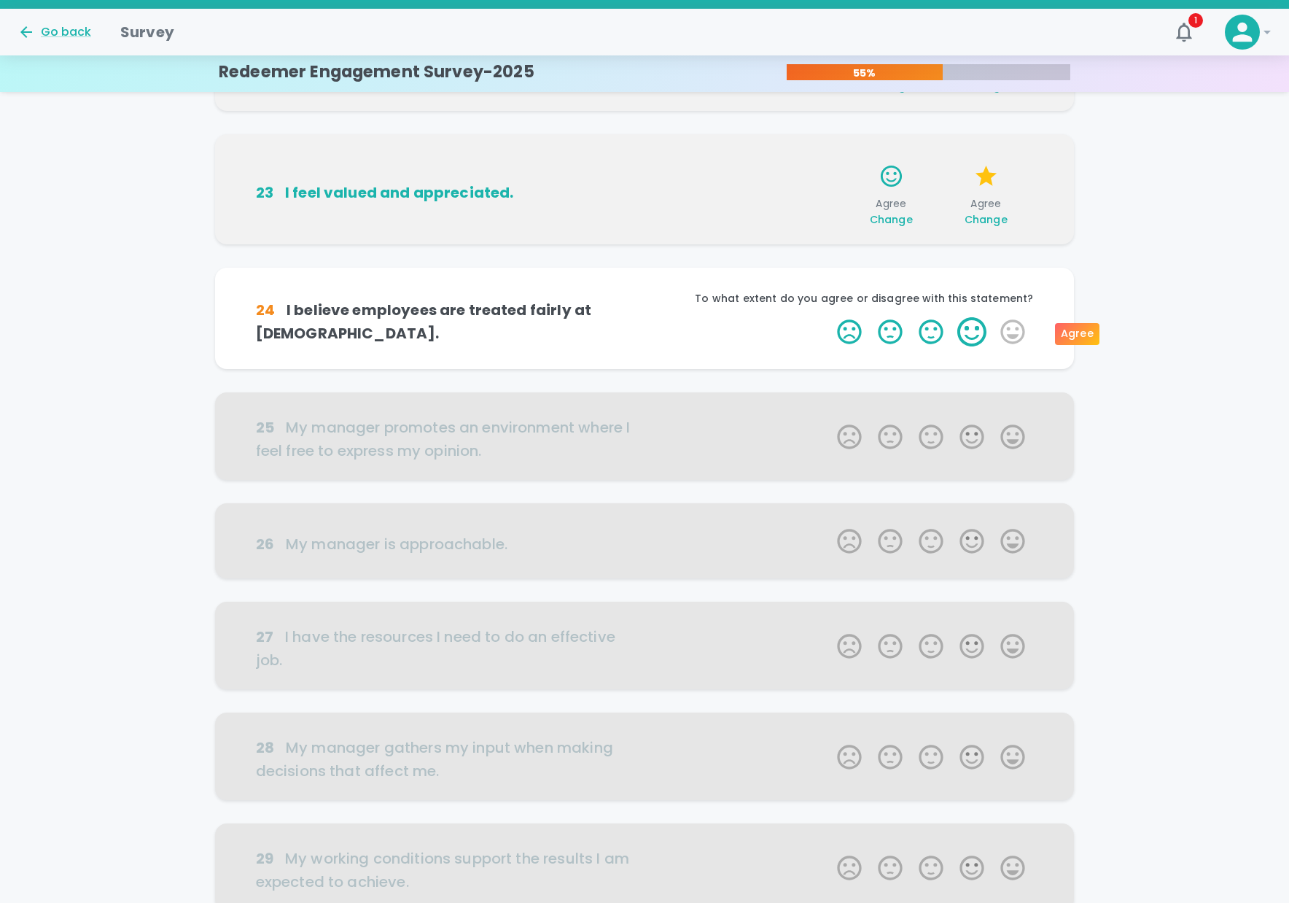
click at [971, 333] on label "4 Stars" at bounding box center [971, 331] width 41 height 29
click at [829, 317] on input "4 Stars" at bounding box center [828, 316] width 1 height 1
click at [1008, 333] on label "5 Stars" at bounding box center [1012, 331] width 41 height 29
click at [829, 317] on input "5 Stars" at bounding box center [828, 316] width 1 height 1
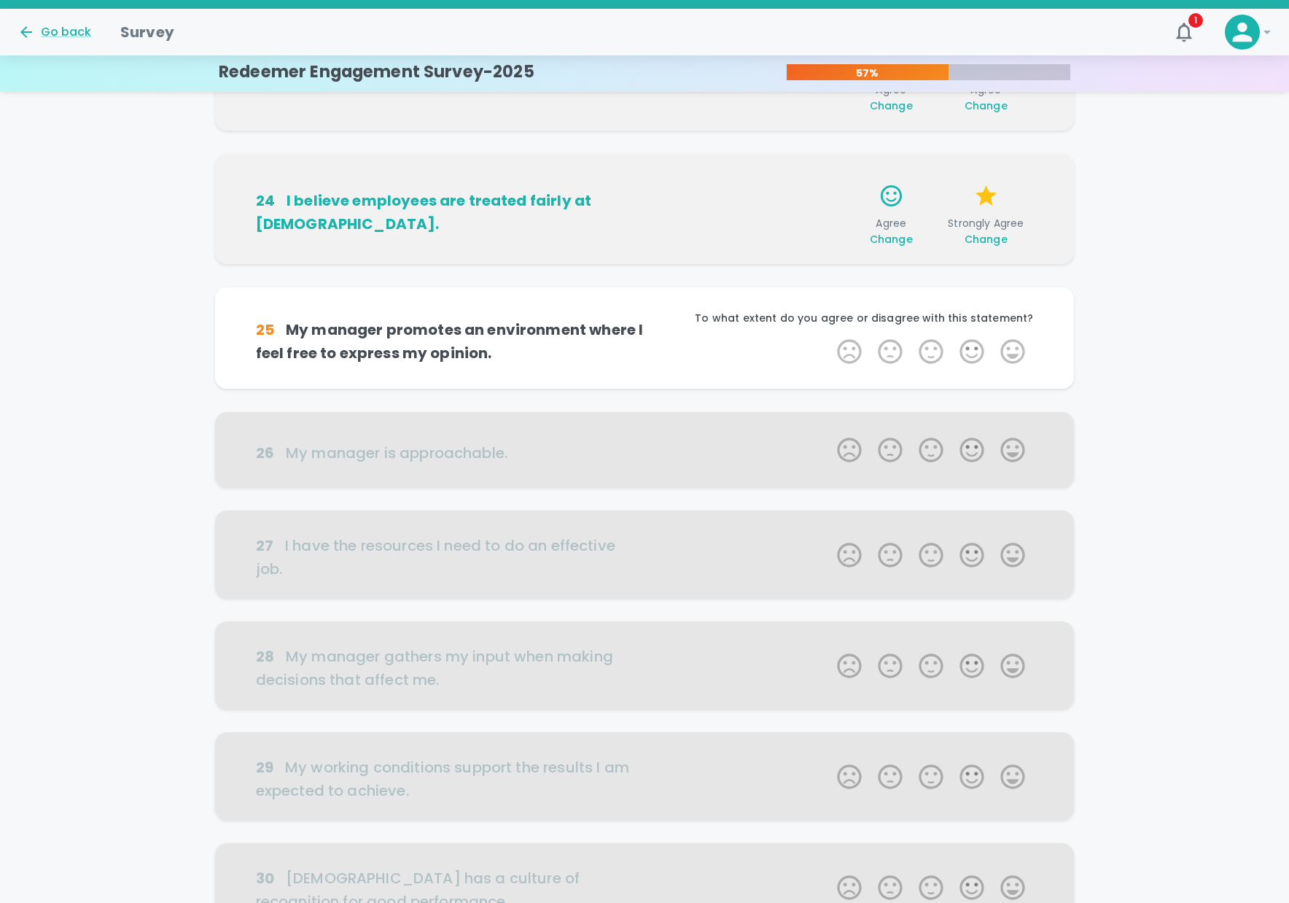
scroll to position [385, 0]
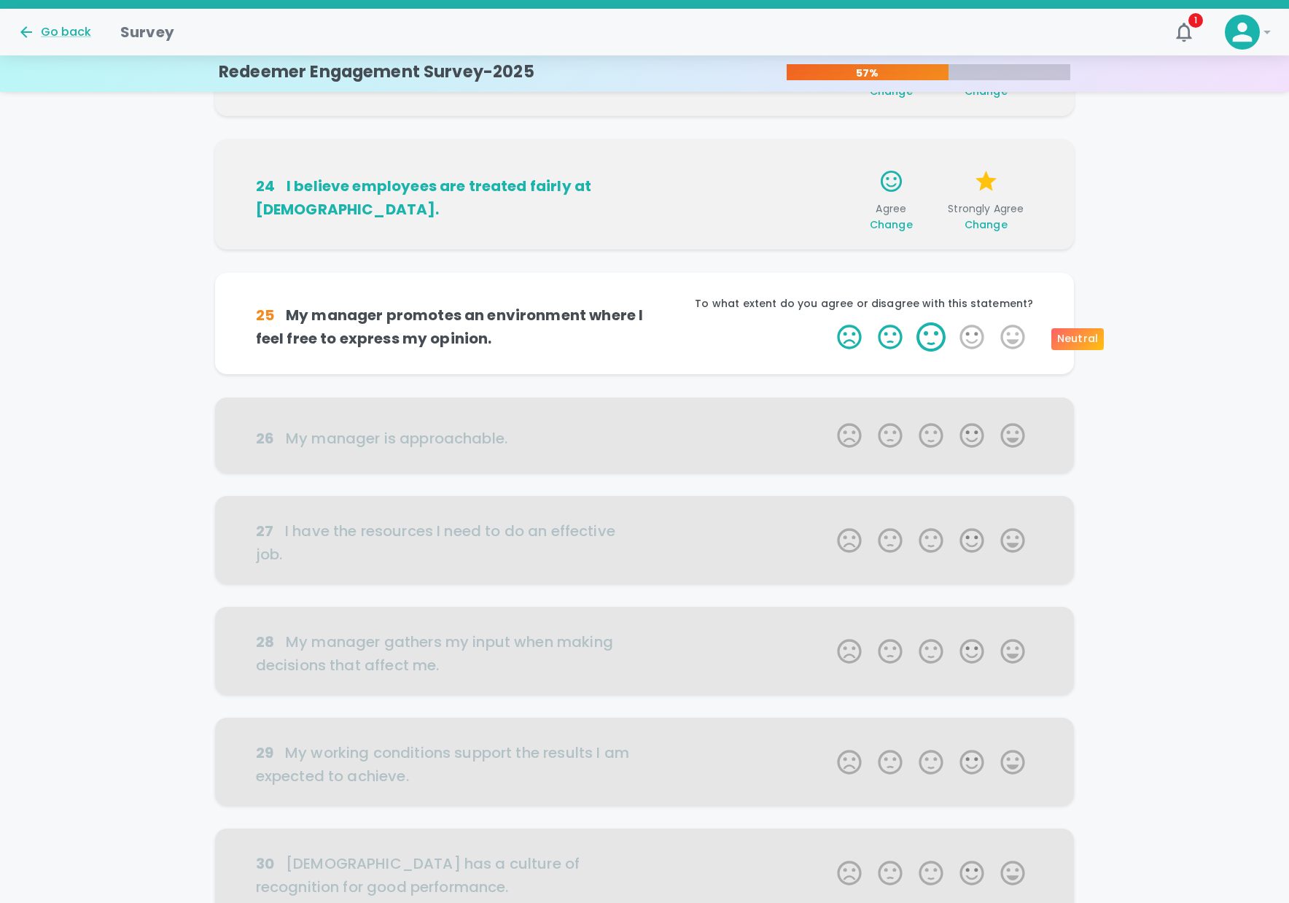
click at [940, 334] on label "3 Stars" at bounding box center [931, 336] width 41 height 29
click at [829, 322] on input "3 Stars" at bounding box center [828, 322] width 1 height 1
click at [959, 333] on label "4 Stars" at bounding box center [971, 336] width 41 height 29
click at [829, 322] on input "4 Stars" at bounding box center [828, 322] width 1 height 1
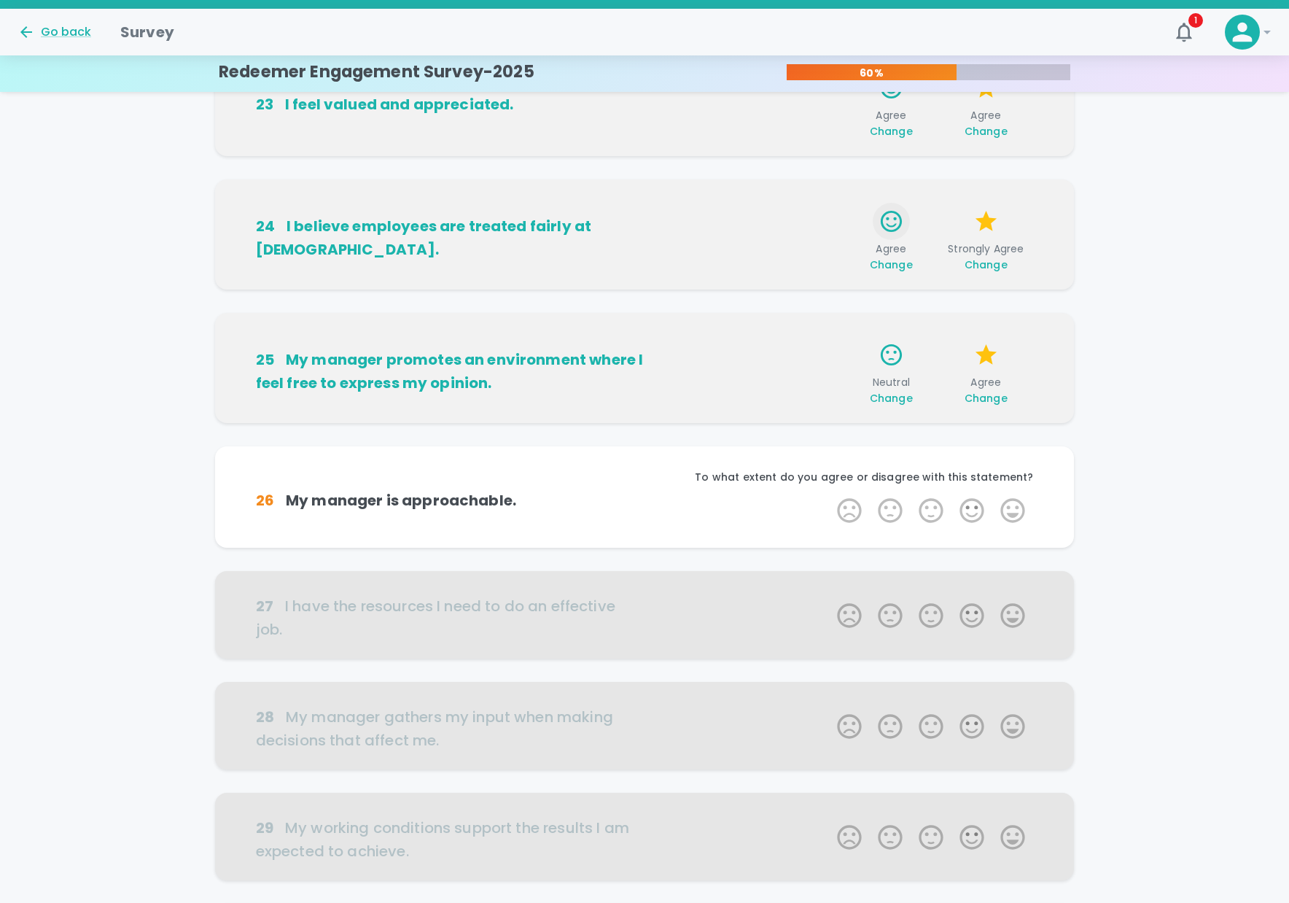
scroll to position [329, 0]
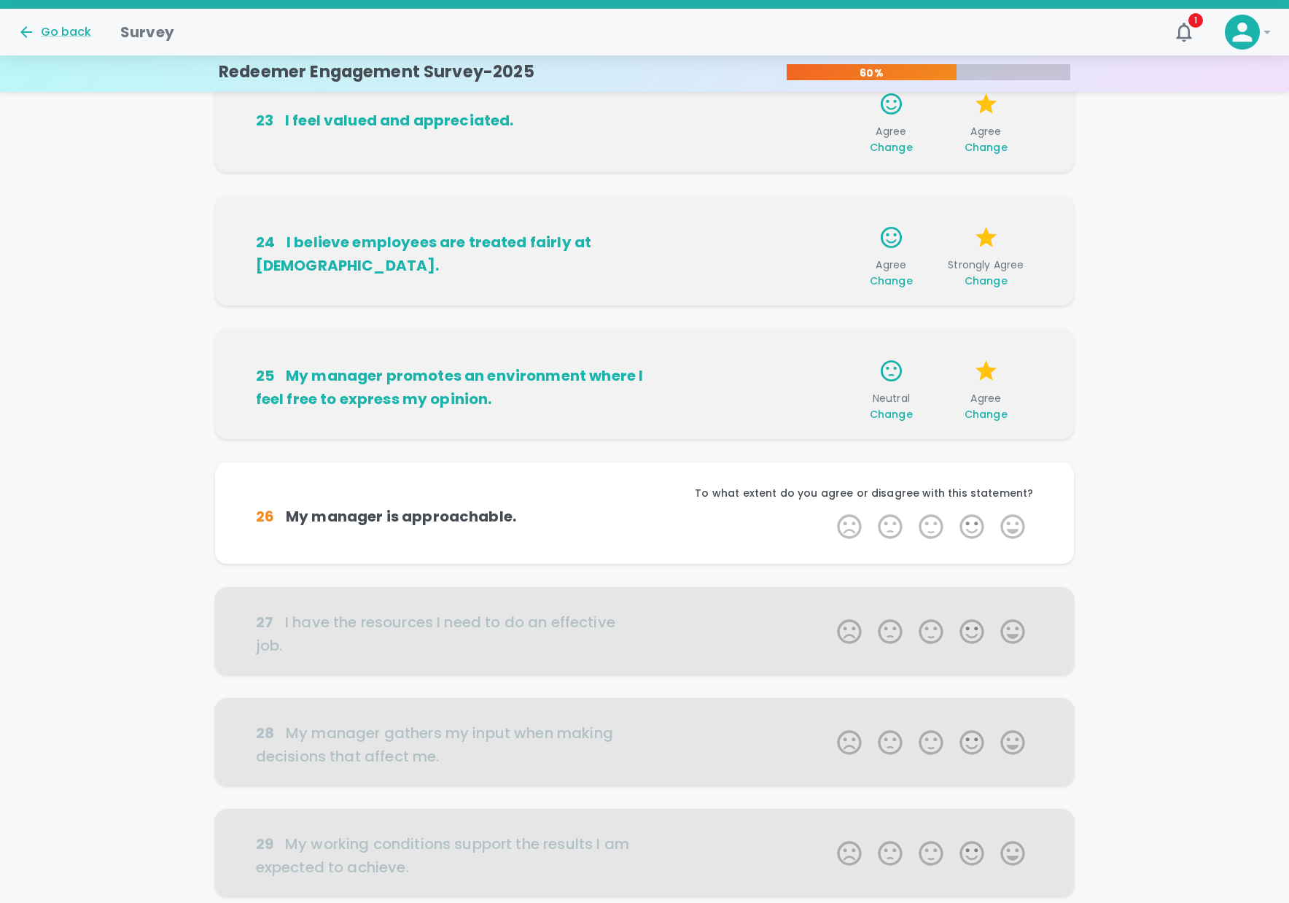
click at [893, 418] on span "Change" at bounding box center [891, 414] width 43 height 15
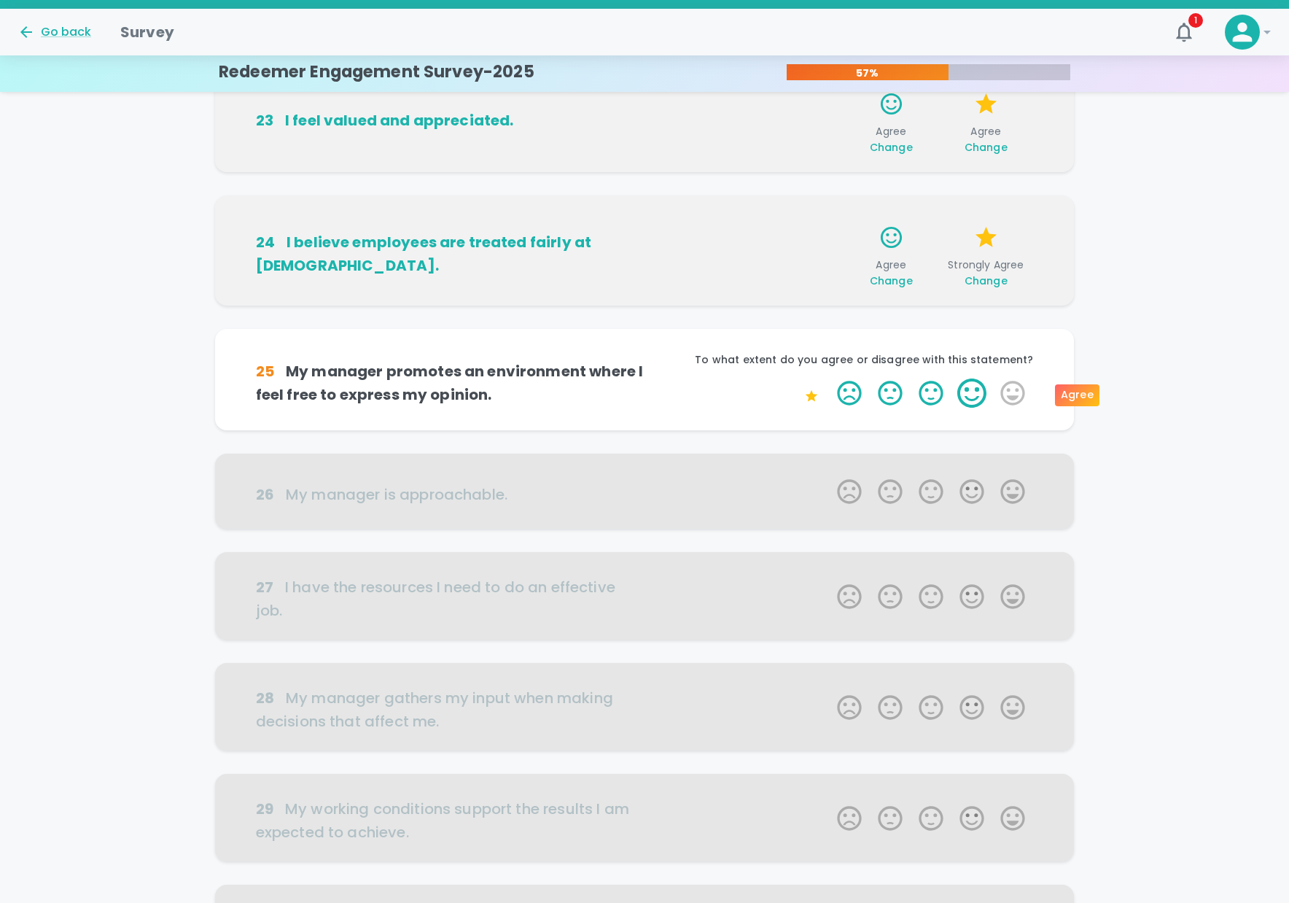
click at [974, 397] on label "4 Stars" at bounding box center [971, 392] width 41 height 29
click at [829, 378] on input "4 Stars" at bounding box center [828, 378] width 1 height 1
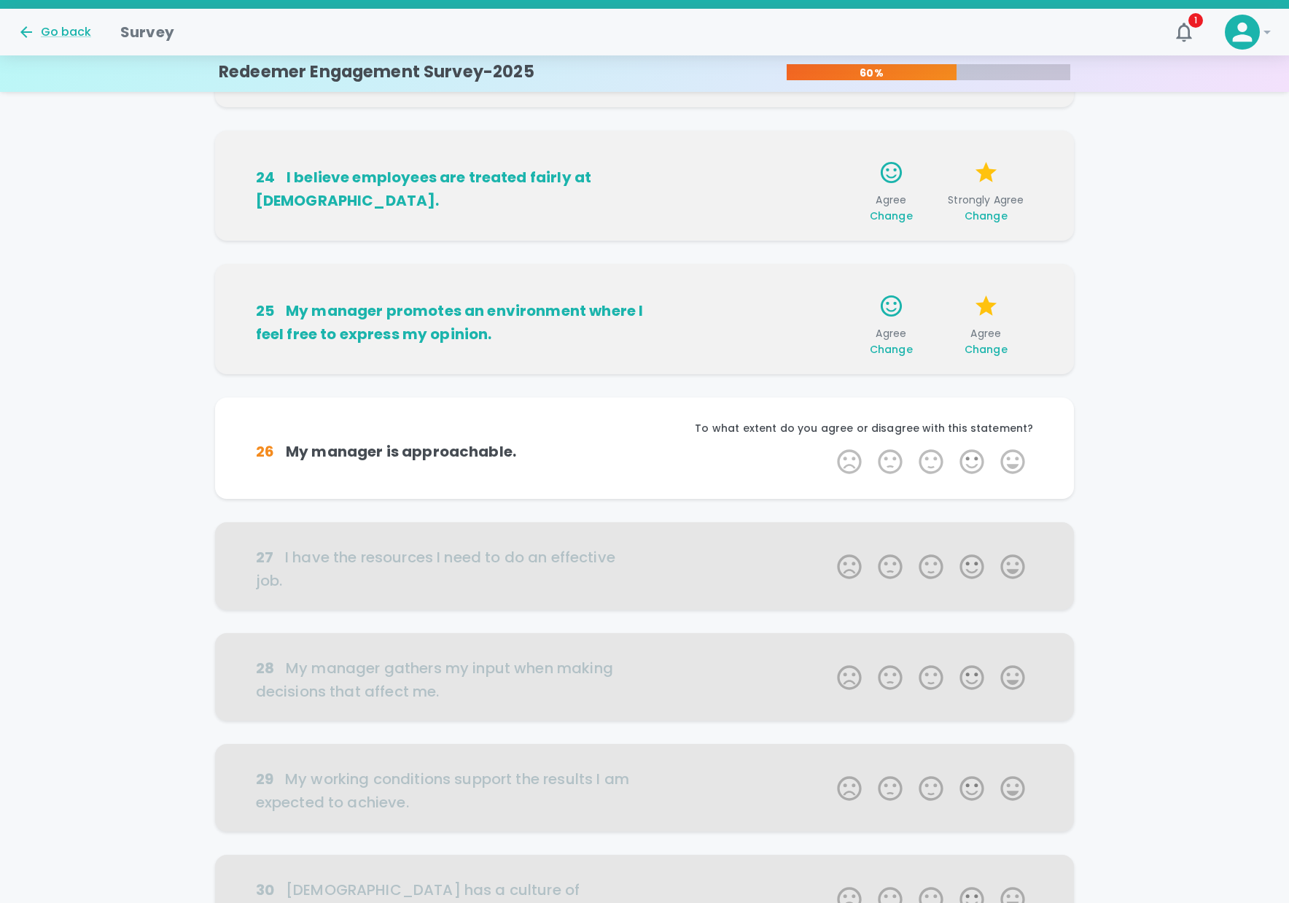
scroll to position [390, 0]
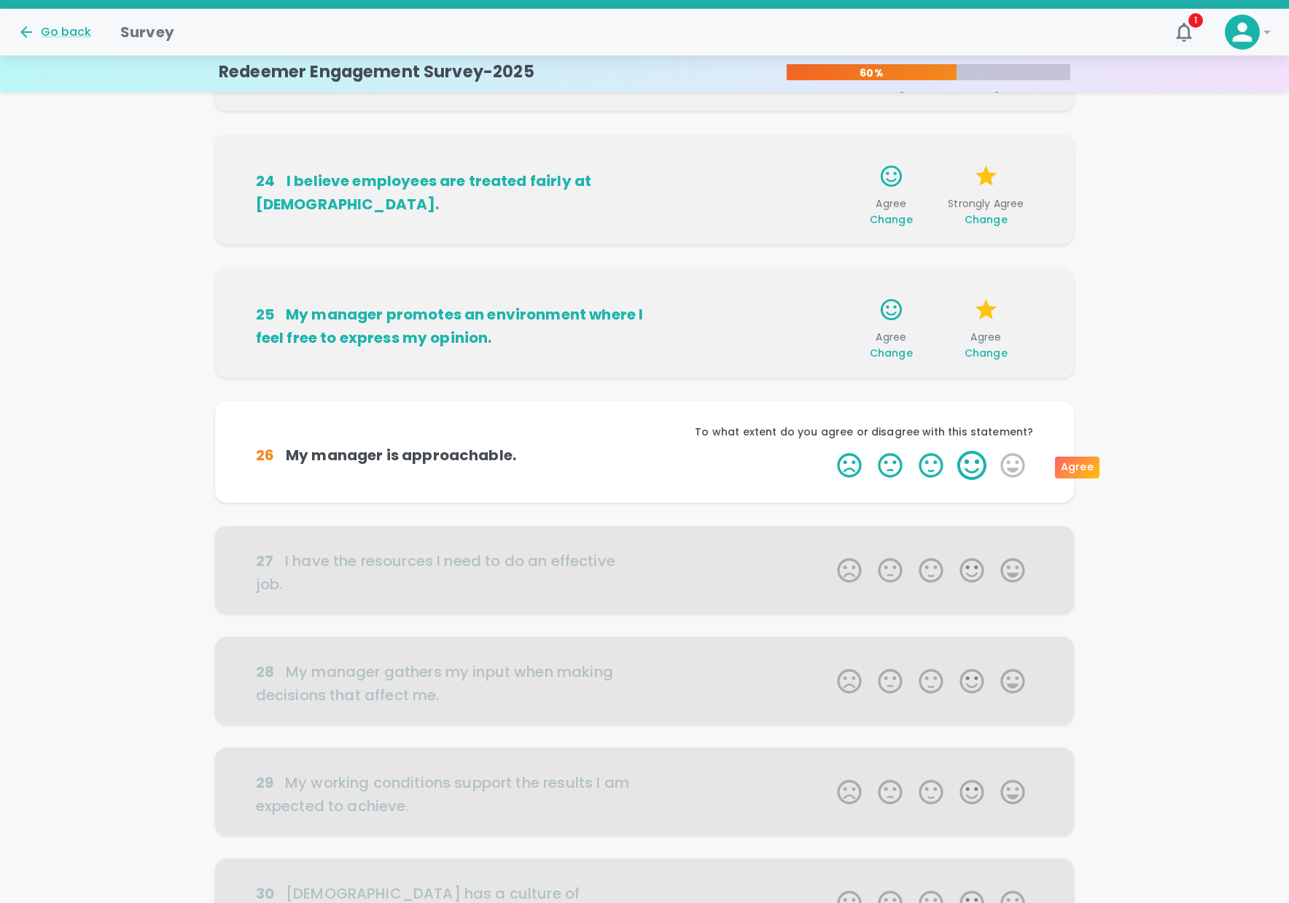
click at [968, 468] on label "4 Stars" at bounding box center [971, 465] width 41 height 29
click at [829, 451] on input "4 Stars" at bounding box center [828, 450] width 1 height 1
click at [1018, 469] on label "5 Stars" at bounding box center [1012, 465] width 41 height 29
click at [829, 451] on input "5 Stars" at bounding box center [828, 450] width 1 height 1
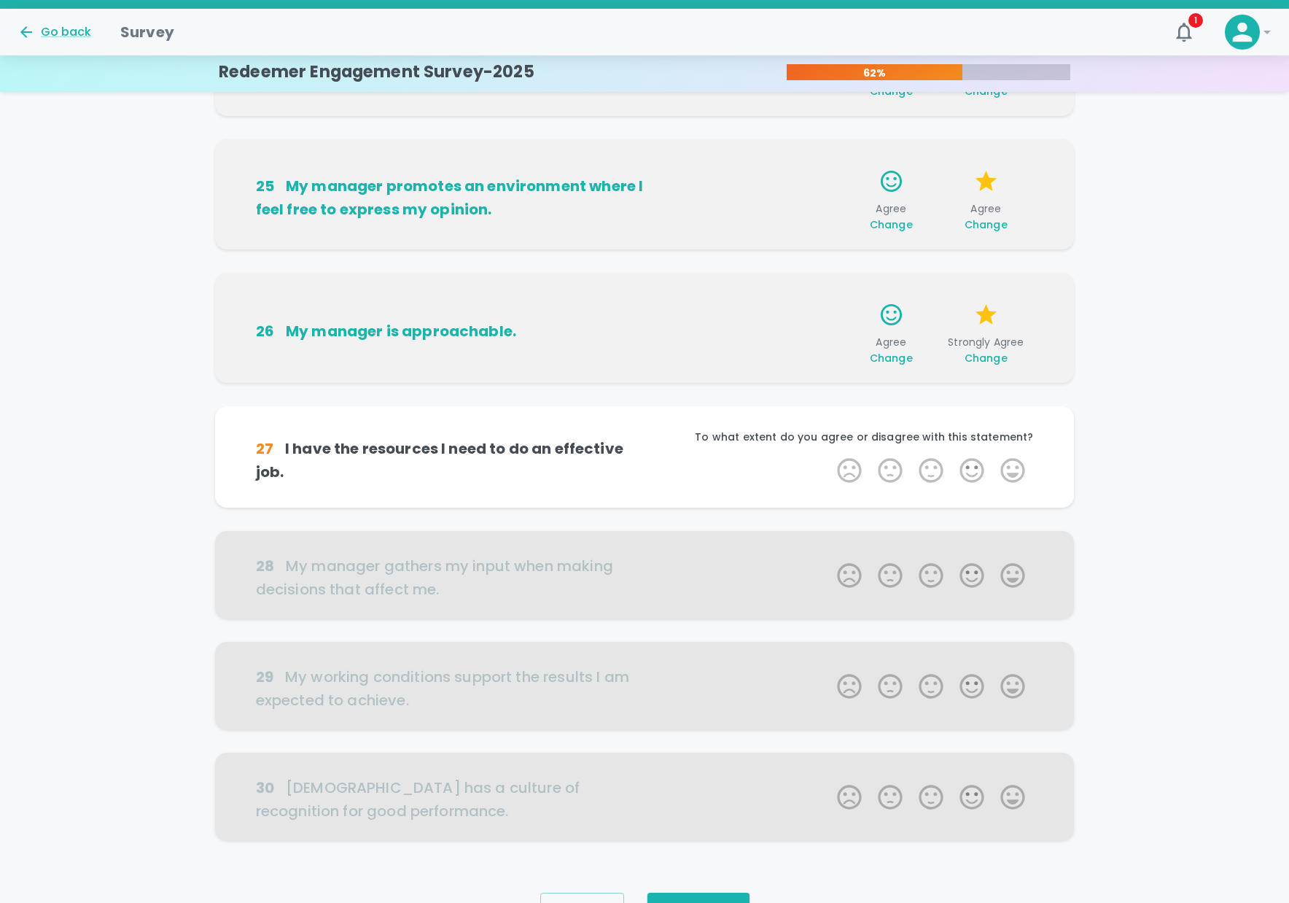
scroll to position [525, 0]
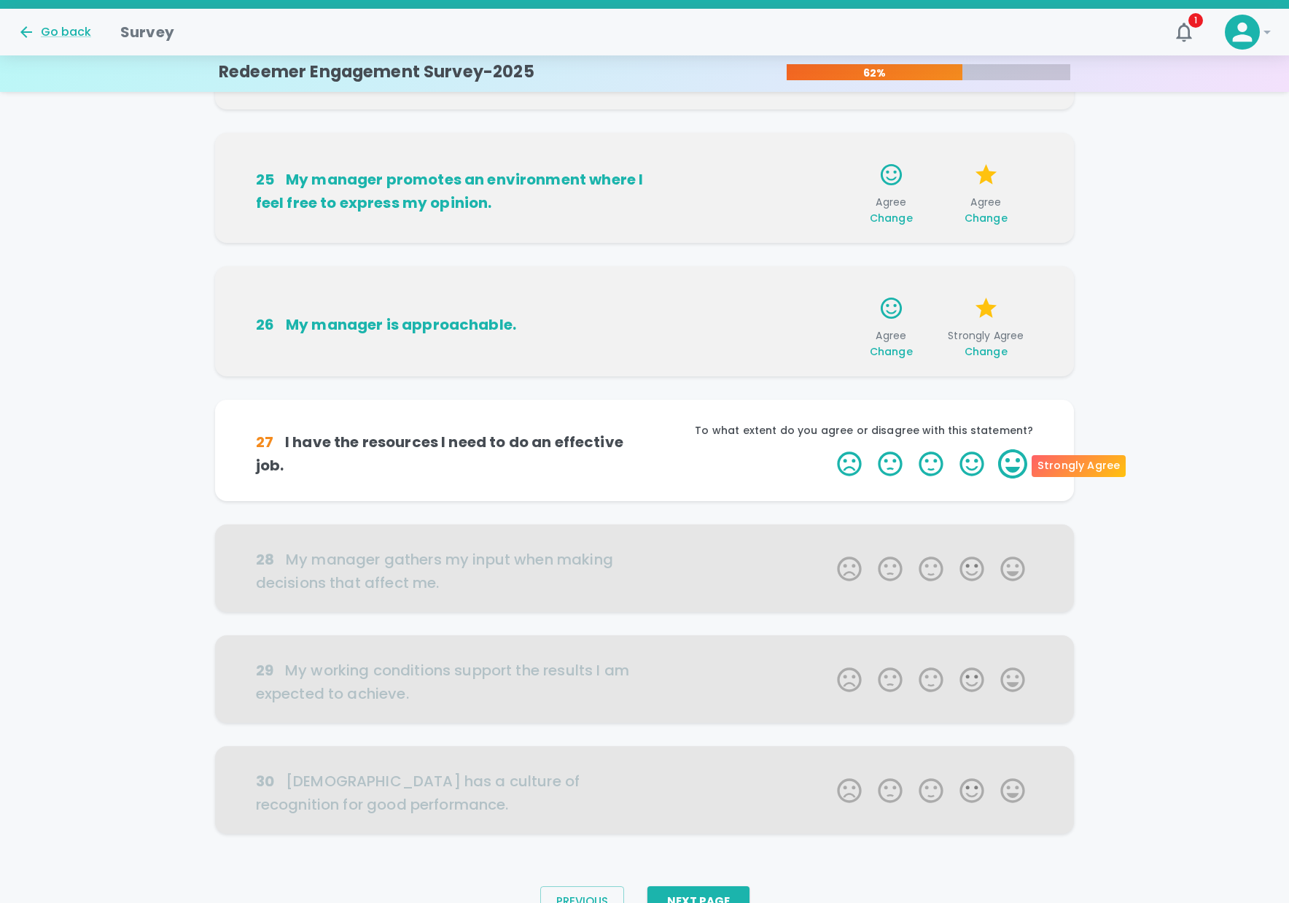
click at [1010, 467] on label "5 Stars" at bounding box center [1012, 463] width 41 height 29
click at [829, 449] on input "5 Stars" at bounding box center [828, 448] width 1 height 1
click at [1008, 464] on label "5 Stars" at bounding box center [1012, 463] width 41 height 29
click at [829, 449] on input "5 Stars" at bounding box center [828, 448] width 1 height 1
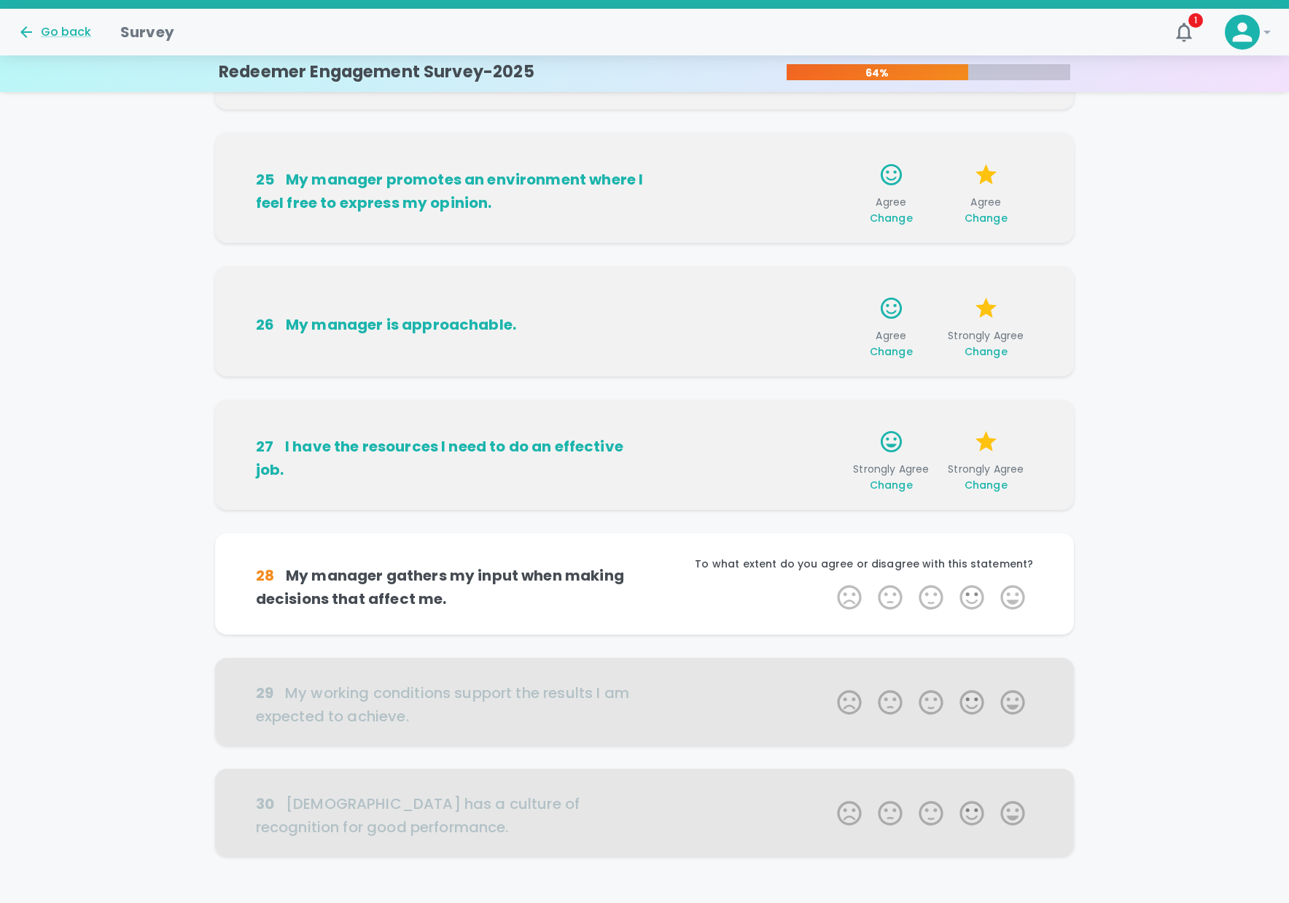
scroll to position [597, 0]
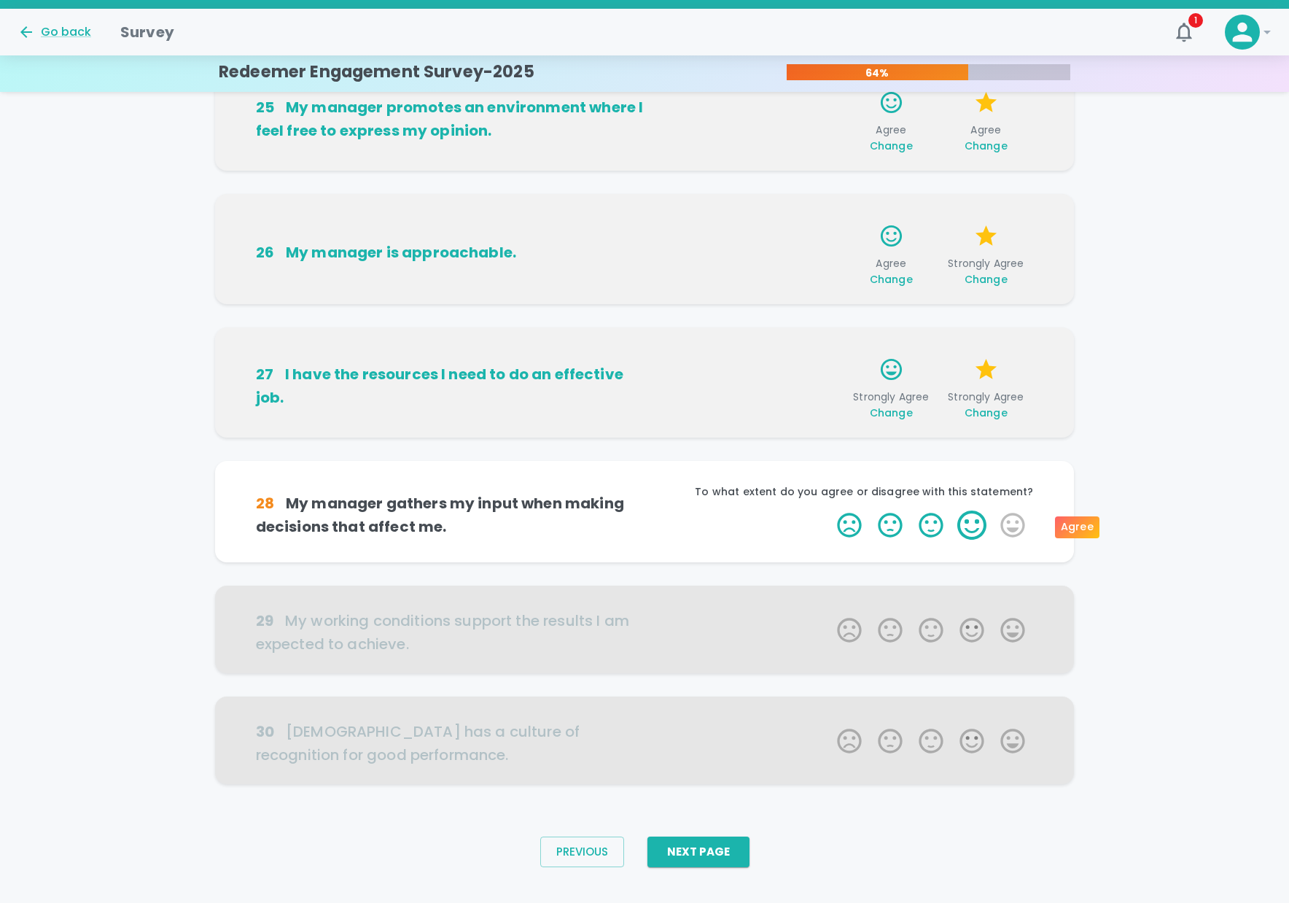
click at [967, 526] on label "4 Stars" at bounding box center [971, 524] width 41 height 29
click at [829, 510] on input "4 Stars" at bounding box center [828, 510] width 1 height 1
click at [1002, 526] on label "5 Stars" at bounding box center [1012, 524] width 41 height 29
click at [829, 510] on input "5 Stars" at bounding box center [828, 510] width 1 height 1
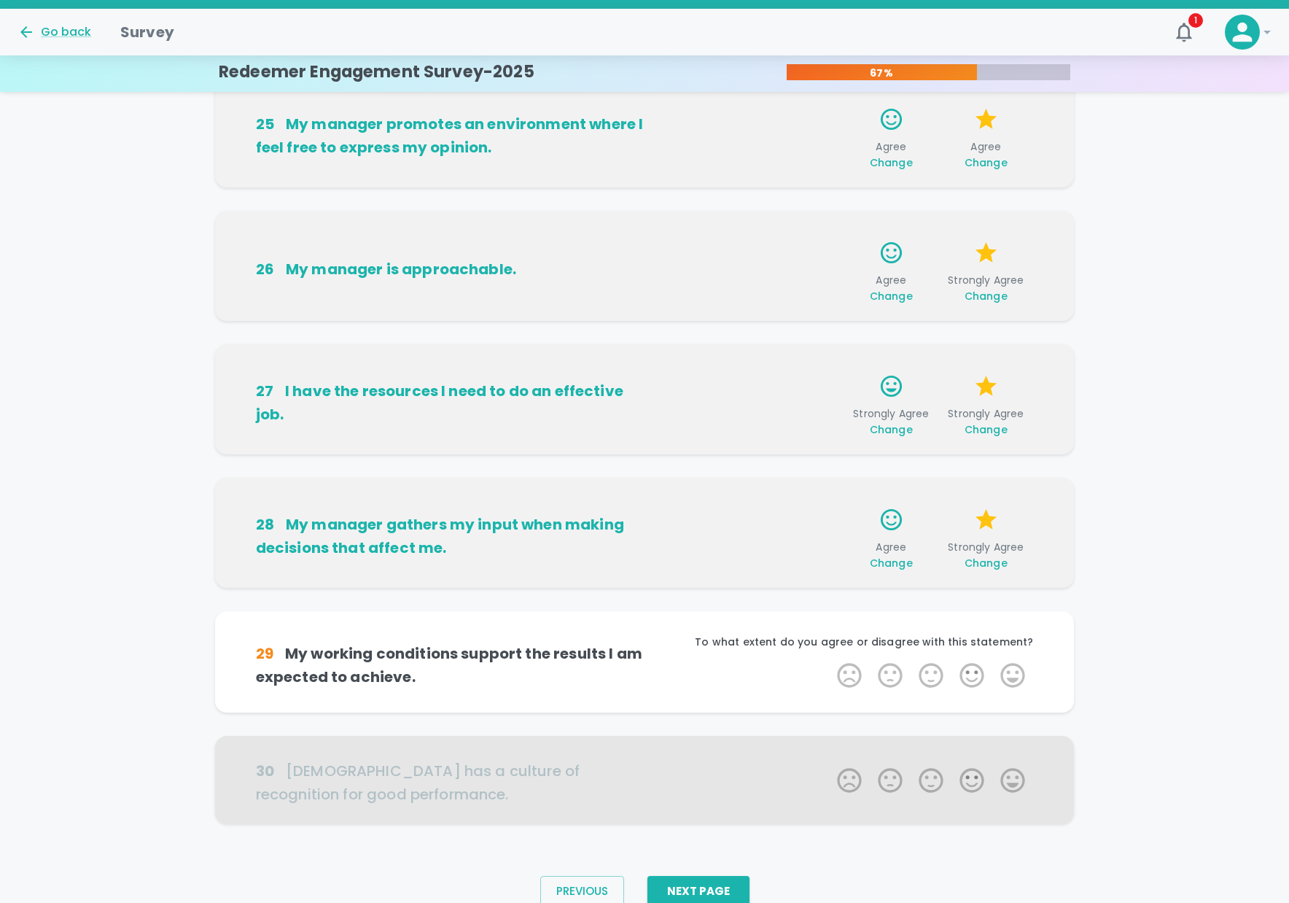
scroll to position [642, 0]
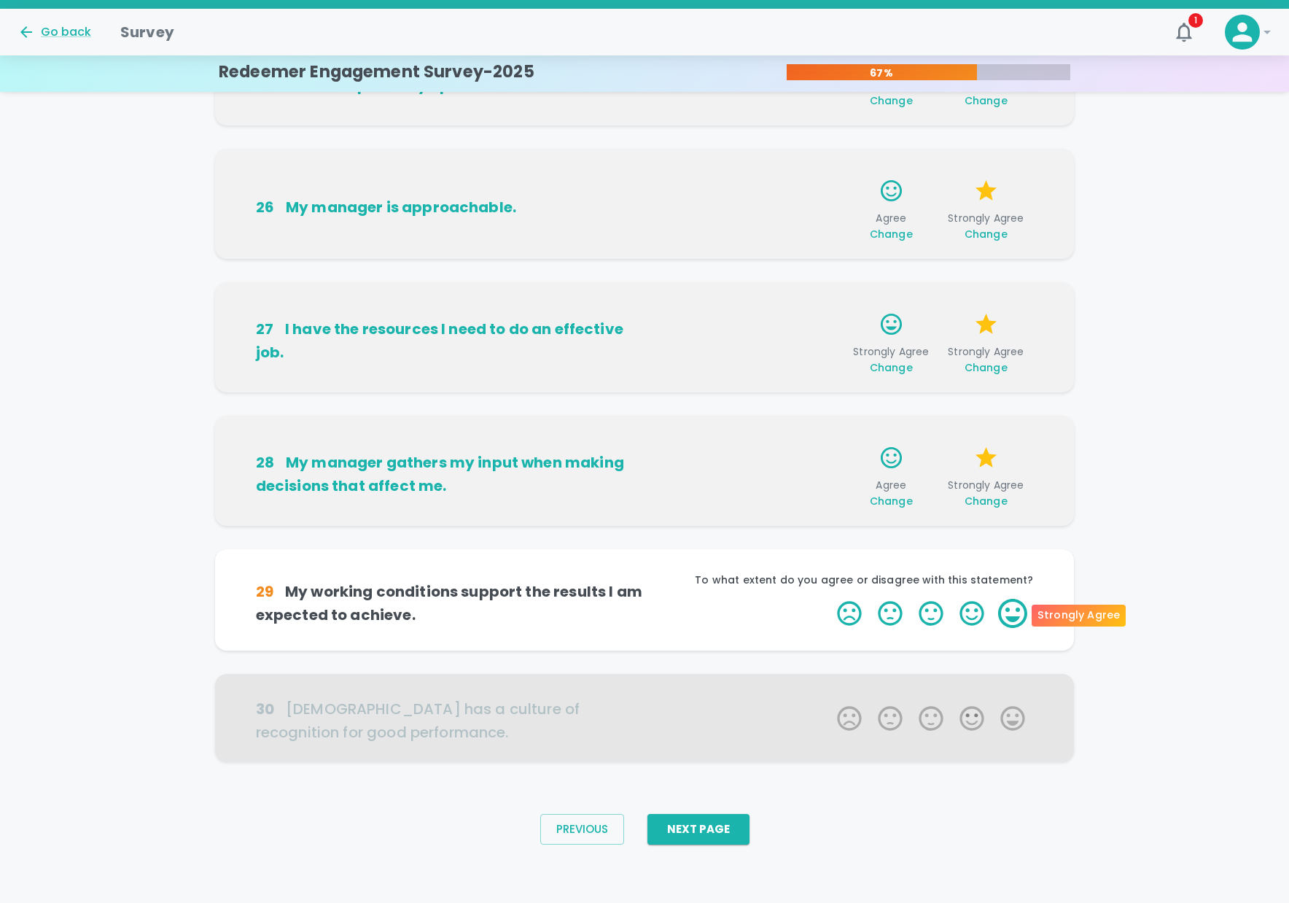
click at [1005, 616] on label "5 Stars" at bounding box center [1012, 613] width 41 height 29
click at [829, 599] on input "5 Stars" at bounding box center [828, 598] width 1 height 1
click at [973, 615] on label "4 Stars" at bounding box center [971, 613] width 41 height 29
click at [829, 599] on input "4 Stars" at bounding box center [828, 598] width 1 height 1
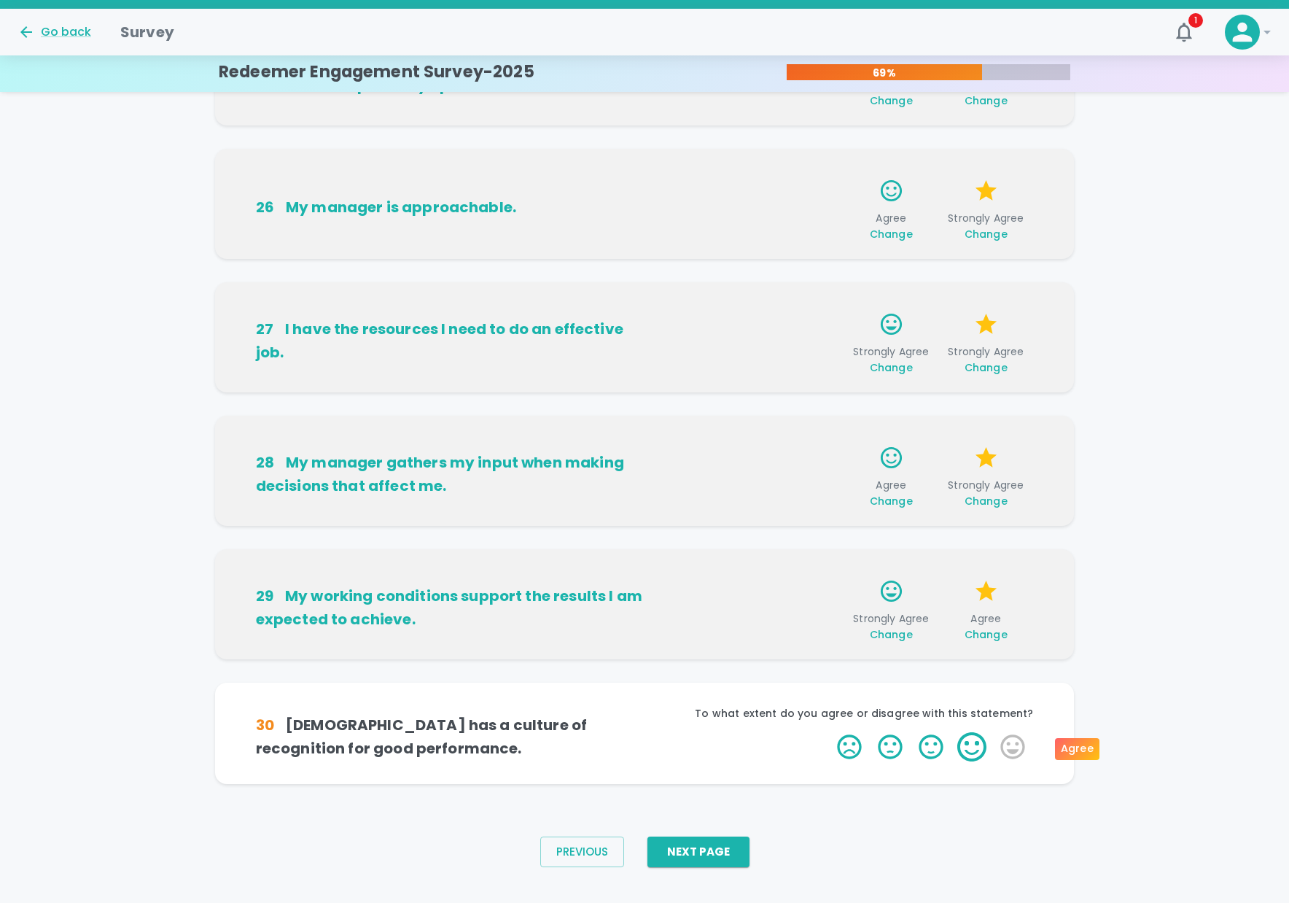
click at [967, 747] on label "4 Stars" at bounding box center [971, 746] width 41 height 29
click at [829, 732] on input "4 Stars" at bounding box center [828, 731] width 1 height 1
click at [976, 745] on label "4 Stars" at bounding box center [971, 746] width 41 height 29
click at [829, 732] on input "4 Stars" at bounding box center [828, 731] width 1 height 1
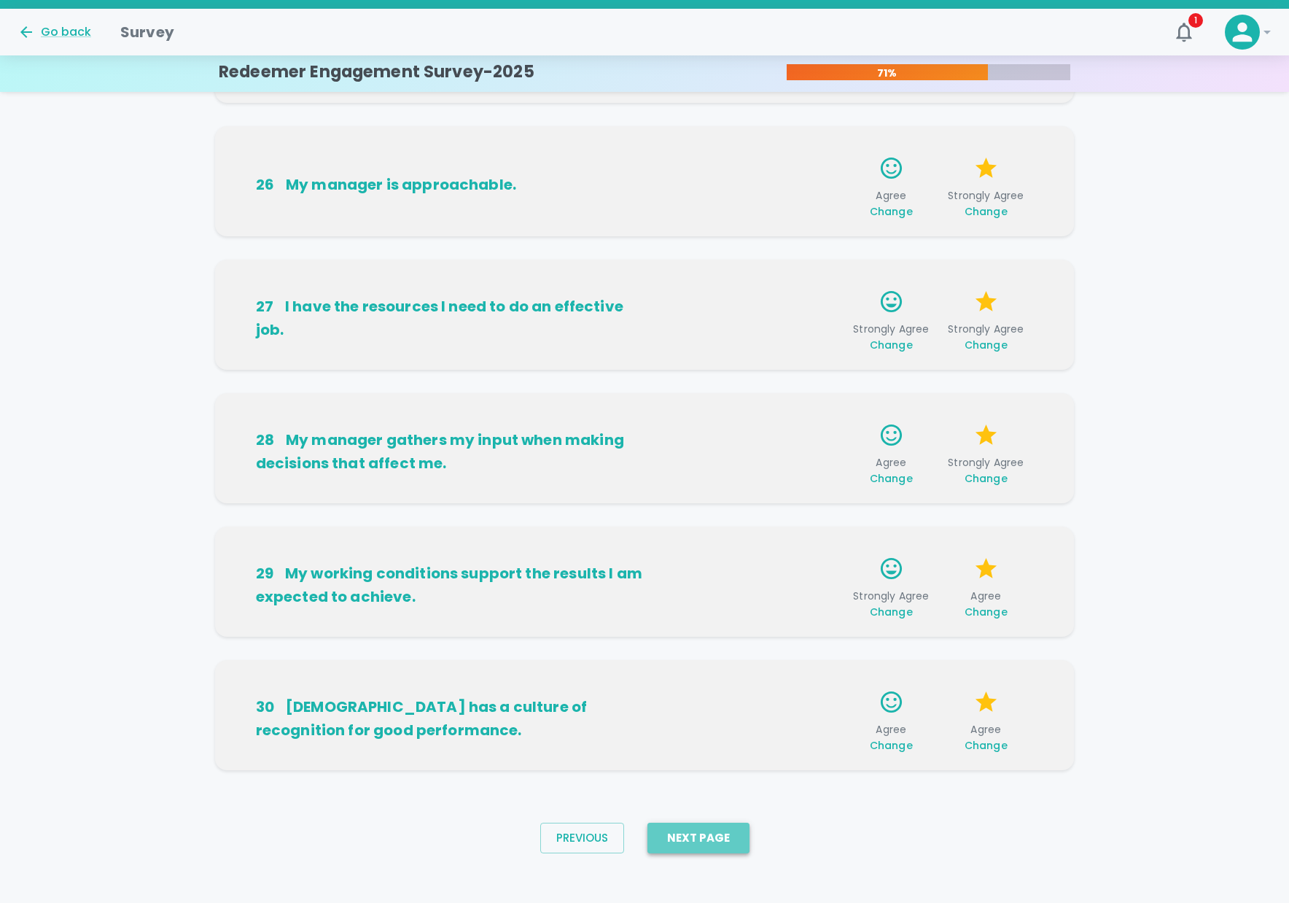
click at [670, 835] on button "Next Page" at bounding box center [698, 837] width 102 height 31
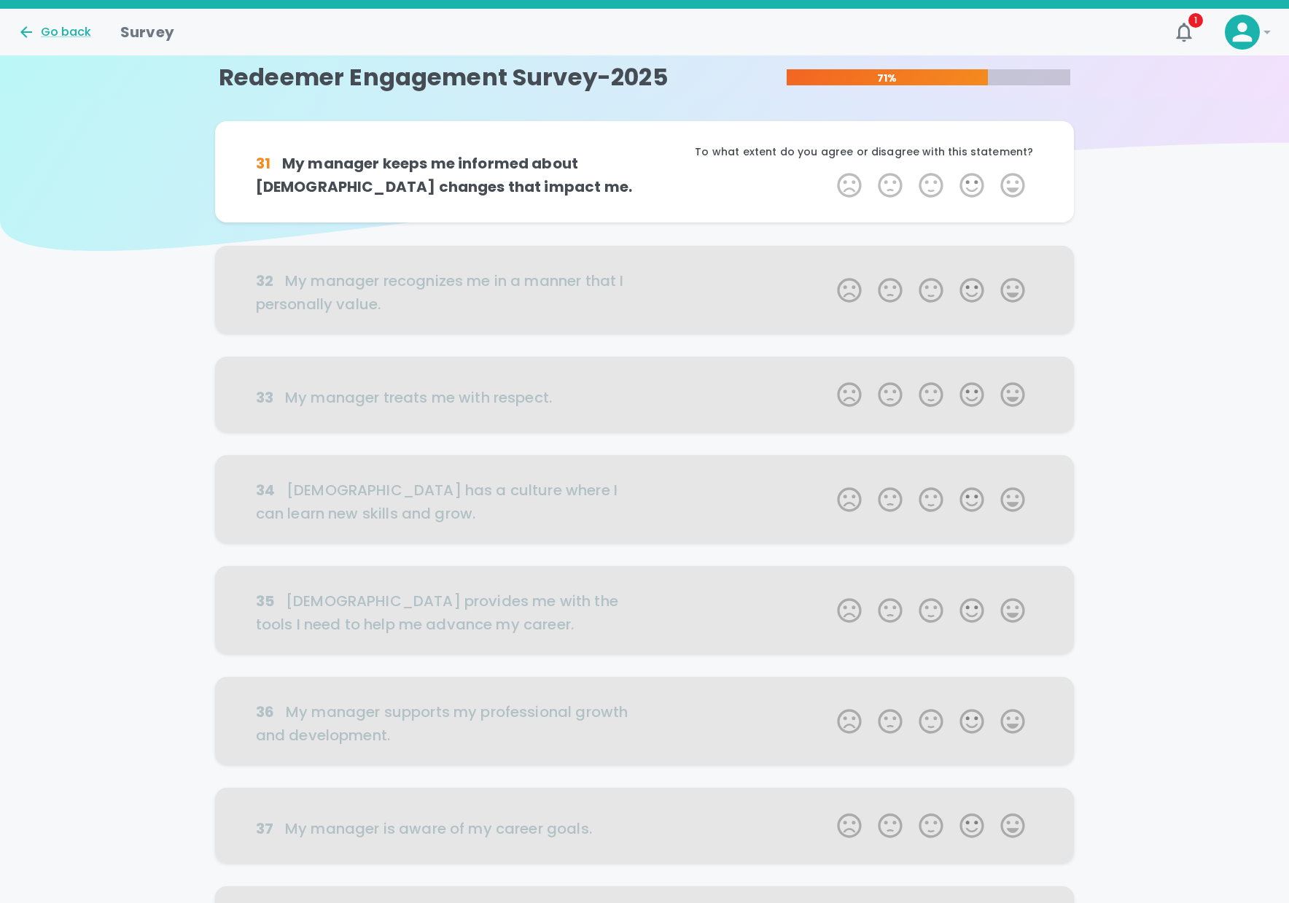
scroll to position [0, 0]
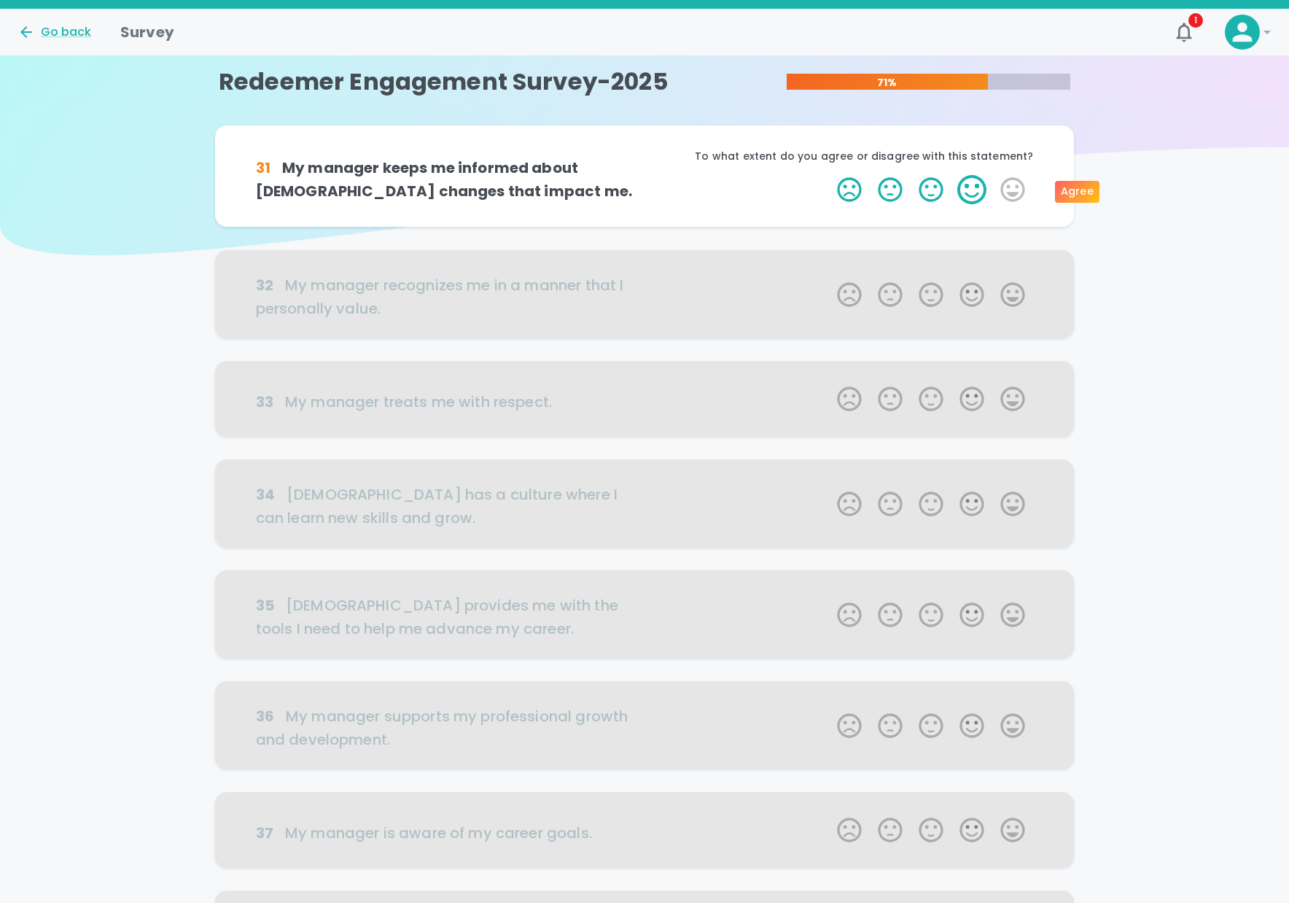
drag, startPoint x: 992, startPoint y: 192, endPoint x: 1004, endPoint y: 190, distance: 11.9
click at [1001, 191] on span "1 Star 2 Stars 3 Stars 4 Stars 5 Stars Empty" at bounding box center [931, 189] width 204 height 29
click at [976, 192] on label "4 Stars" at bounding box center [971, 189] width 41 height 29
click at [829, 175] on input "4 Stars" at bounding box center [828, 174] width 1 height 1
click at [1018, 194] on label "5 Stars" at bounding box center [1012, 189] width 41 height 29
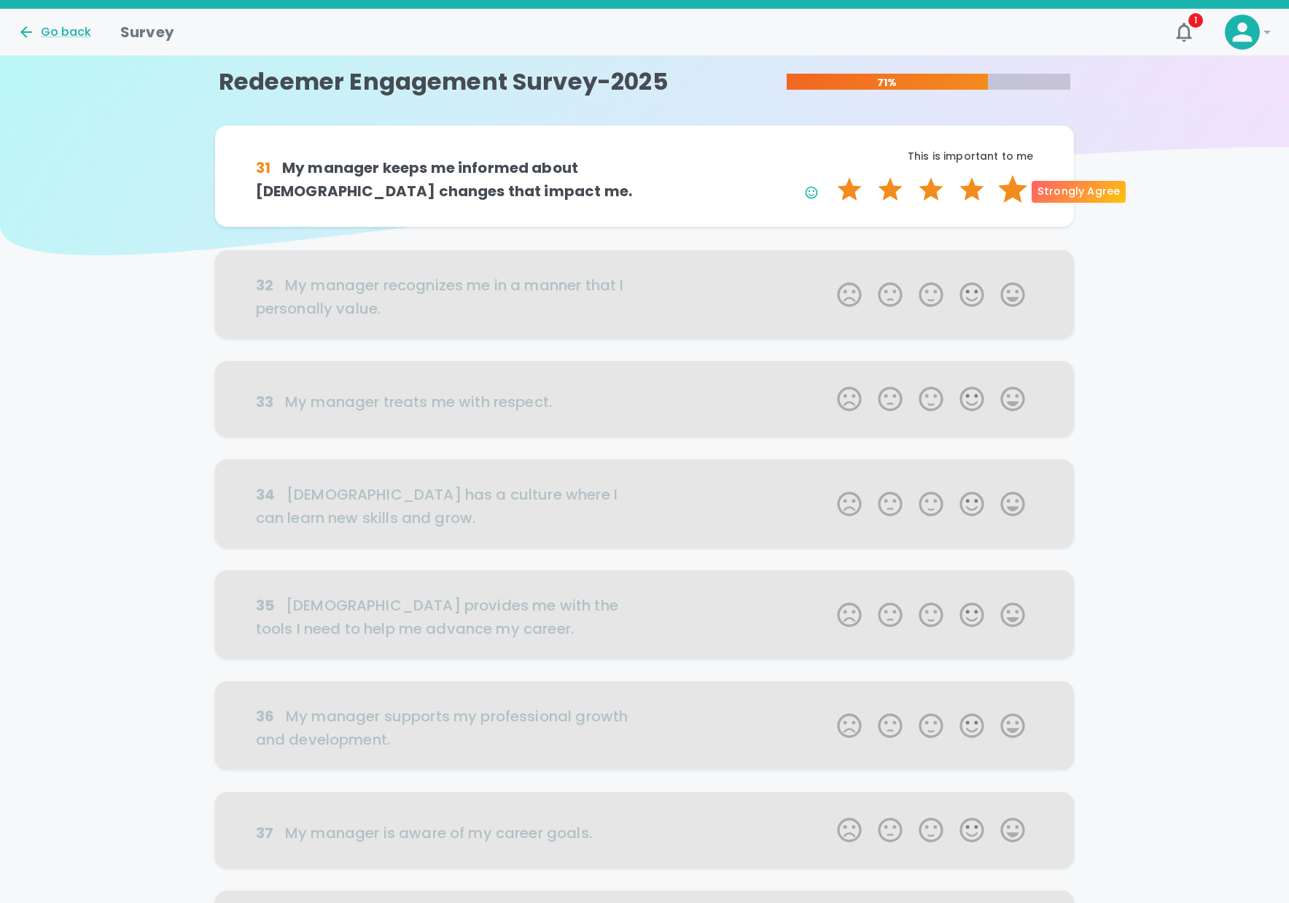
click at [829, 175] on input "5 Stars" at bounding box center [828, 174] width 1 height 1
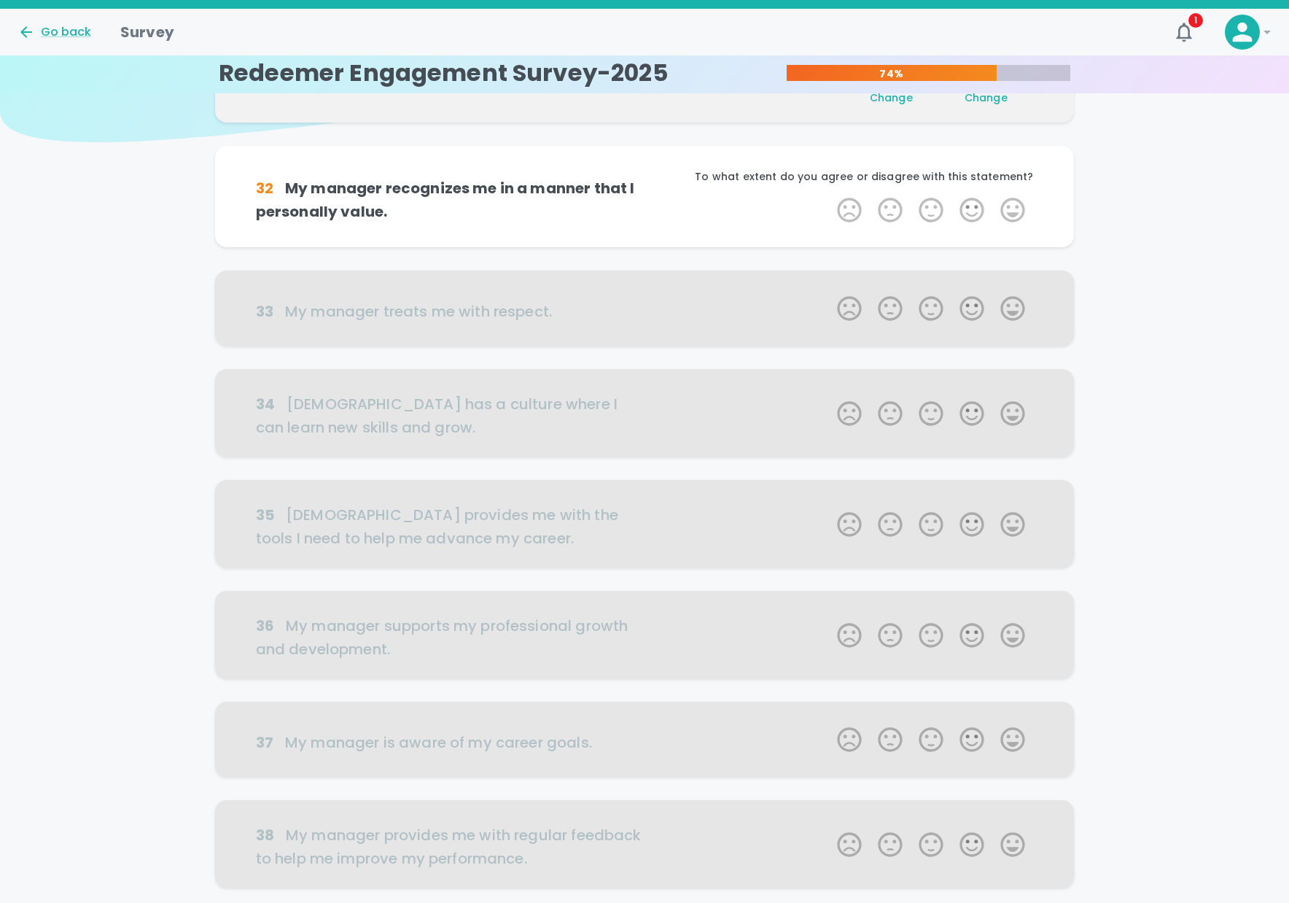
scroll to position [128, 0]
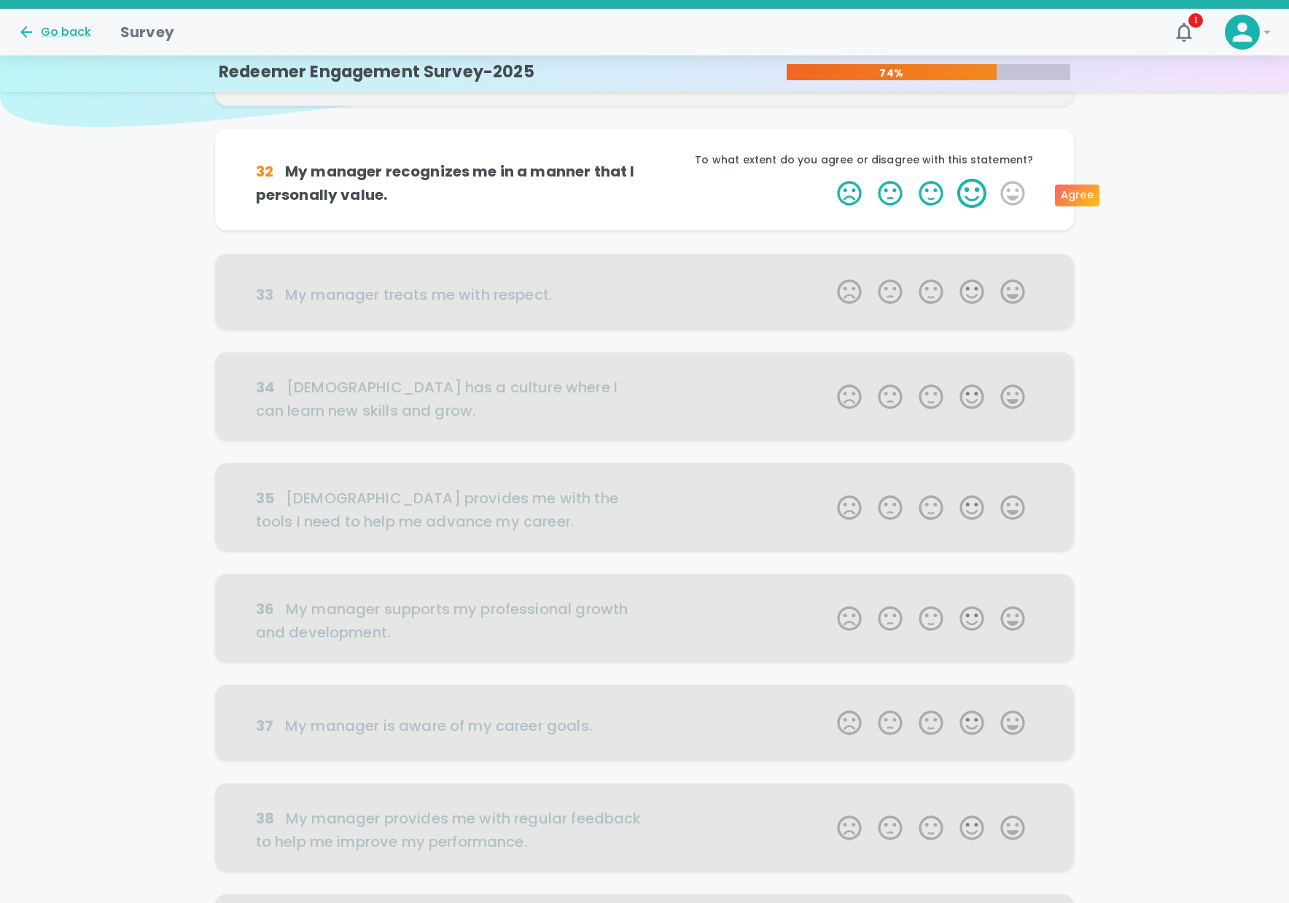
click at [965, 192] on label "4 Stars" at bounding box center [971, 193] width 41 height 29
click at [829, 179] on input "4 Stars" at bounding box center [828, 178] width 1 height 1
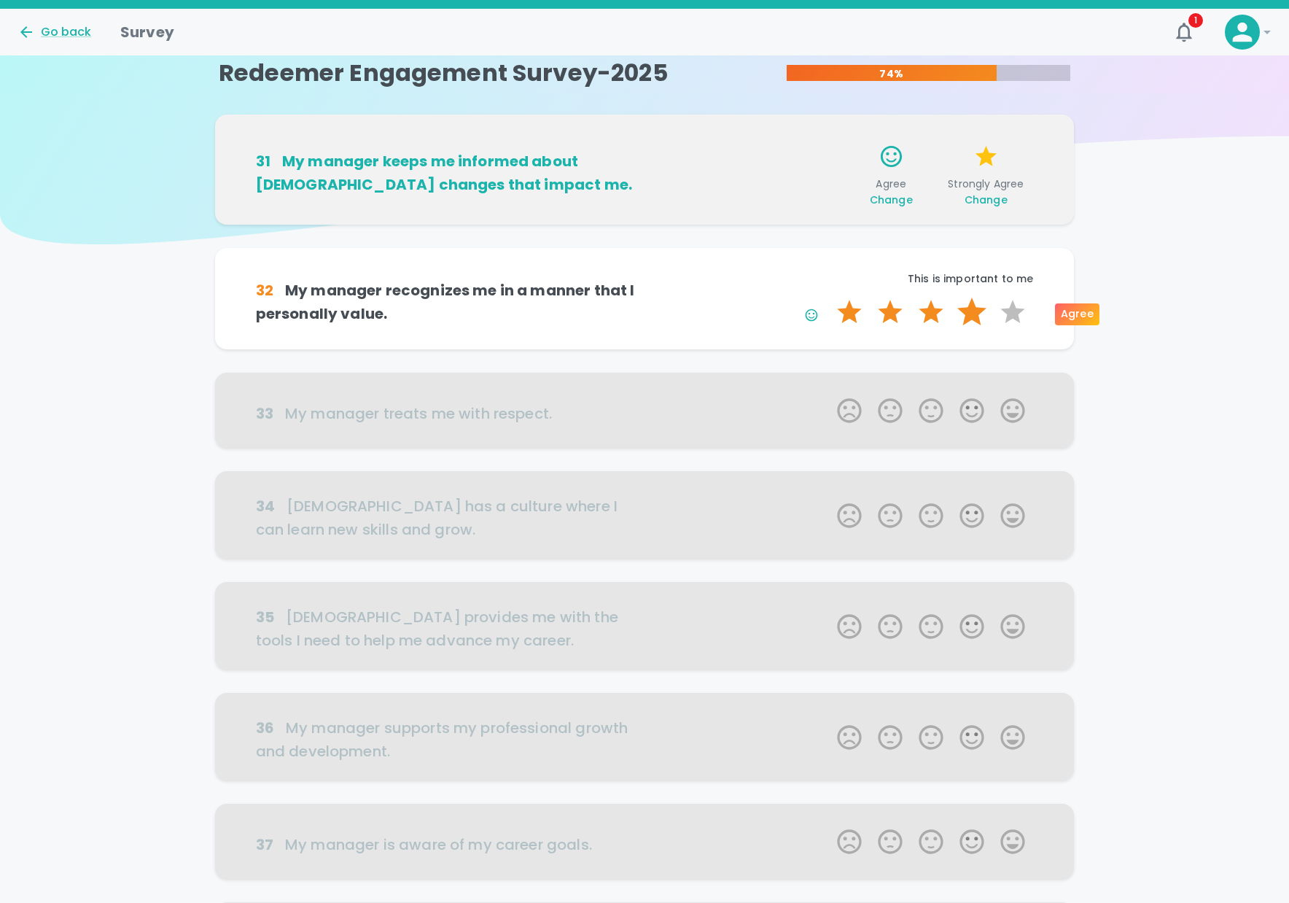
click at [969, 316] on label "4 Stars" at bounding box center [971, 311] width 41 height 29
click at [829, 297] on input "4 Stars" at bounding box center [828, 297] width 1 height 1
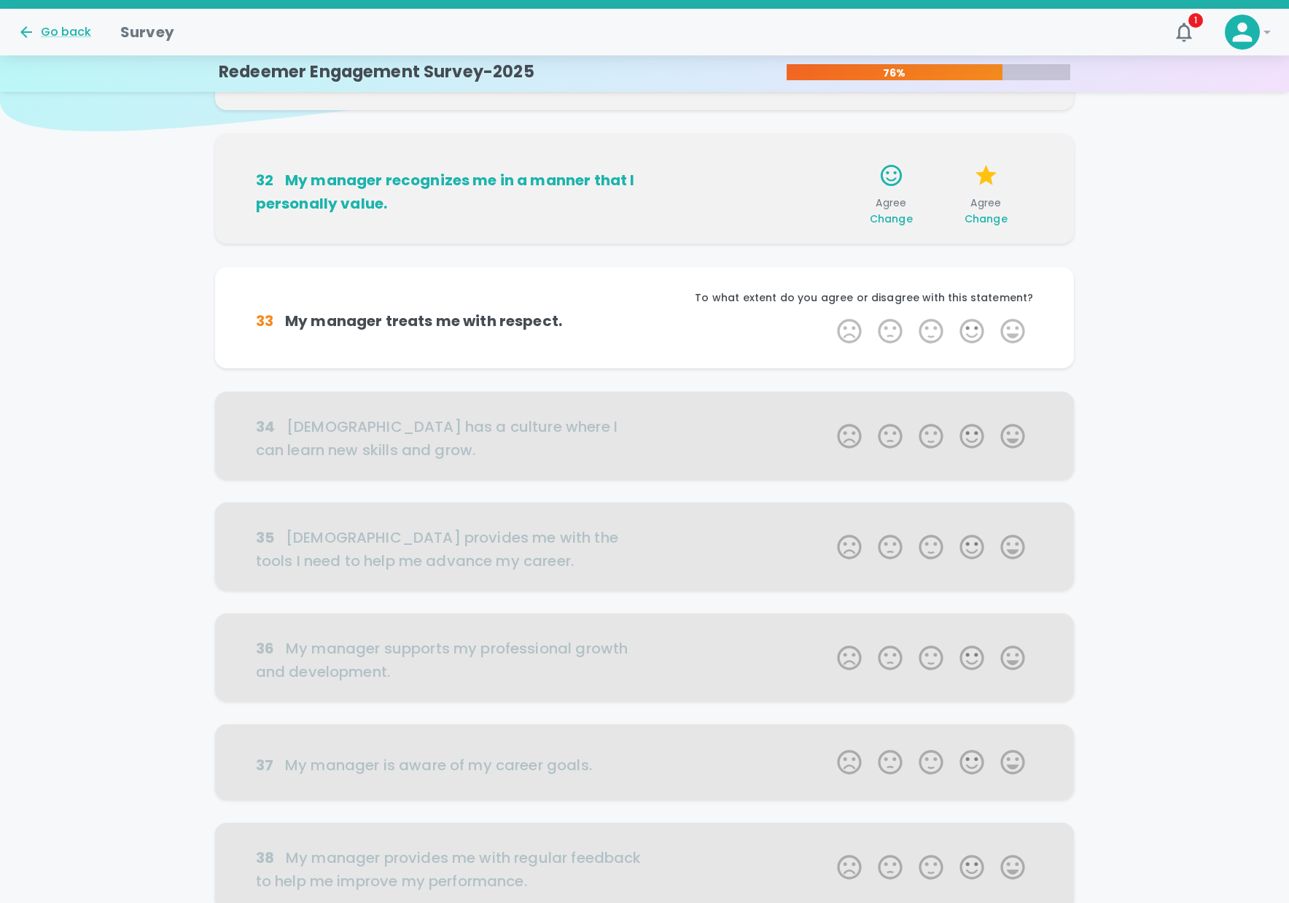
scroll to position [139, 0]
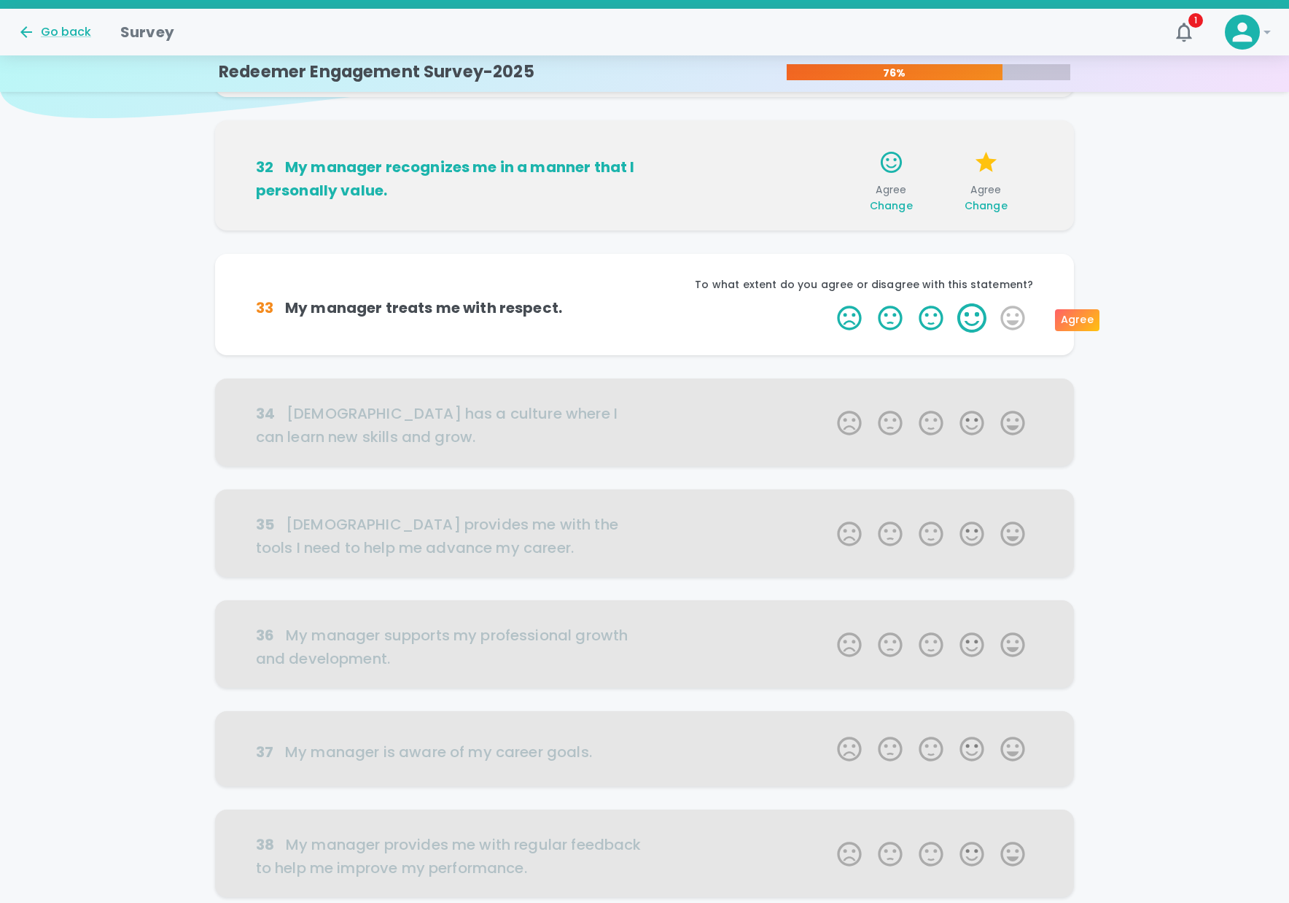
click at [973, 321] on label "4 Stars" at bounding box center [971, 317] width 41 height 29
click at [829, 303] on input "4 Stars" at bounding box center [828, 303] width 1 height 1
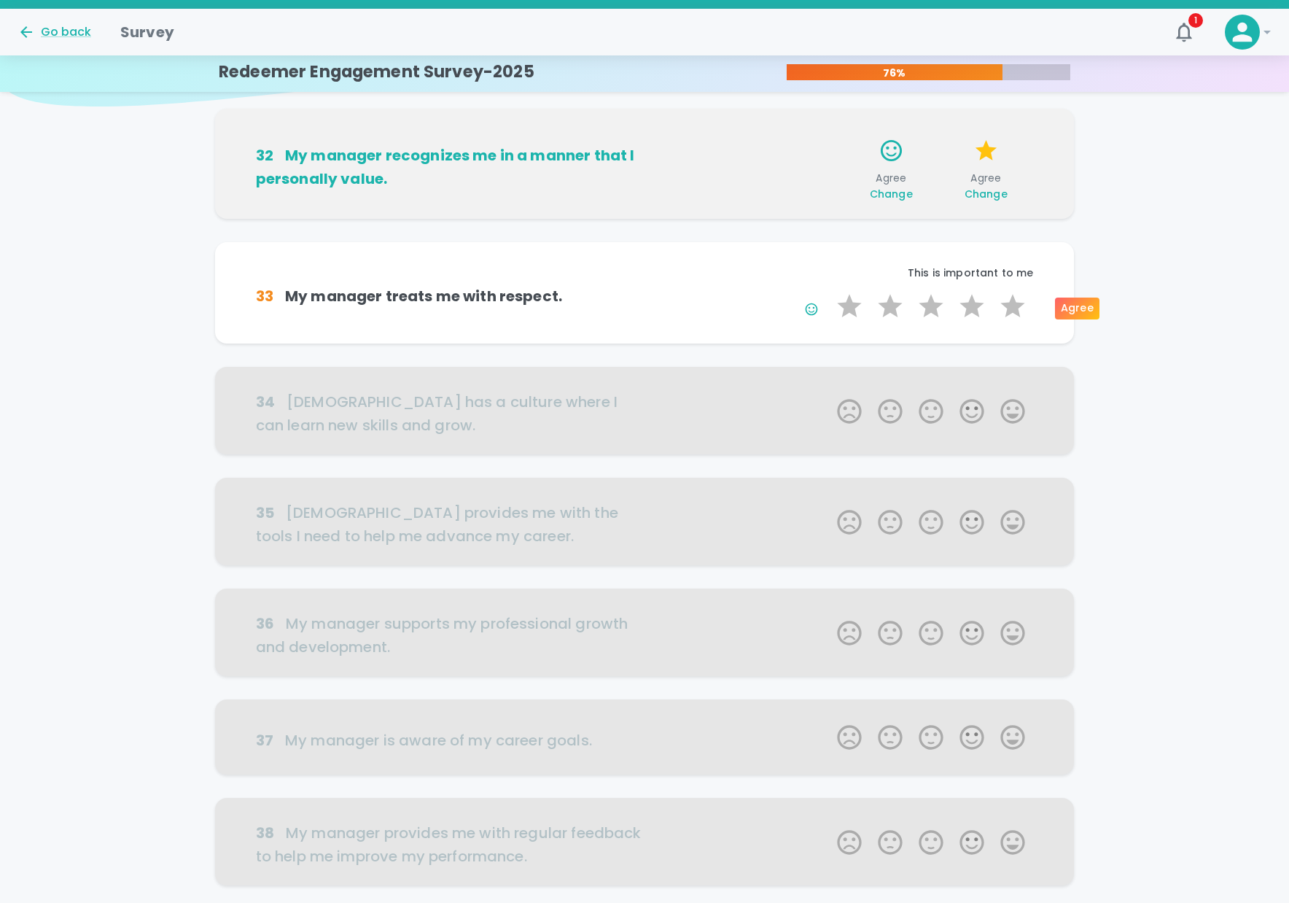
scroll to position [146, 0]
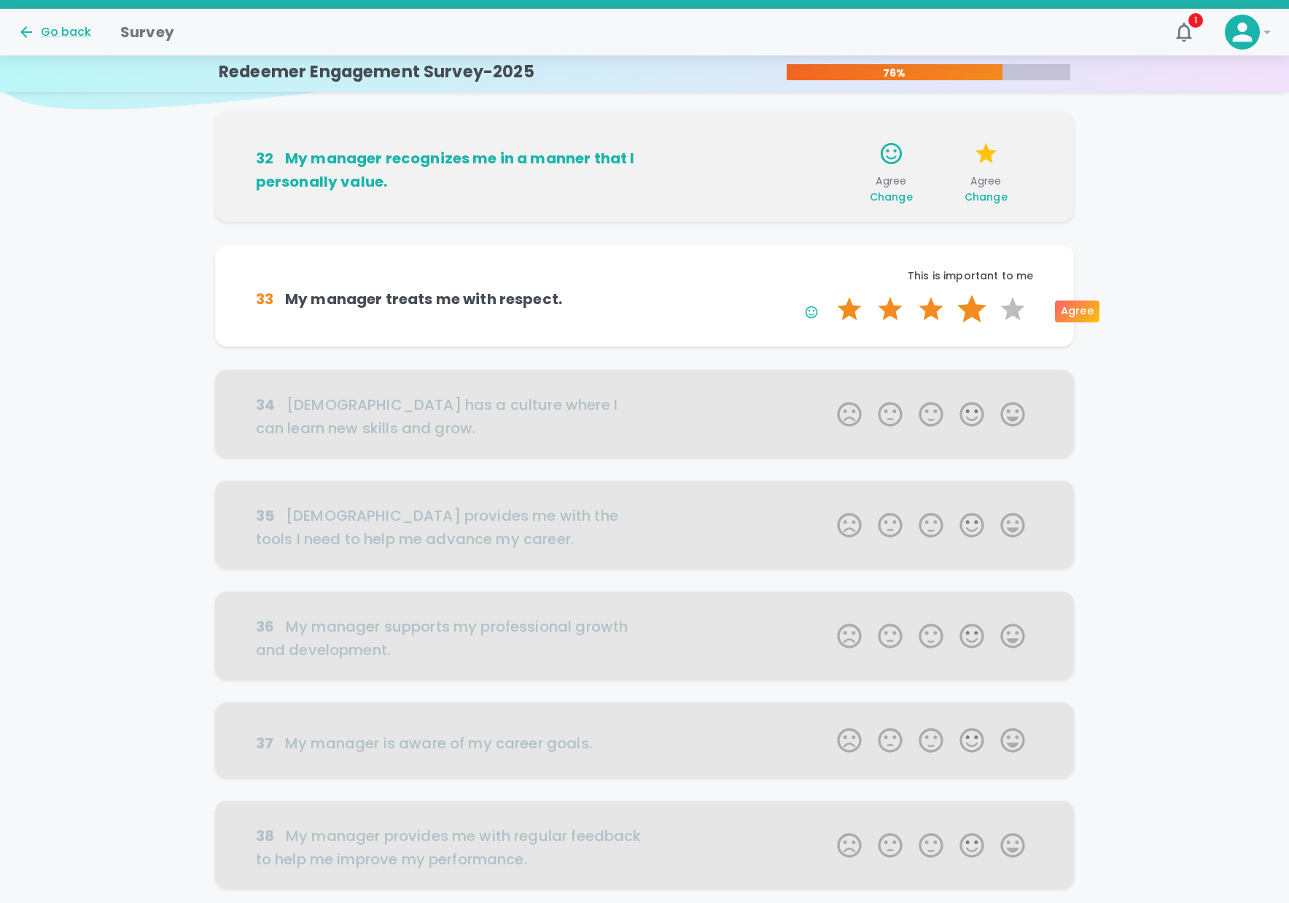
click at [973, 311] on label "4 Stars" at bounding box center [971, 309] width 41 height 29
click at [829, 295] on input "4 Stars" at bounding box center [828, 294] width 1 height 1
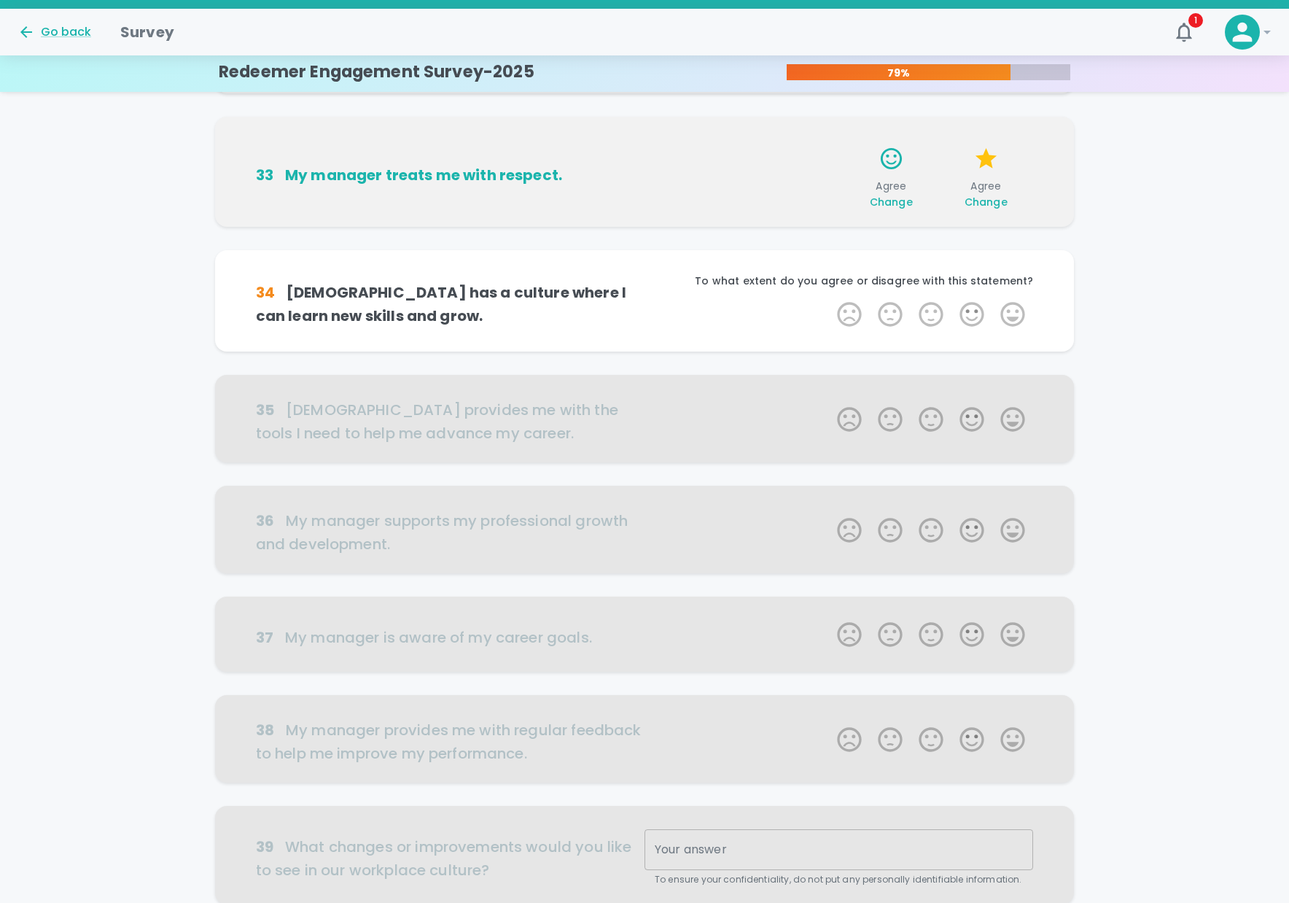
scroll to position [274, 0]
click at [975, 311] on label "4 Stars" at bounding box center [971, 314] width 41 height 29
click at [829, 300] on input "4 Stars" at bounding box center [828, 299] width 1 height 1
click at [972, 316] on label "4 Stars" at bounding box center [971, 314] width 41 height 29
click at [829, 300] on input "4 Stars" at bounding box center [828, 299] width 1 height 1
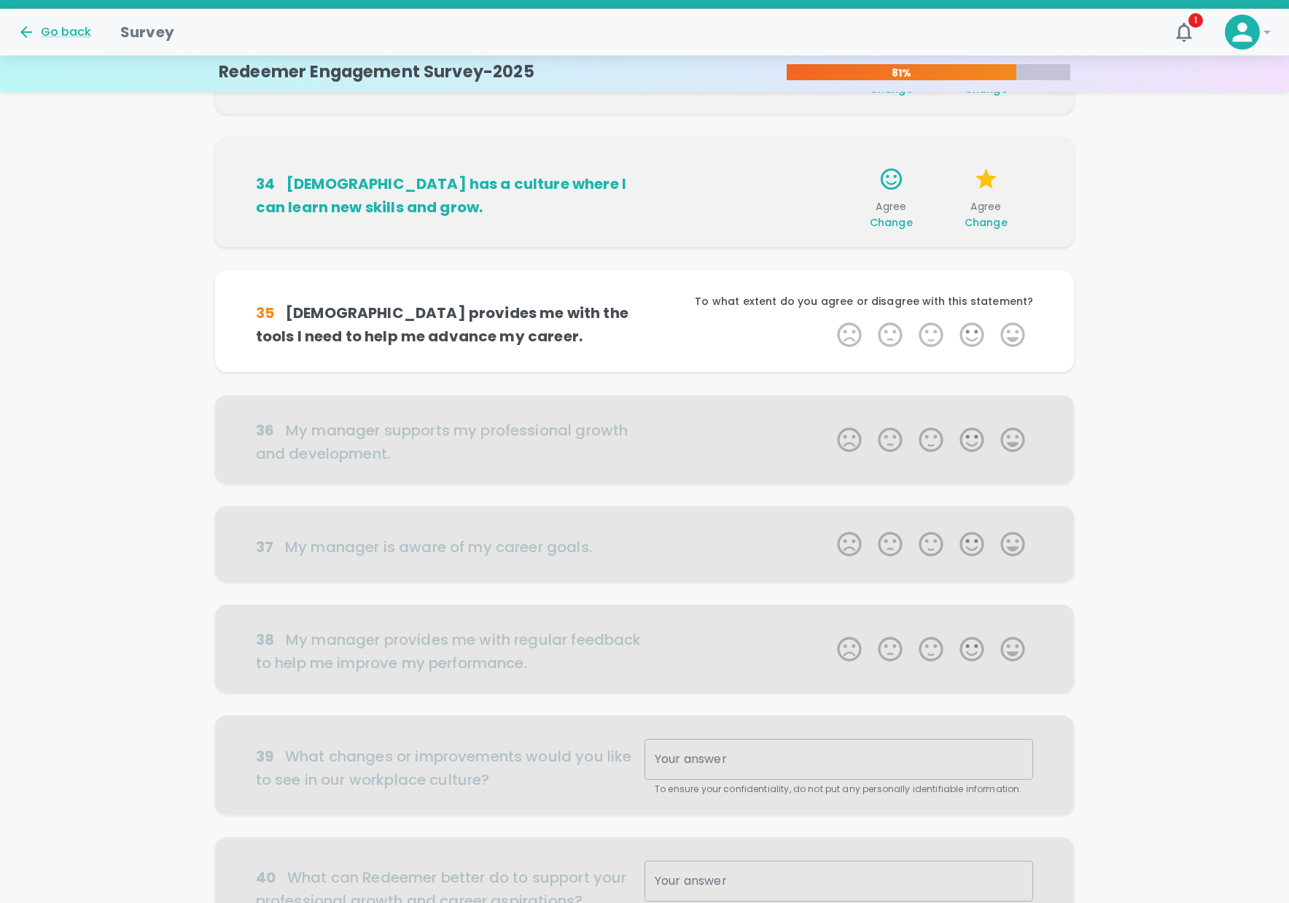
scroll to position [402, 0]
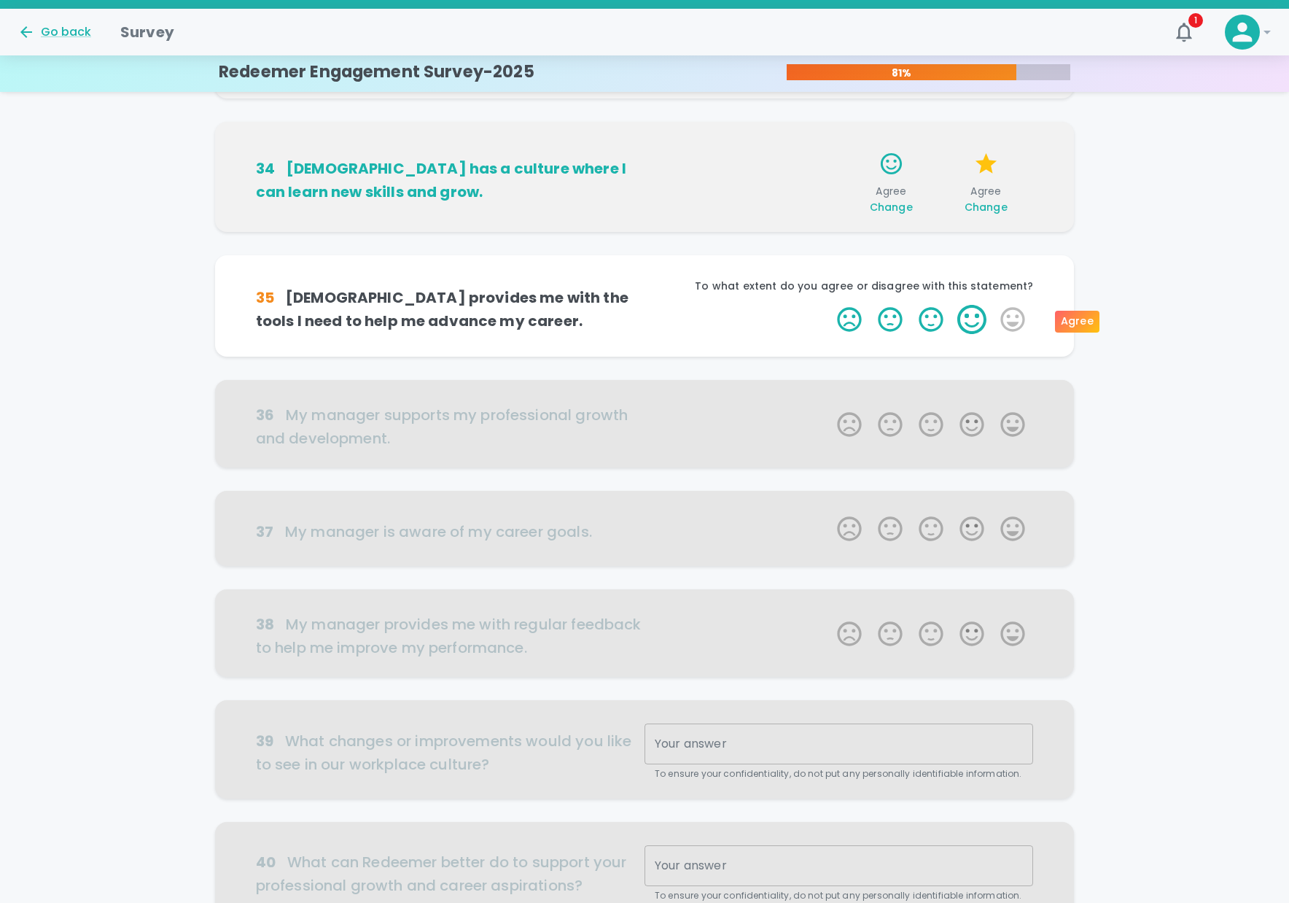
click at [975, 319] on label "4 Stars" at bounding box center [971, 319] width 41 height 29
click at [829, 305] on input "4 Stars" at bounding box center [828, 304] width 1 height 1
click at [975, 319] on label "4 Stars" at bounding box center [971, 319] width 41 height 29
click at [829, 305] on input "4 Stars" at bounding box center [828, 304] width 1 height 1
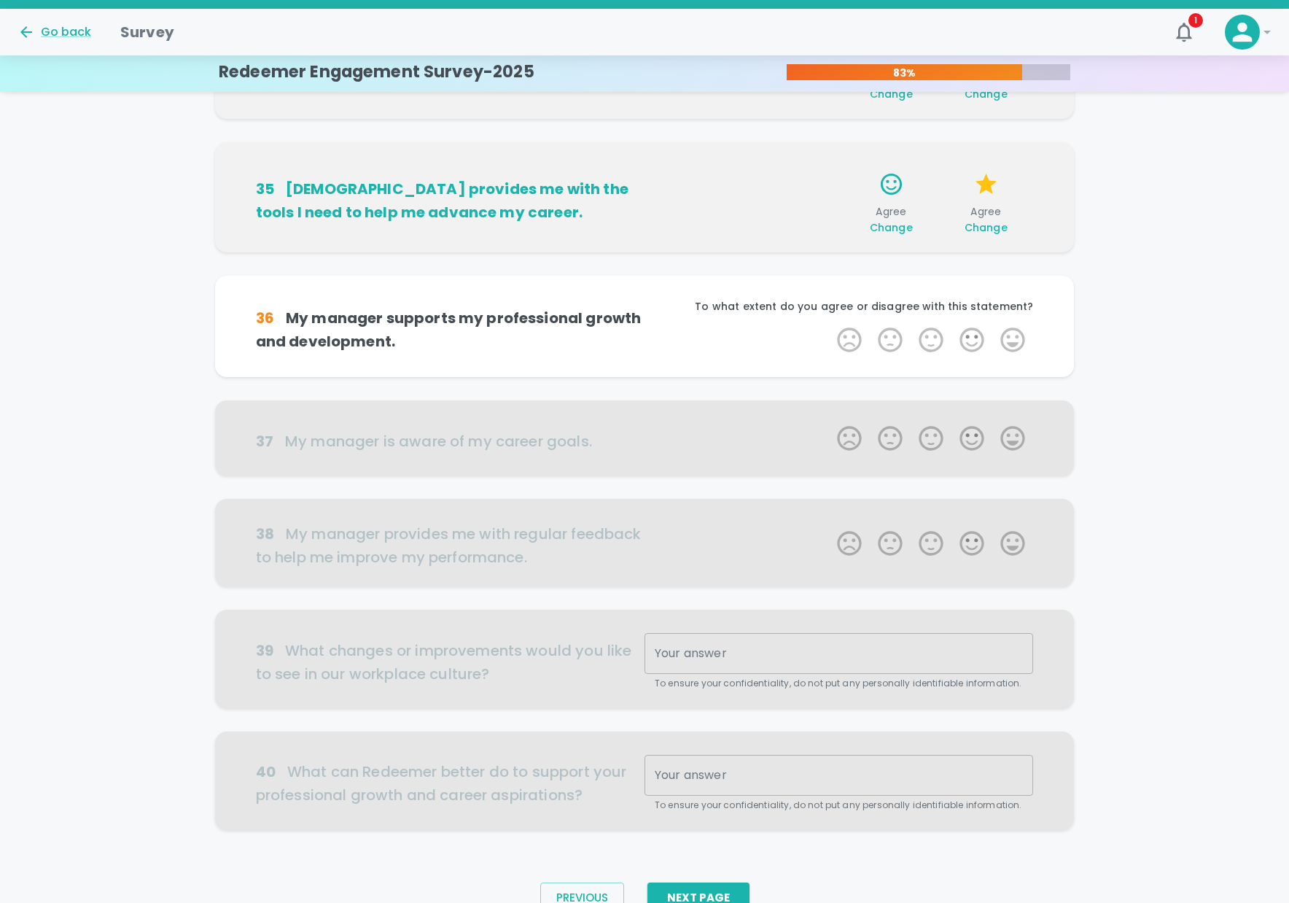
scroll to position [531, 0]
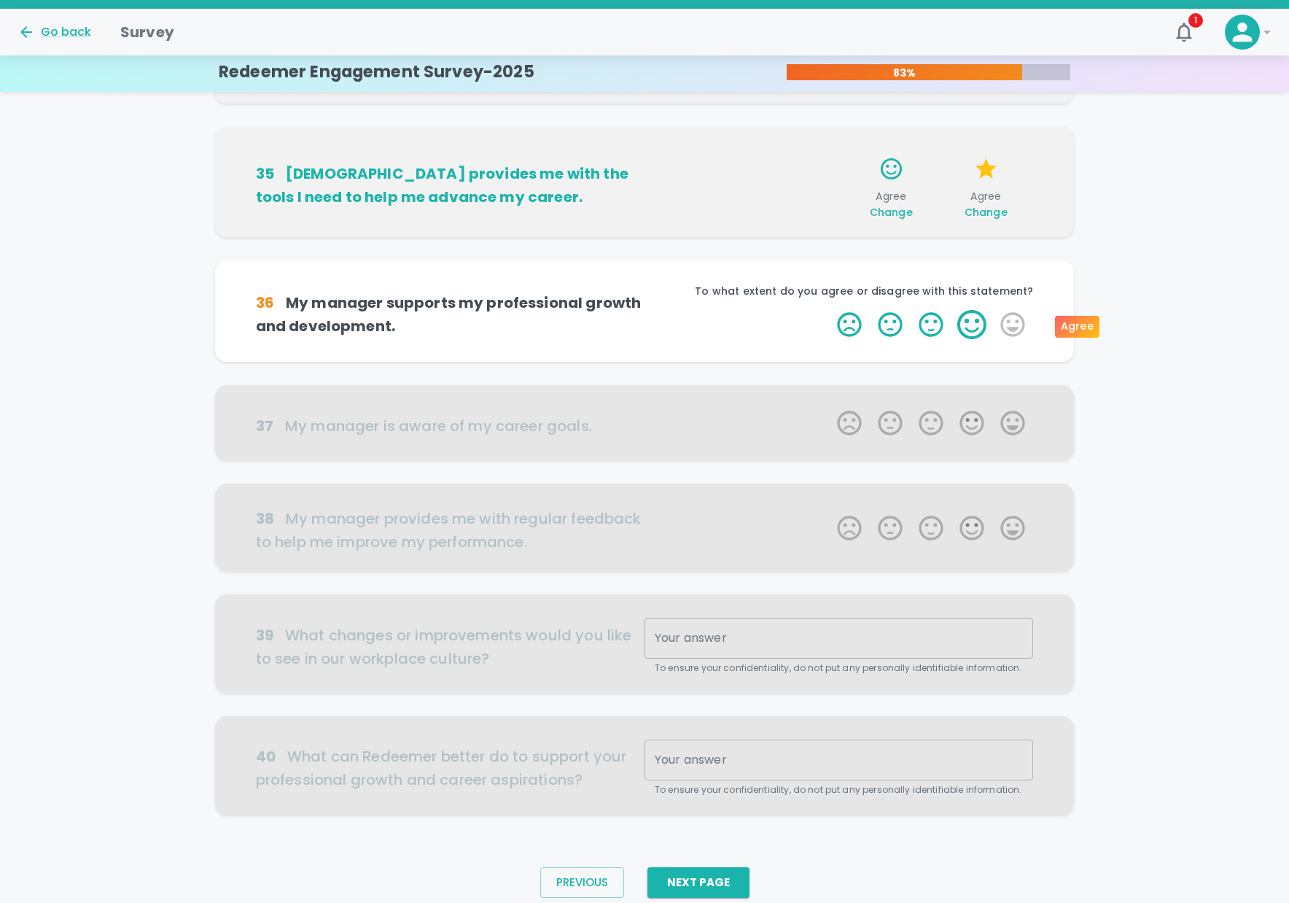
click at [983, 324] on label "4 Stars" at bounding box center [971, 324] width 41 height 29
click at [829, 310] on input "4 Stars" at bounding box center [828, 309] width 1 height 1
click at [983, 324] on label "4 Stars" at bounding box center [971, 324] width 41 height 29
click at [829, 310] on input "4 Stars" at bounding box center [828, 309] width 1 height 1
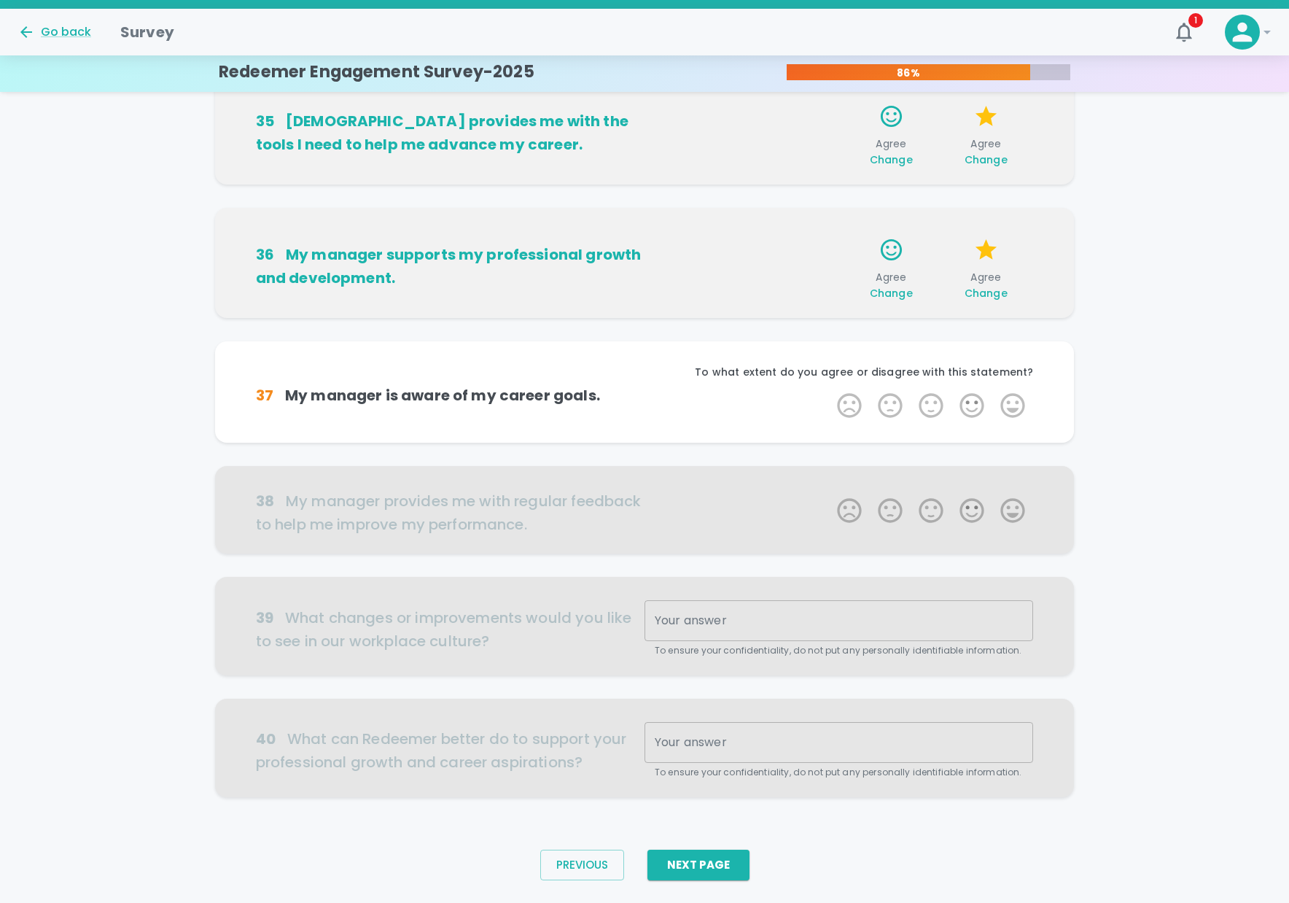
scroll to position [584, 0]
click at [973, 400] on label "4 Stars" at bounding box center [971, 404] width 41 height 29
click at [829, 390] on input "4 Stars" at bounding box center [828, 389] width 1 height 1
click at [973, 400] on label "4 Stars" at bounding box center [971, 404] width 41 height 29
click at [829, 390] on input "4 Stars" at bounding box center [828, 389] width 1 height 1
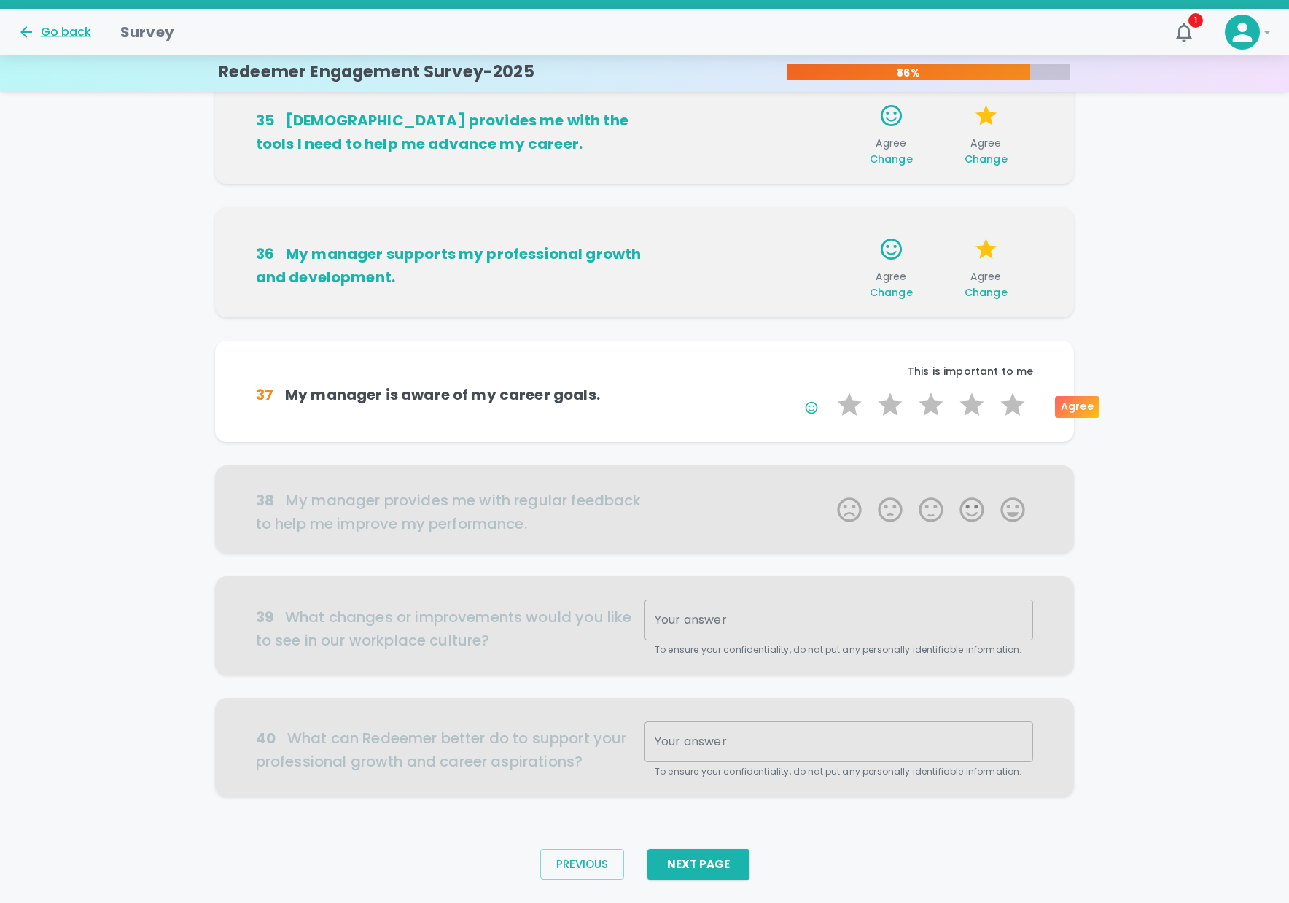
scroll to position [619, 0]
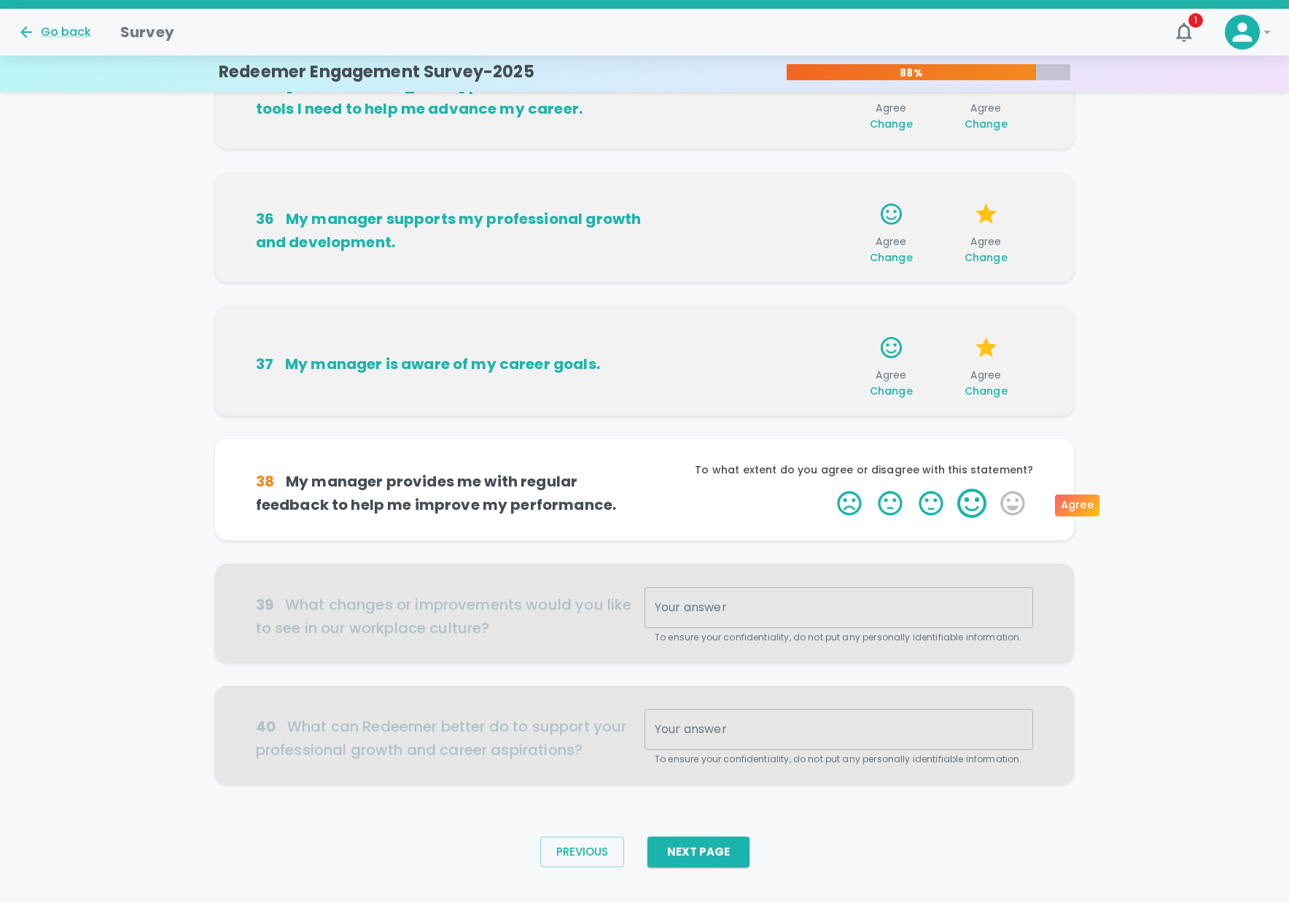
click at [975, 504] on label "4 Stars" at bounding box center [971, 502] width 41 height 29
click at [829, 488] on input "4 Stars" at bounding box center [828, 488] width 1 height 1
click at [975, 504] on label "4 Stars" at bounding box center [971, 502] width 41 height 29
click at [829, 488] on input "4 Stars" at bounding box center [828, 488] width 1 height 1
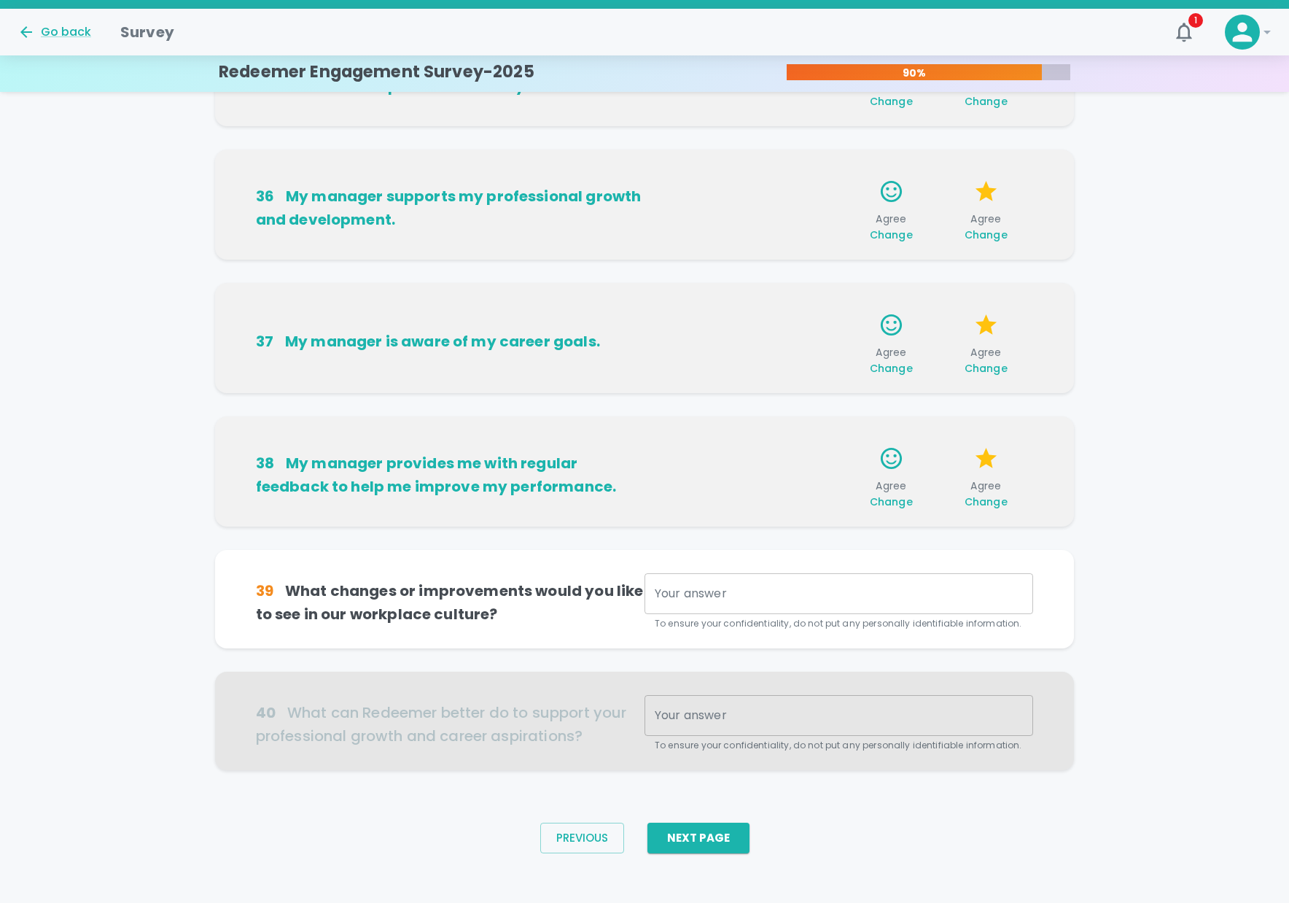
scroll to position [650, 0]
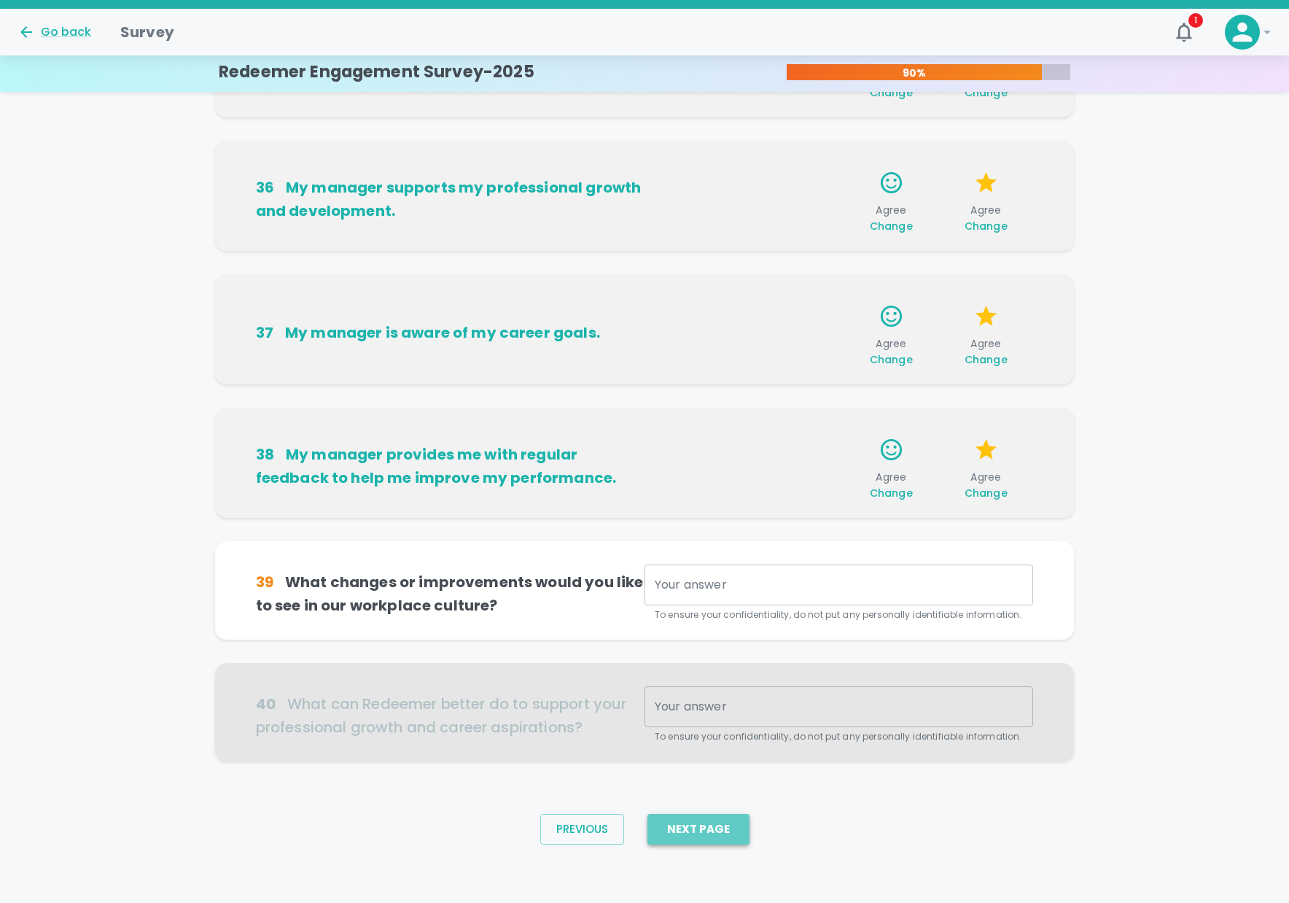
click at [703, 825] on button "Next Page" at bounding box center [698, 829] width 102 height 31
click at [686, 594] on div "x Your answer" at bounding box center [838, 584] width 389 height 41
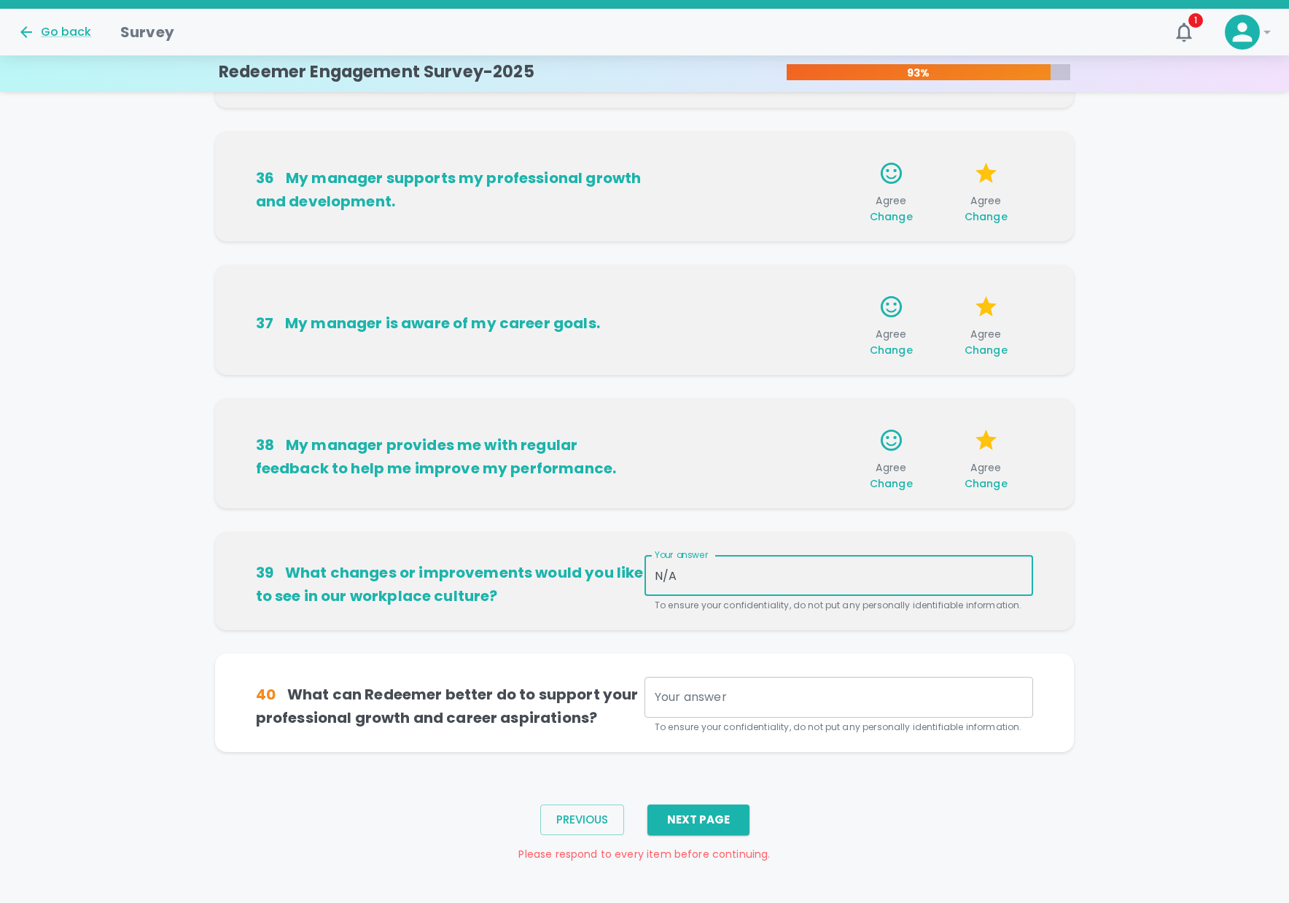
type textarea "N/A"
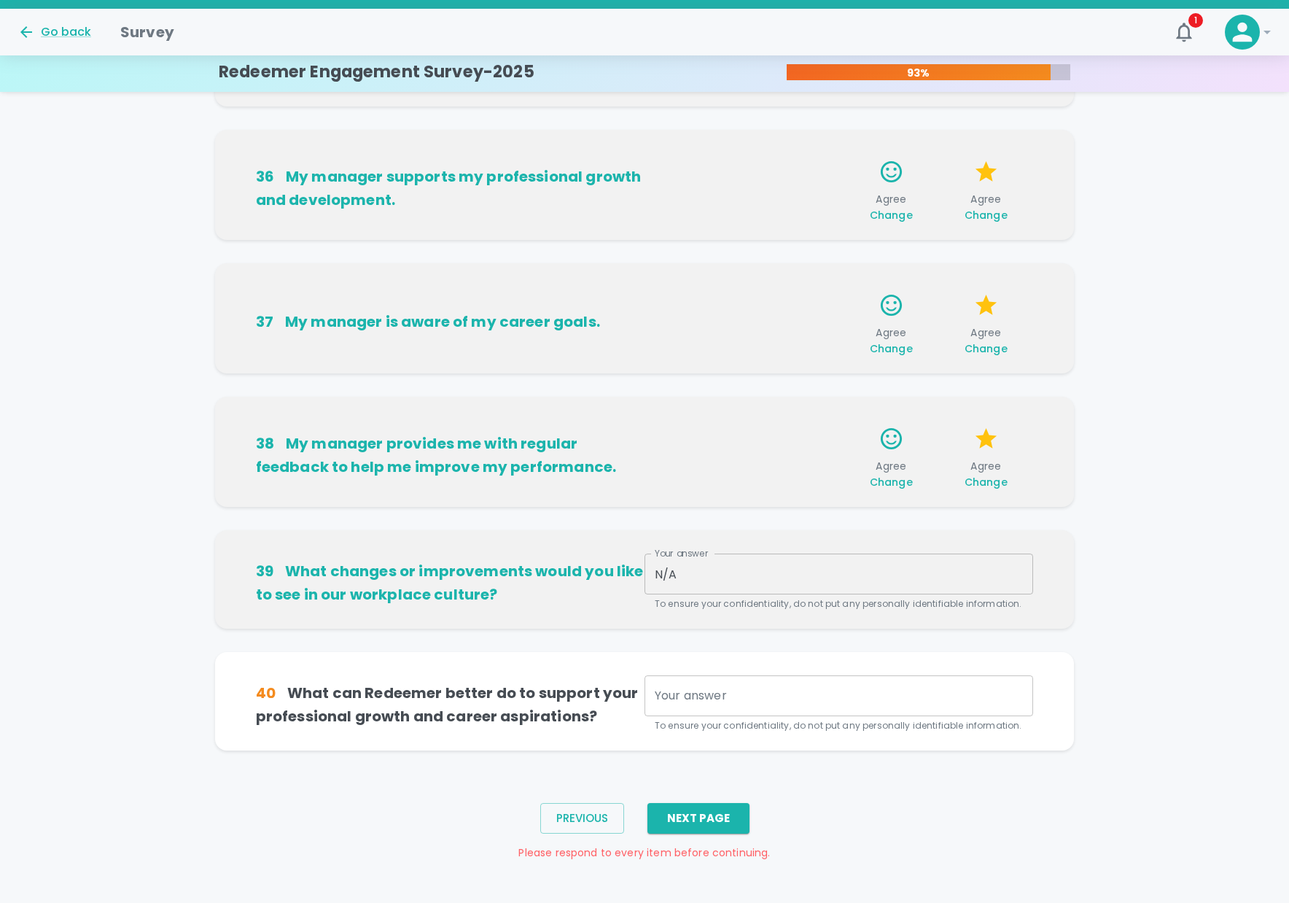
drag, startPoint x: 674, startPoint y: 709, endPoint x: 674, endPoint y: 702, distance: 7.3
click at [674, 707] on div "x Your answer" at bounding box center [838, 695] width 389 height 41
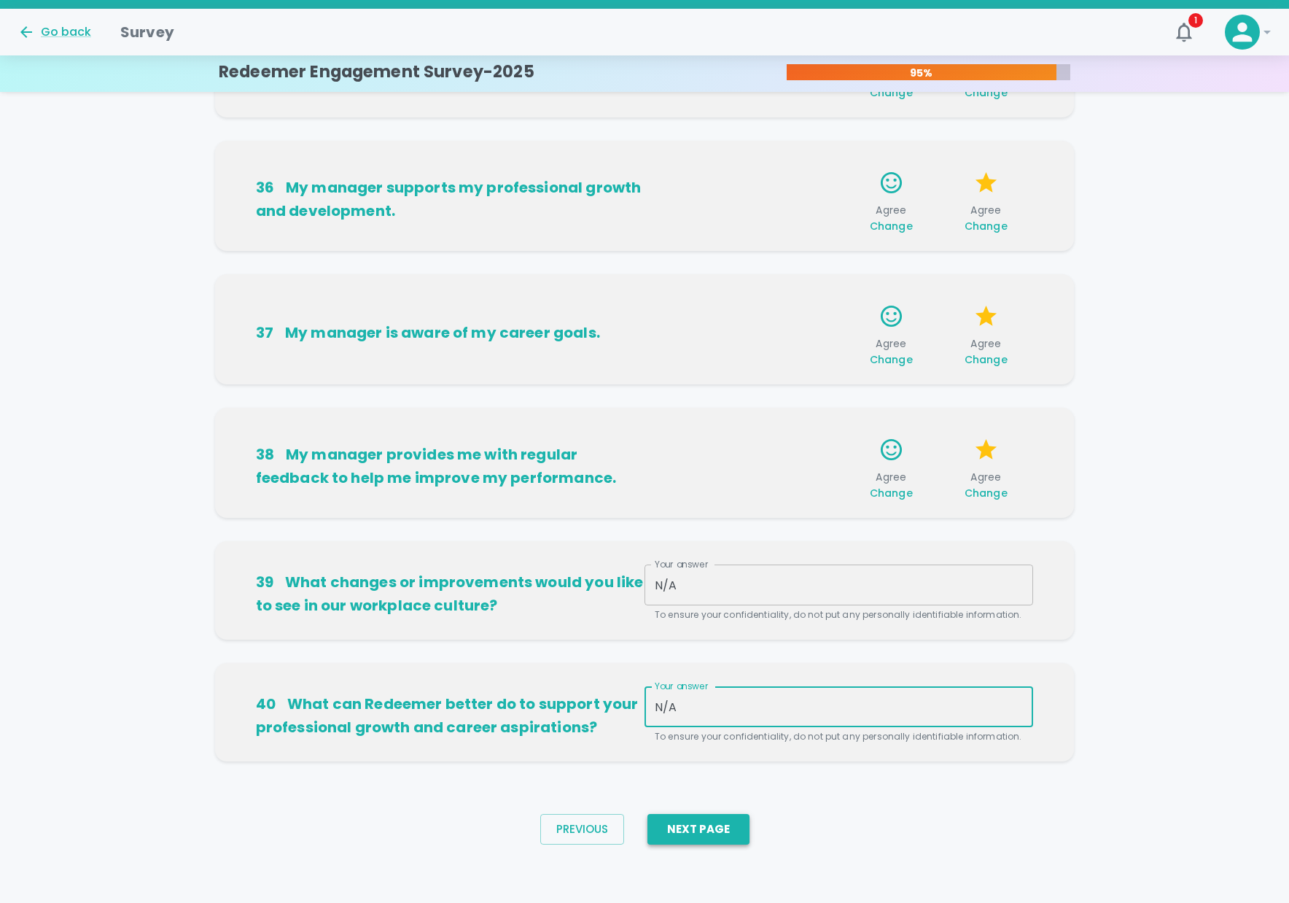
type textarea "N/A"
click at [693, 822] on button "Next Page" at bounding box center [698, 829] width 102 height 31
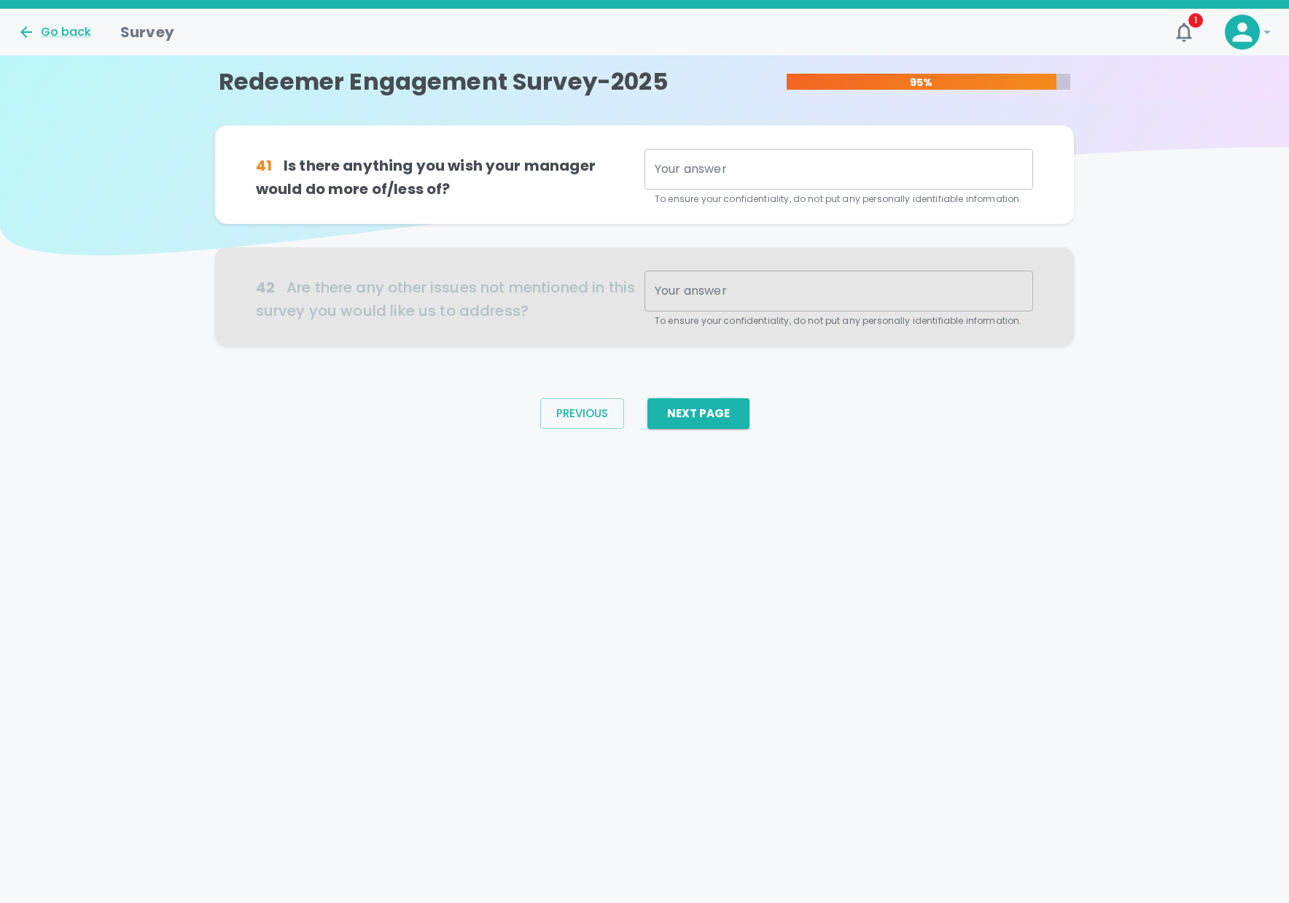
click at [710, 168] on textarea "Your answer" at bounding box center [839, 169] width 368 height 17
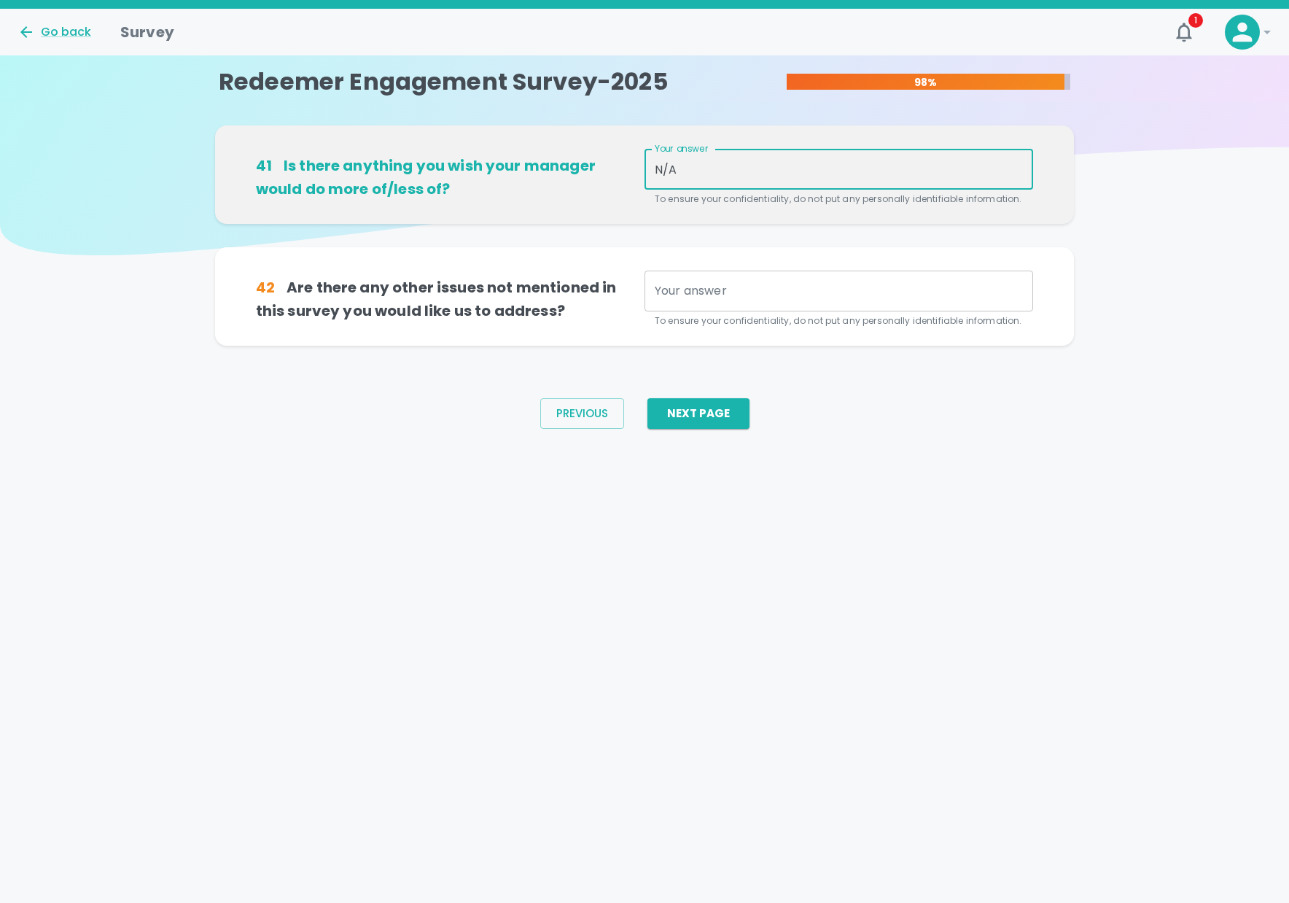
type textarea "N/A"
click at [687, 295] on textarea "Your answer" at bounding box center [839, 290] width 368 height 17
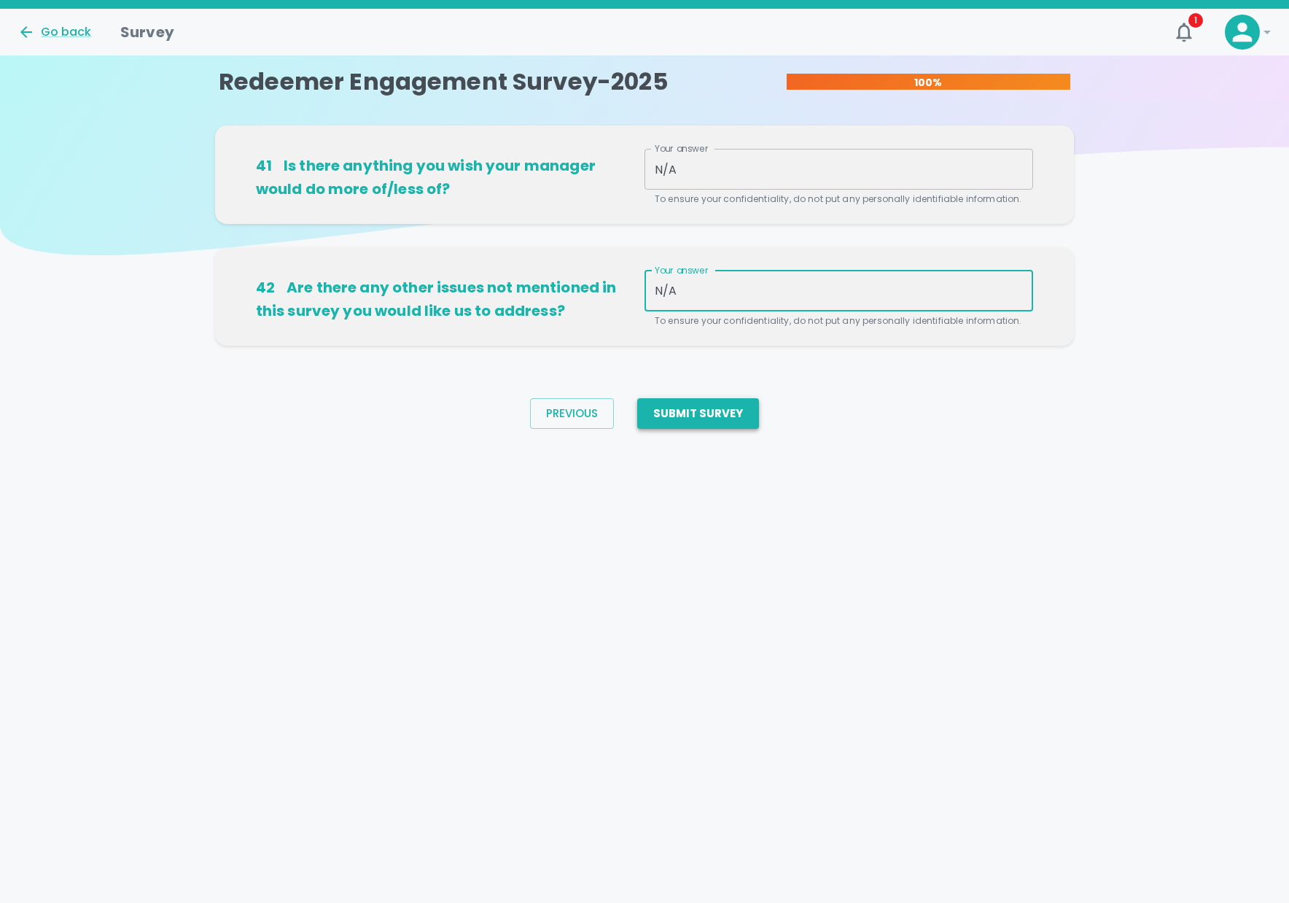
type textarea "N/A"
click at [700, 422] on button "Submit Survey" at bounding box center [698, 413] width 122 height 31
